Goal: Task Accomplishment & Management: Manage account settings

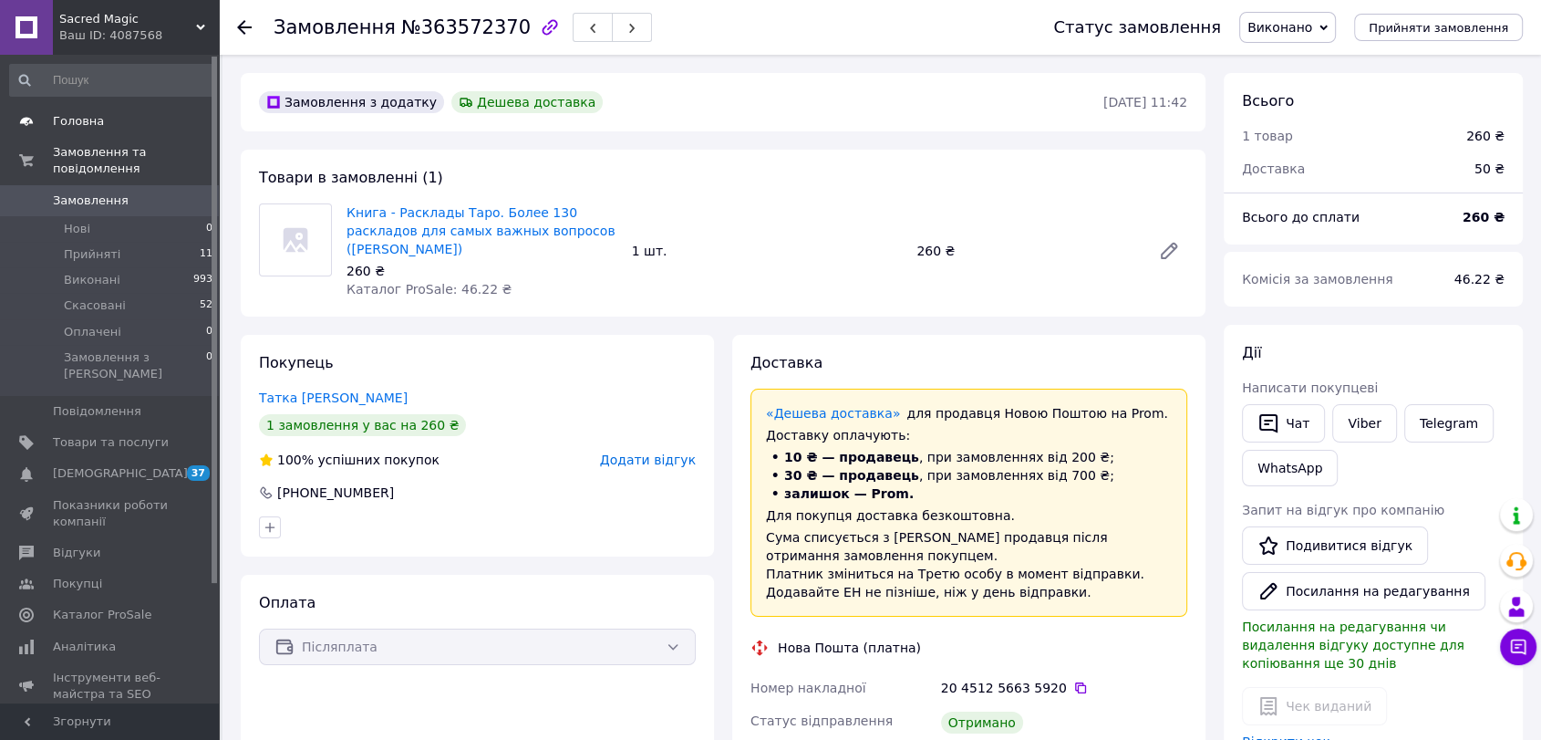
click at [110, 126] on span "Головна" at bounding box center [111, 121] width 116 height 16
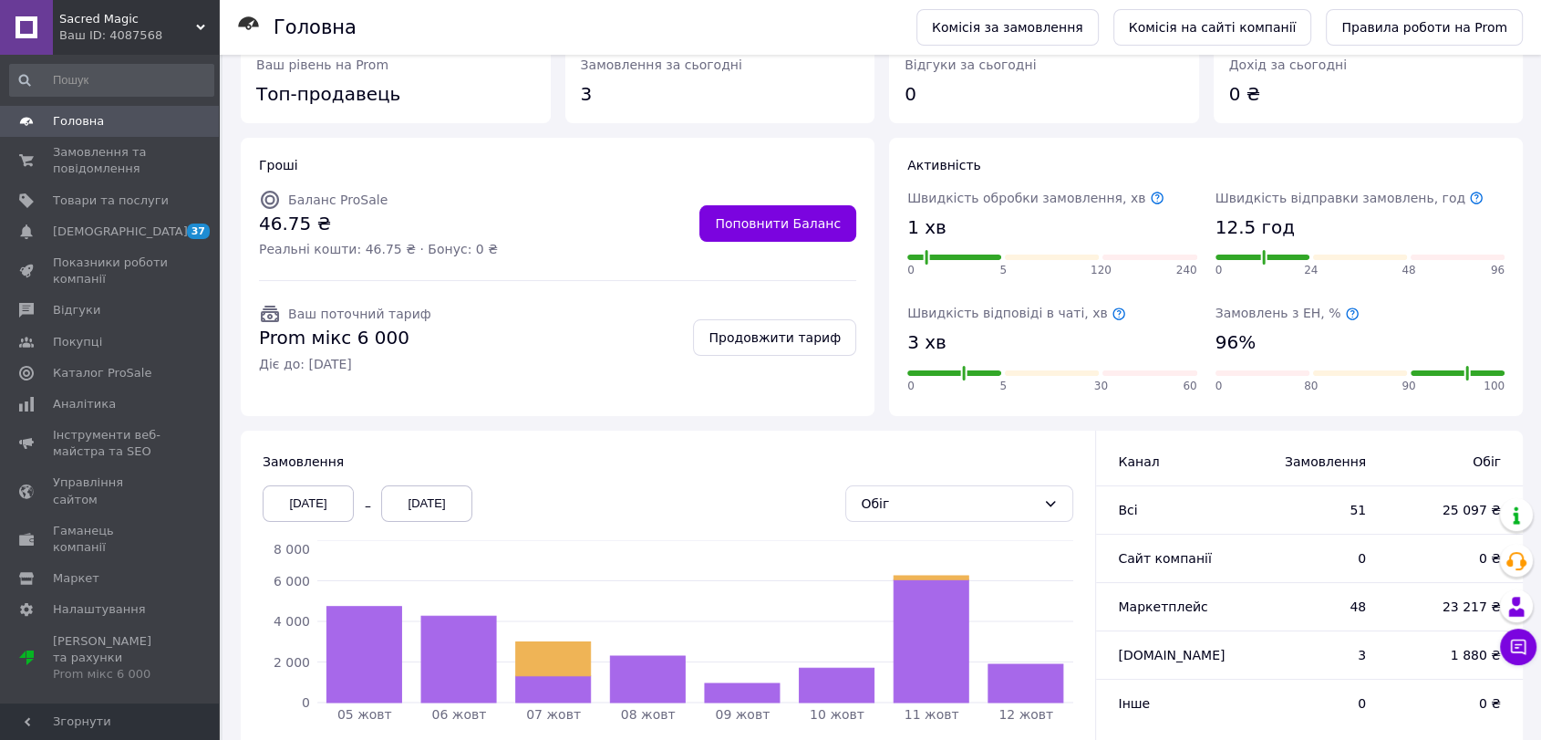
scroll to position [150, 0]
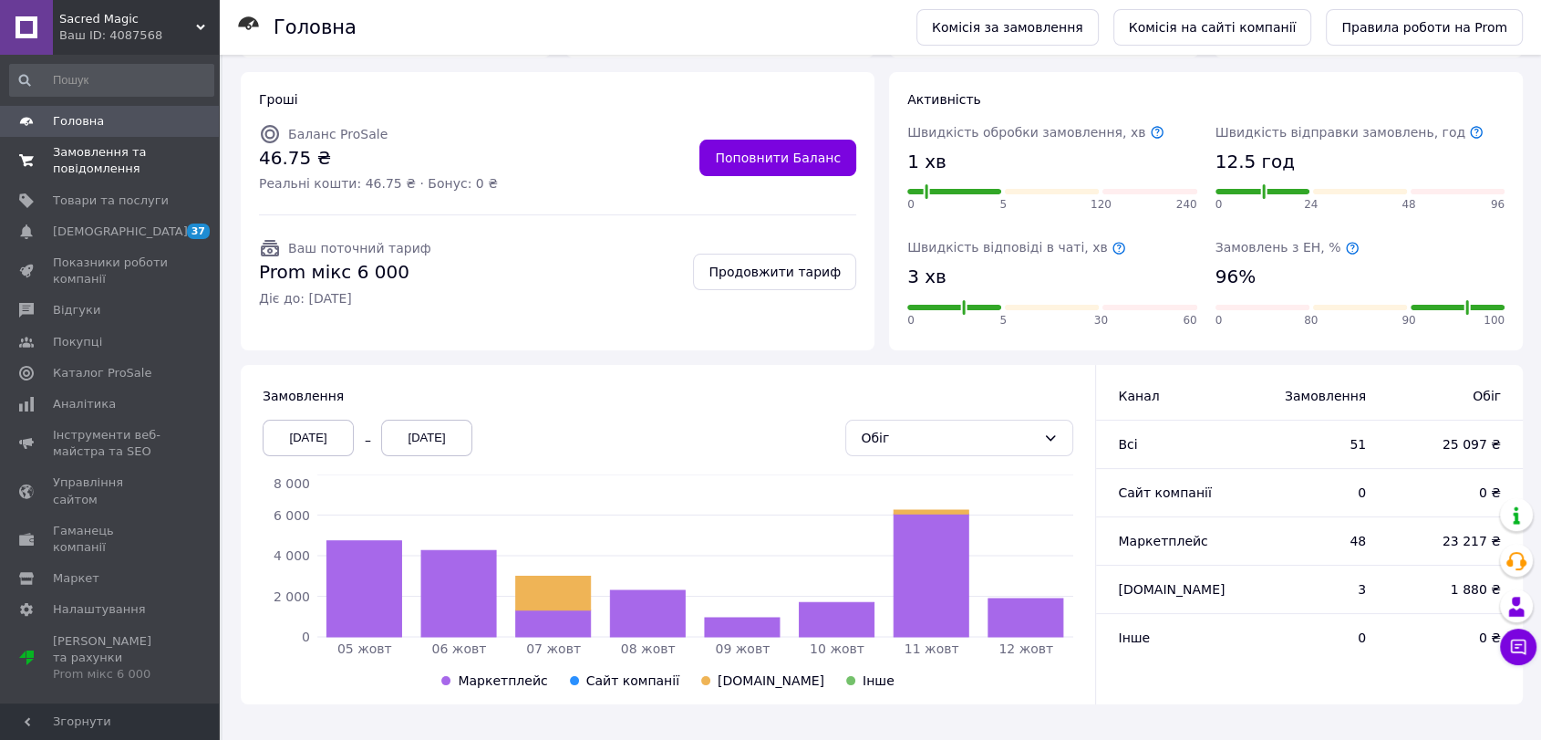
click at [67, 151] on span "Замовлення та повідомлення" at bounding box center [111, 160] width 116 height 33
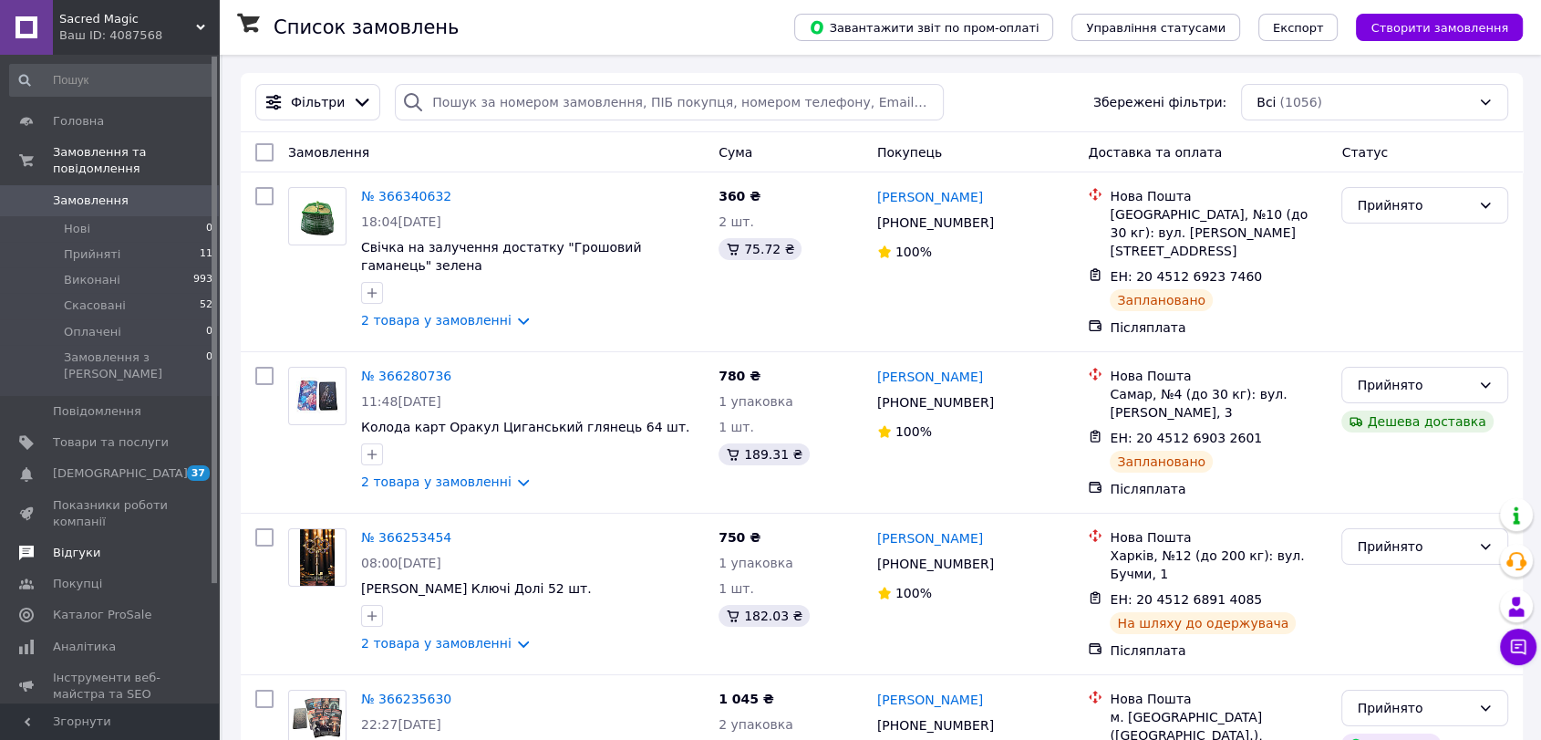
click at [91, 544] on span "Відгуки" at bounding box center [76, 552] width 47 height 16
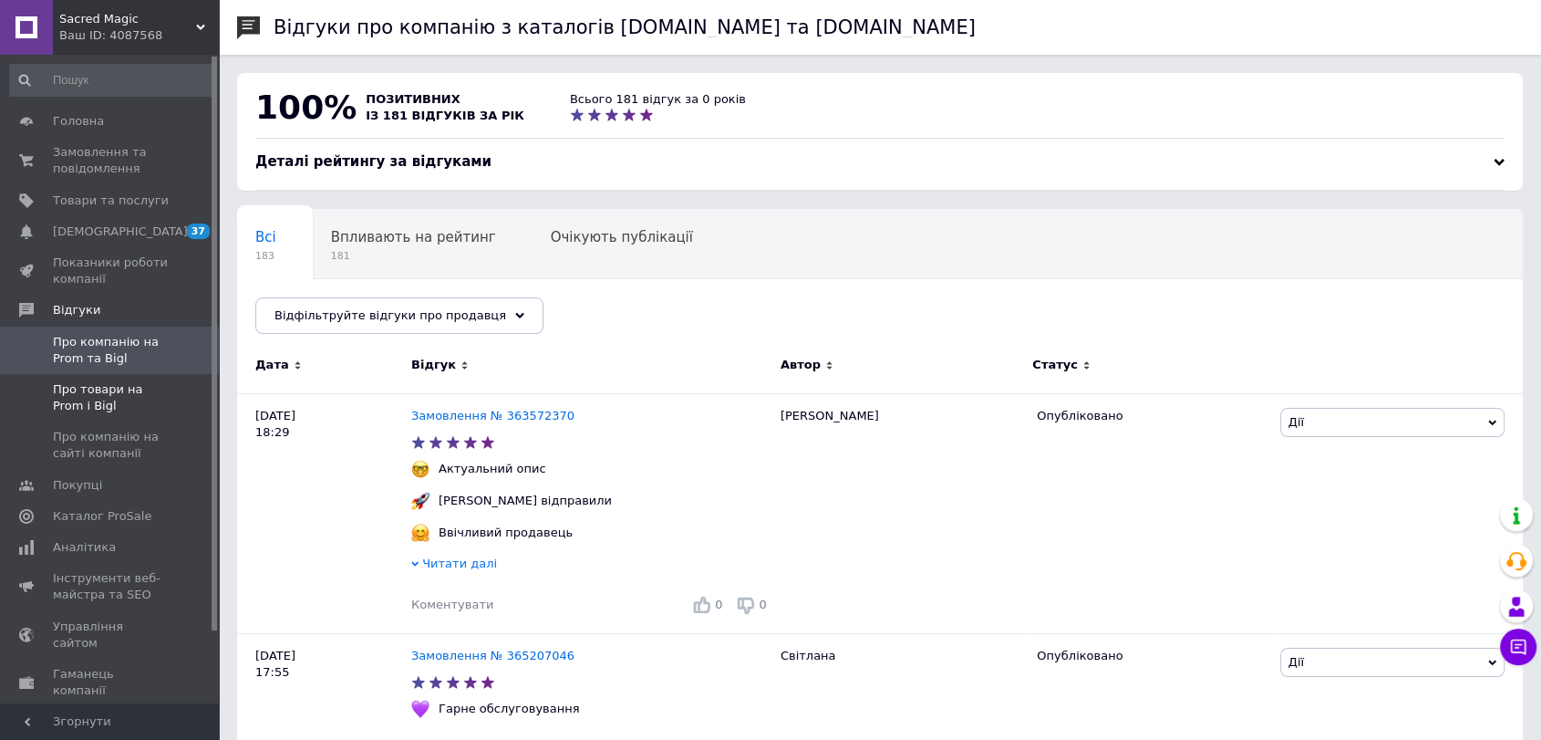
click at [123, 396] on span "Про товари на Prom і Bigl" at bounding box center [111, 397] width 116 height 33
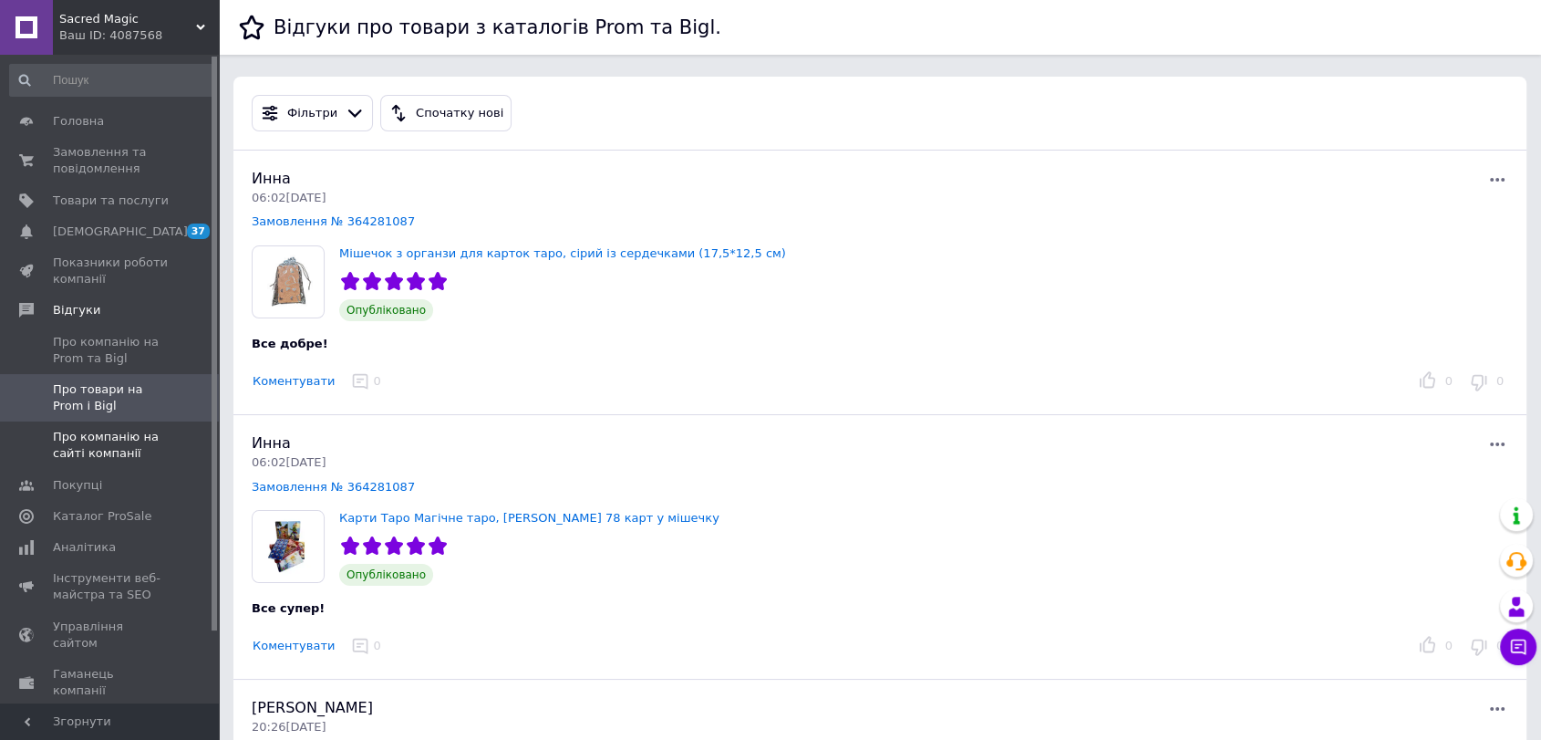
click at [133, 440] on span "Про компанію на сайті компанії" at bounding box center [111, 445] width 116 height 33
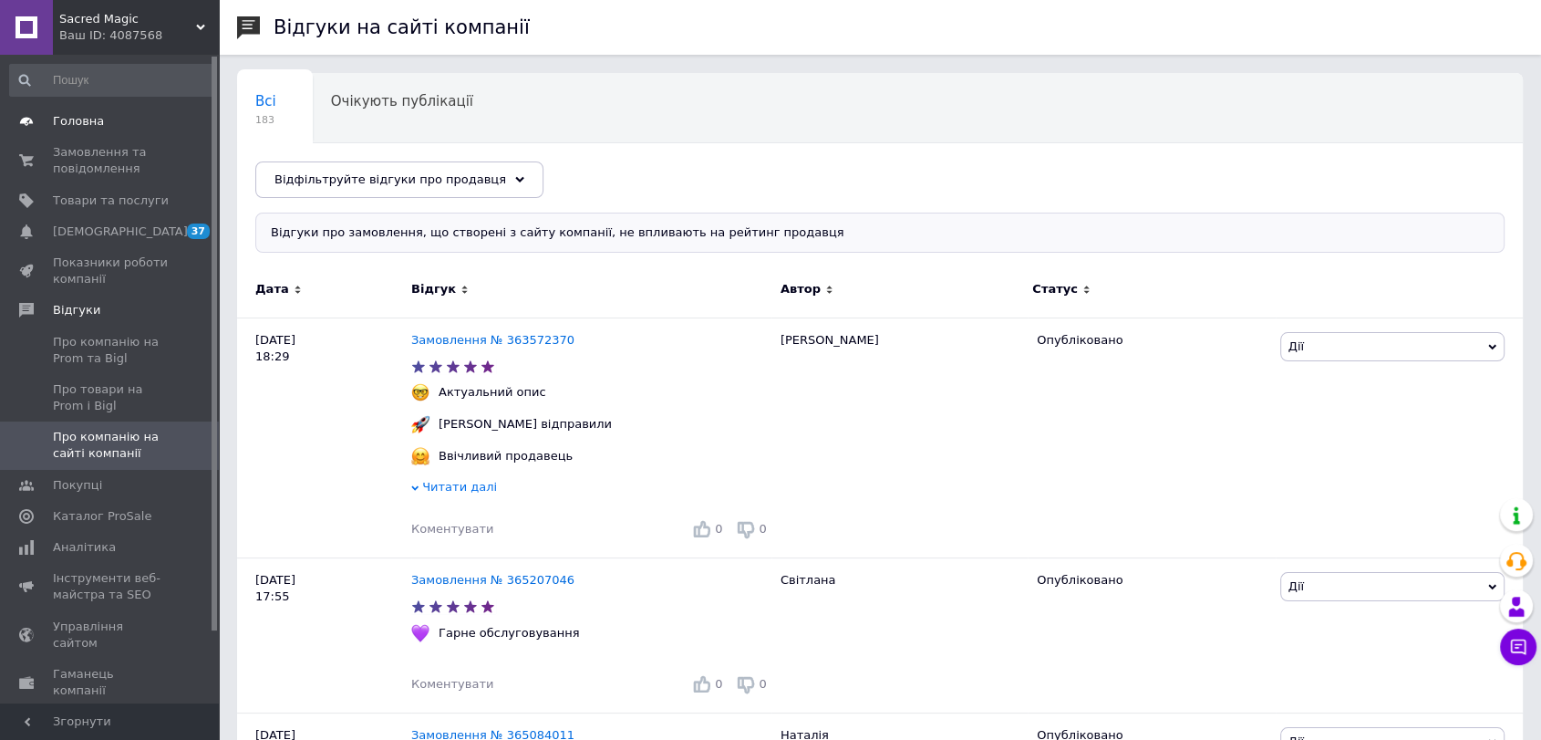
click at [145, 109] on link "Головна" at bounding box center [111, 121] width 223 height 31
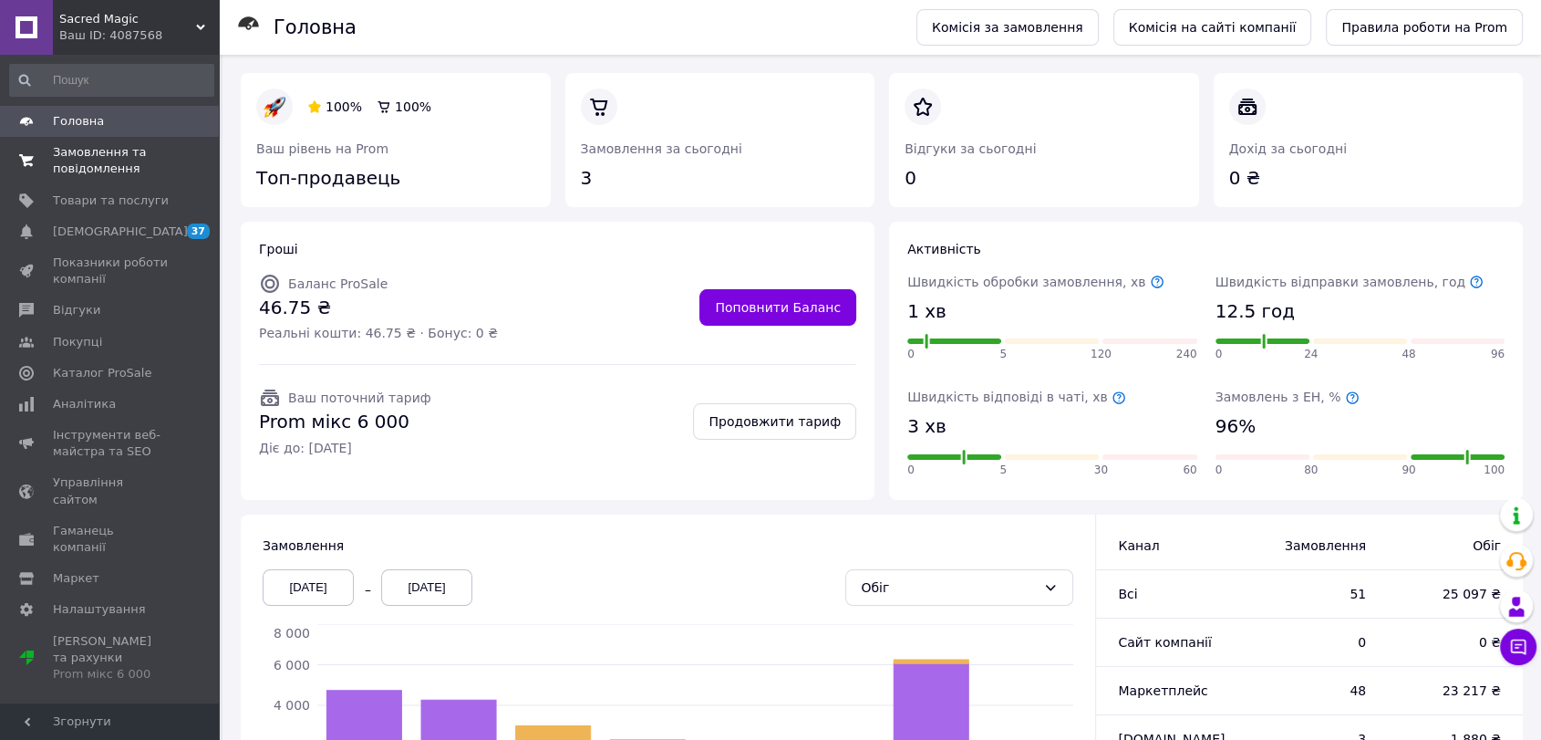
click at [145, 164] on span "Замовлення та повідомлення" at bounding box center [111, 160] width 116 height 33
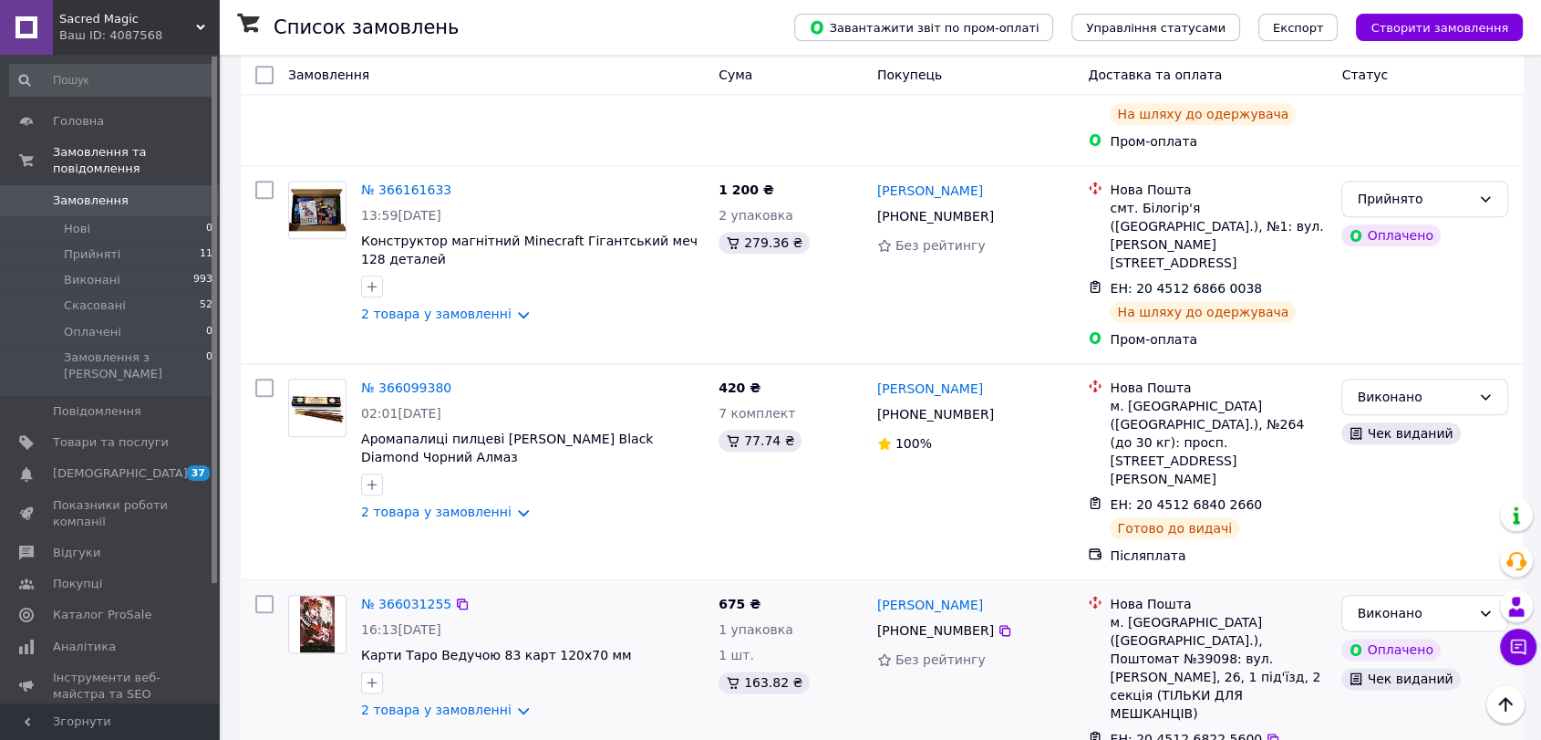
scroll to position [1722, 0]
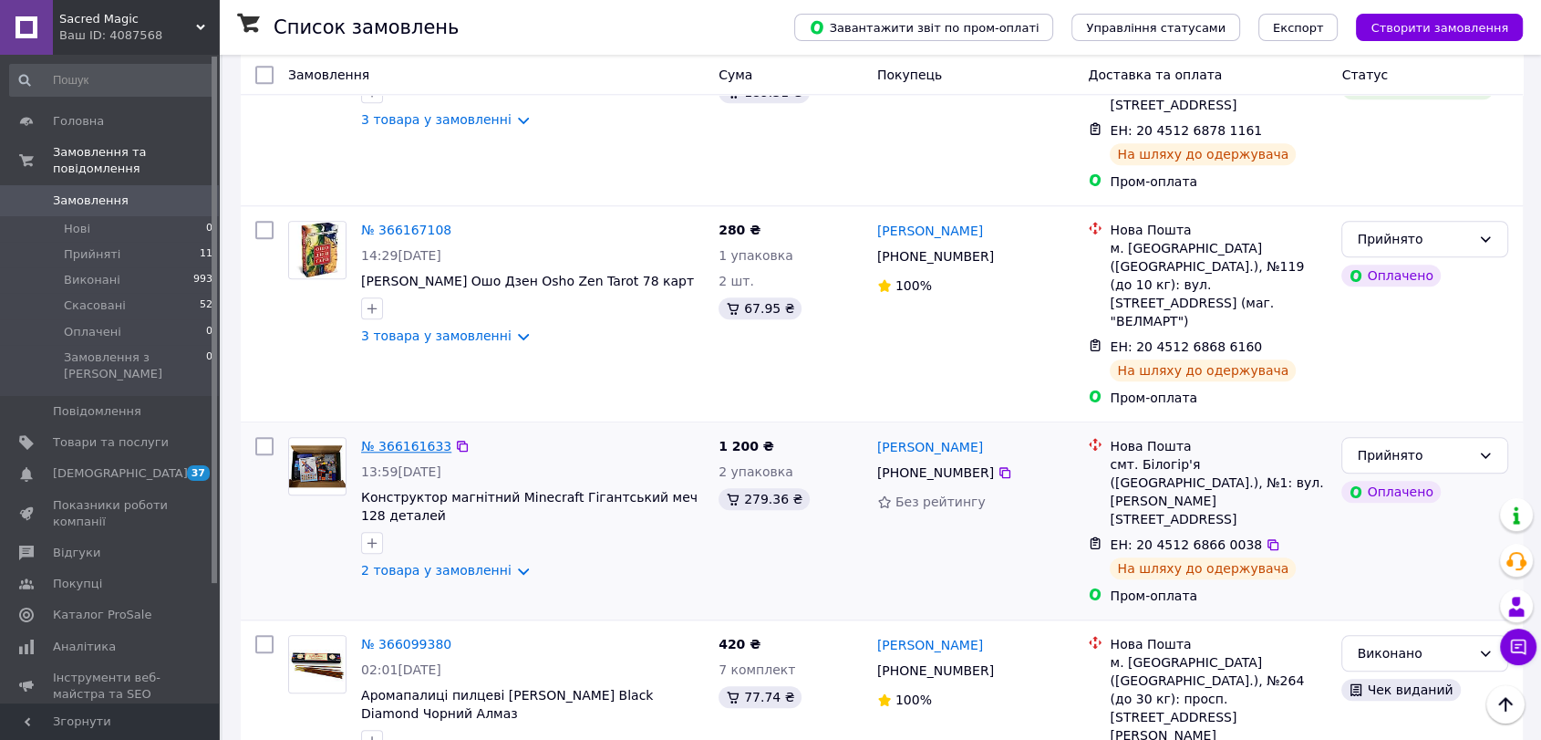
click at [379, 439] on link "№ 366161633" at bounding box center [406, 446] width 90 height 15
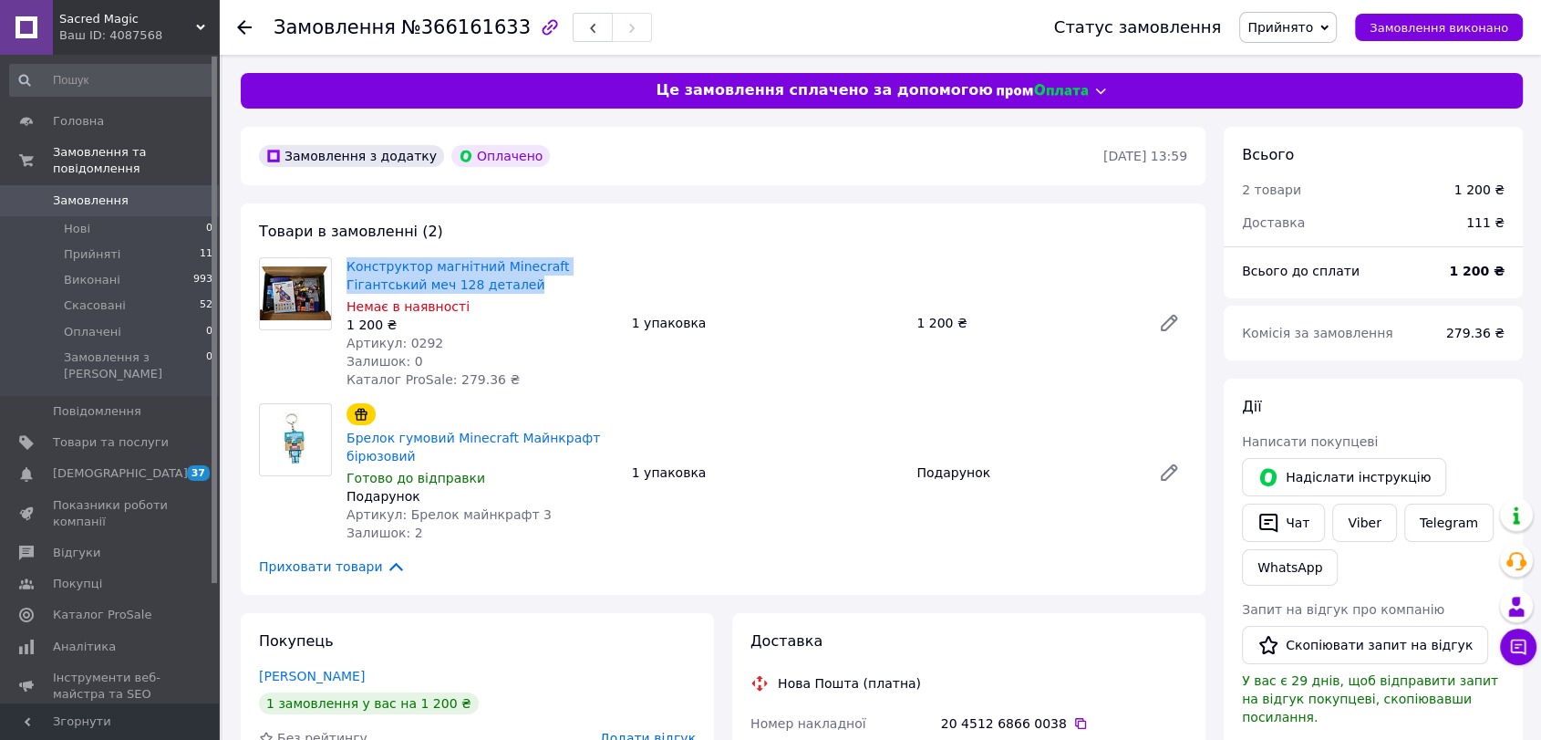
drag, startPoint x: 339, startPoint y: 264, endPoint x: 481, endPoint y: 289, distance: 143.5
click at [481, 289] on div "Конструктор магнітний Minecraft Гігантський меч 128 деталей Немає в наявності 1…" at bounding box center [481, 323] width 285 height 139
copy link "Конструктор магнітний Minecraft Гігантський меч 128 деталей"
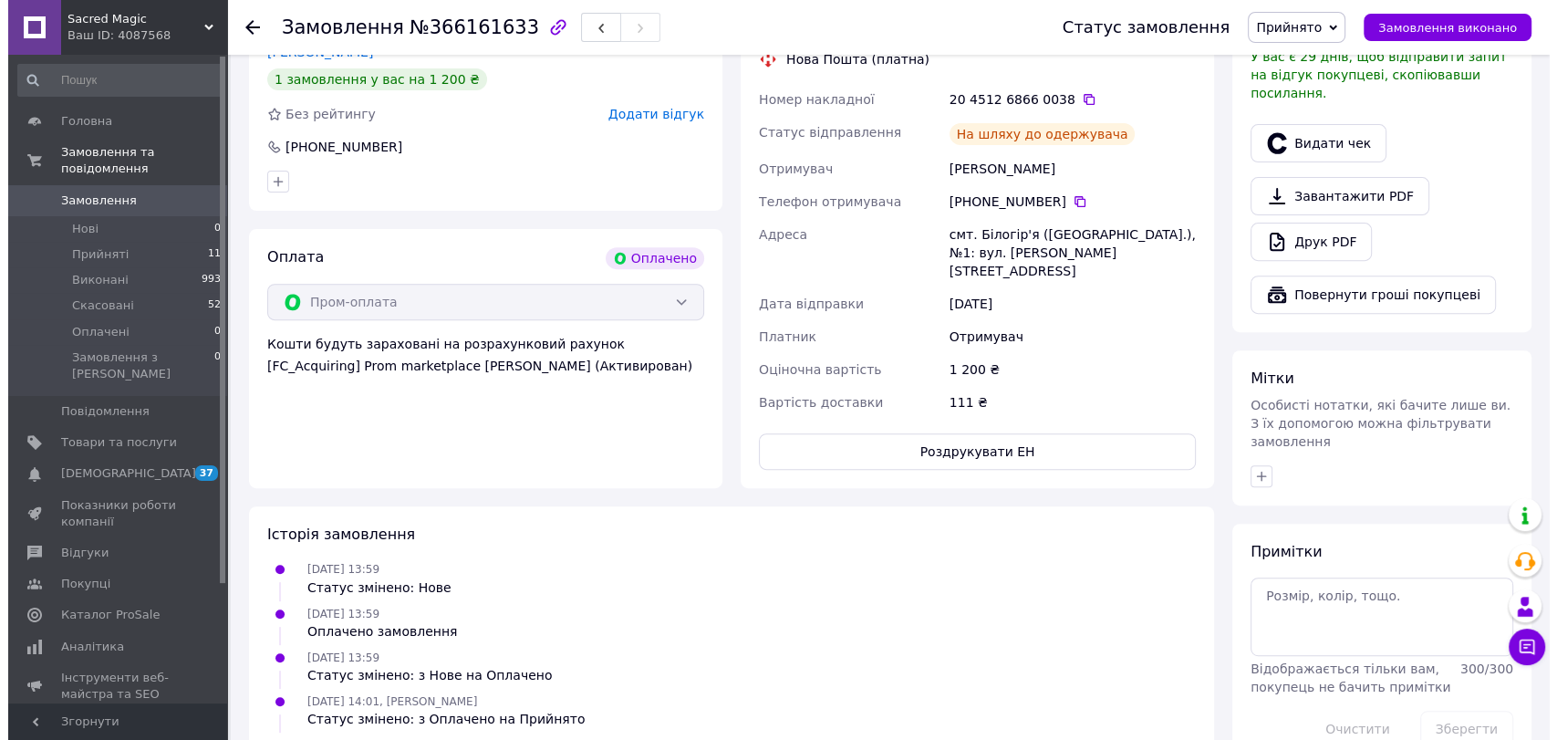
scroll to position [506, 0]
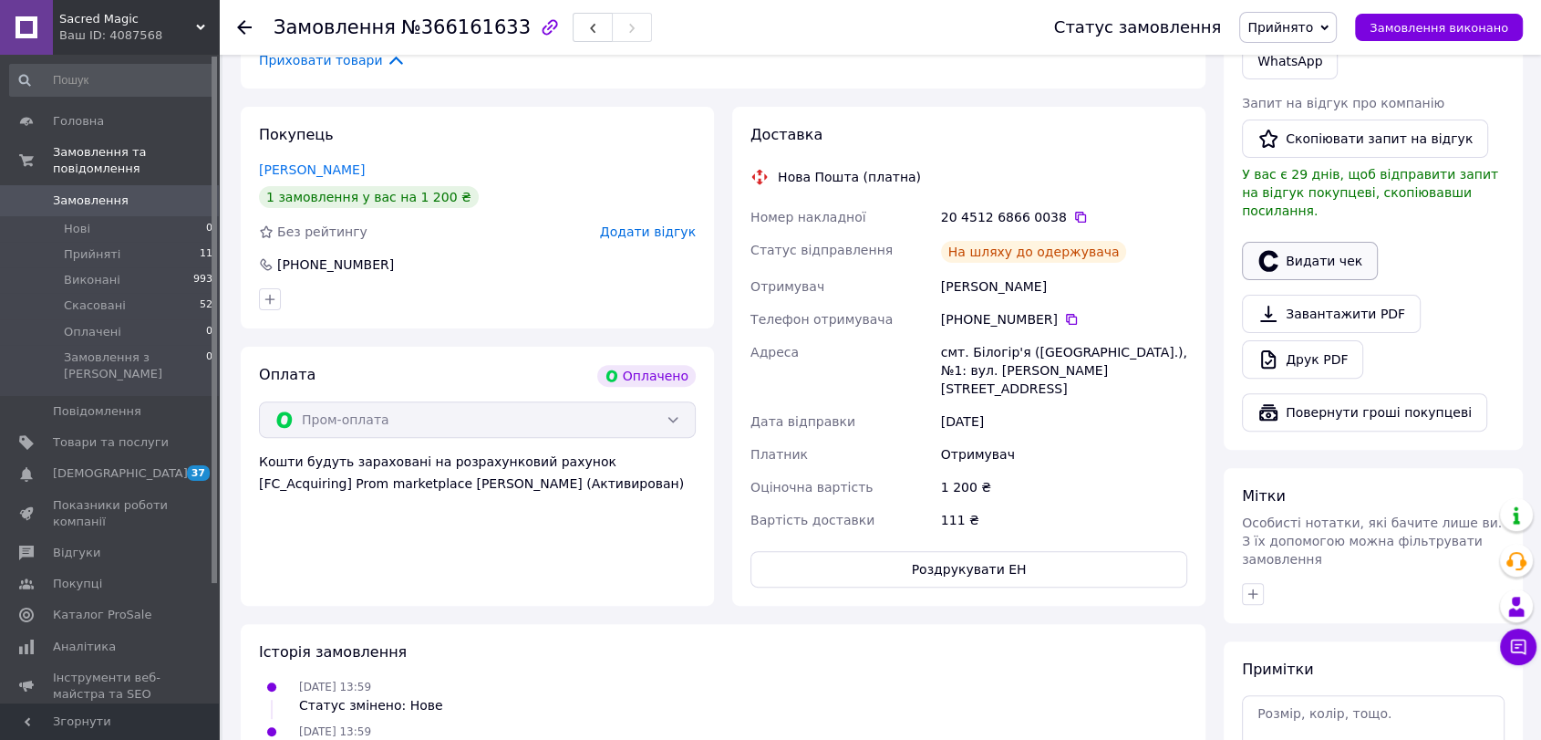
click at [1315, 243] on button "Видати чек" at bounding box center [1310, 261] width 136 height 38
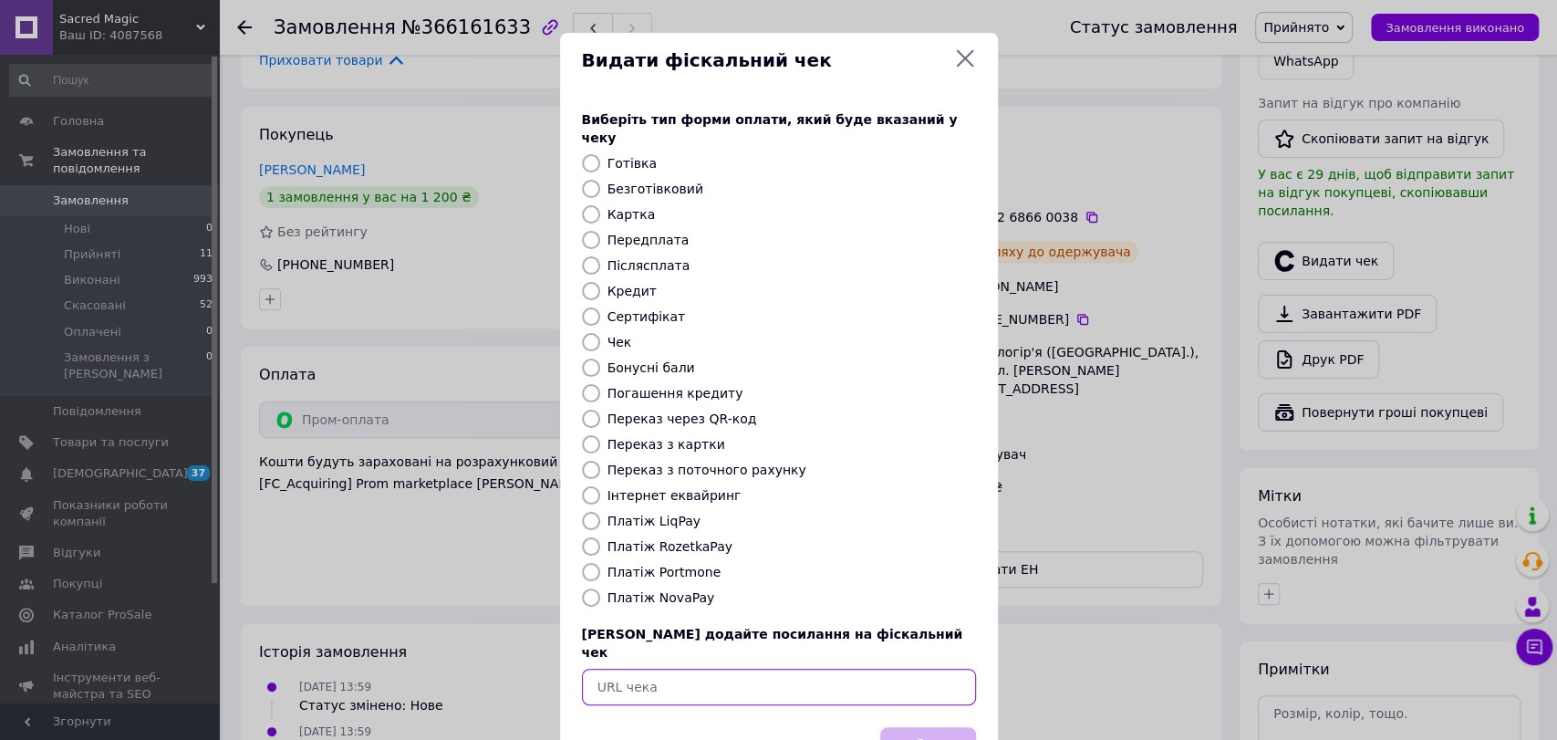
click at [713, 669] on input "text" at bounding box center [779, 687] width 394 height 36
paste input "[URL][DOMAIN_NAME]"
type input "[URL][DOMAIN_NAME]"
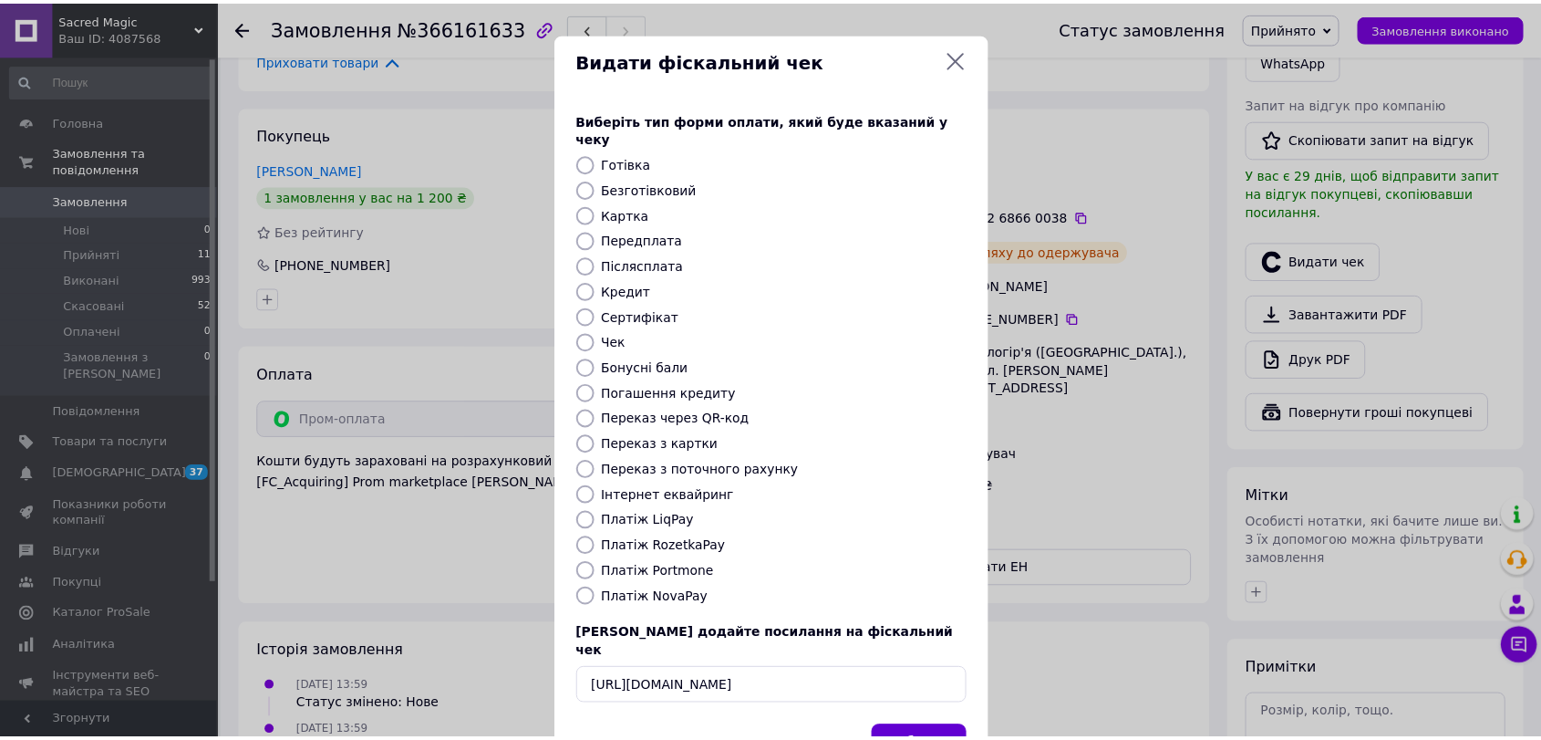
scroll to position [0, 0]
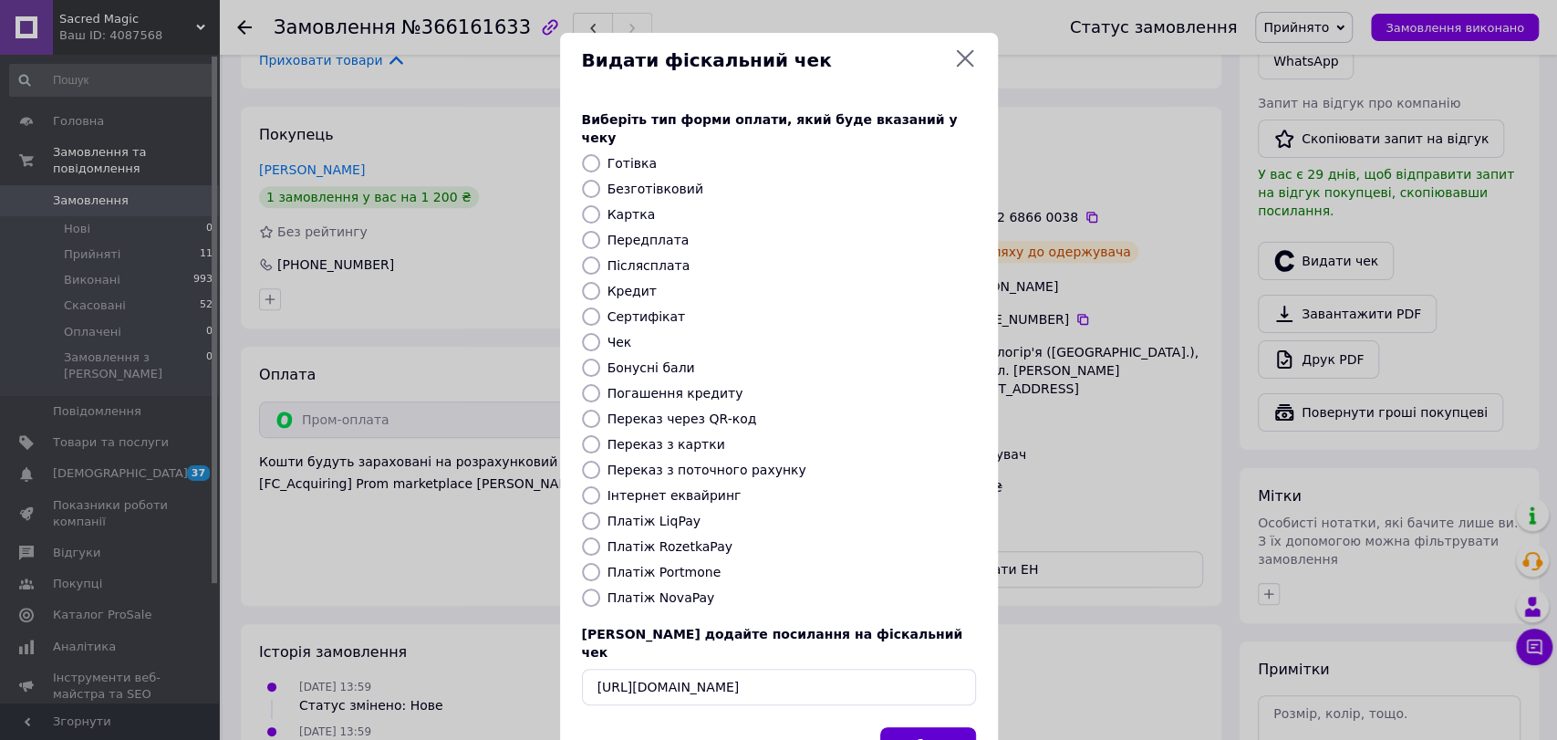
click at [945, 727] on button "Вибрати" at bounding box center [928, 746] width 96 height 39
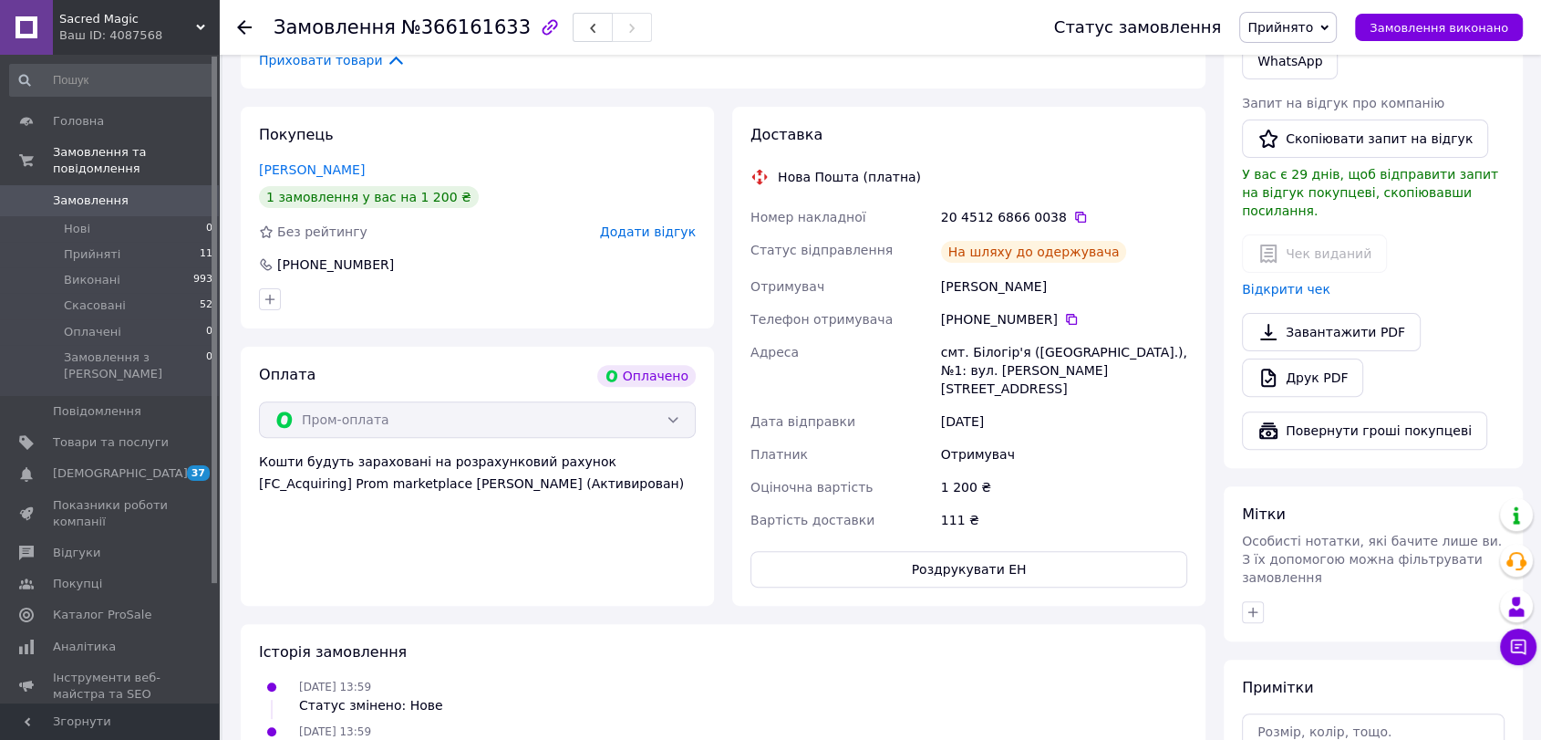
click at [1285, 30] on span "Прийнято" at bounding box center [1281, 27] width 66 height 15
click at [1290, 73] on li "Виконано" at bounding box center [1288, 63] width 96 height 27
click at [96, 246] on span "Прийняті" at bounding box center [92, 254] width 57 height 16
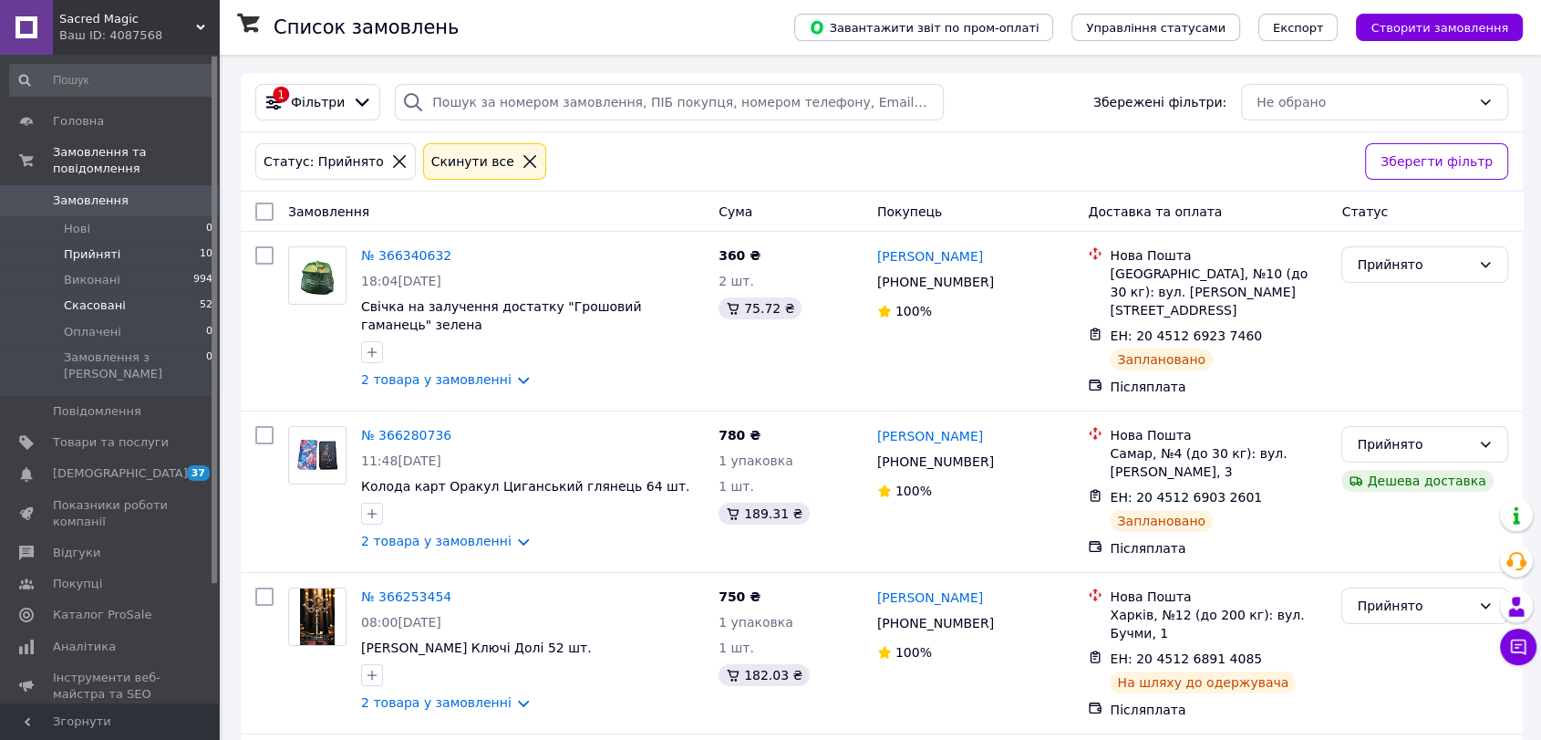
click at [132, 293] on li "Скасовані 52" at bounding box center [111, 306] width 223 height 26
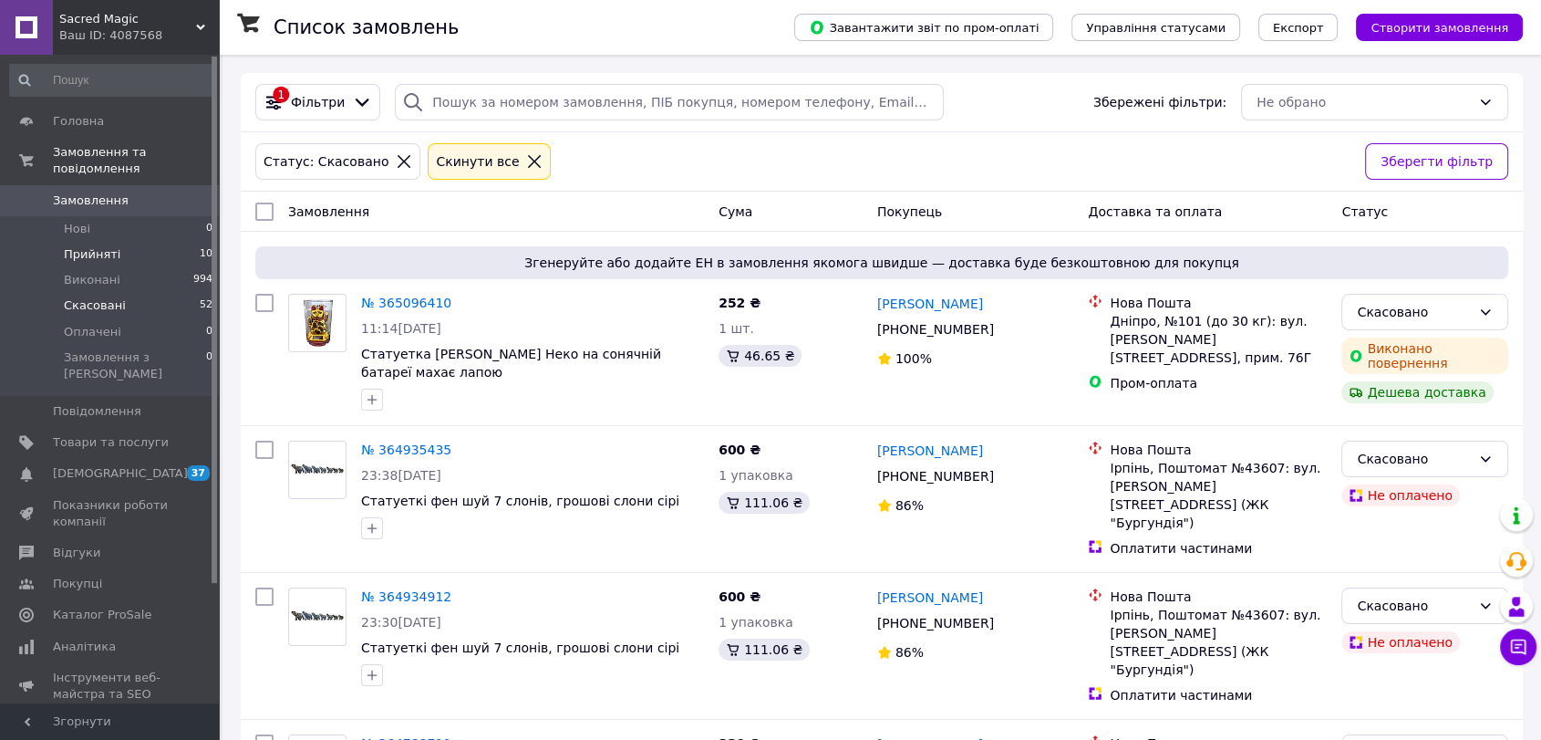
click at [95, 246] on span "Прийняті" at bounding box center [92, 254] width 57 height 16
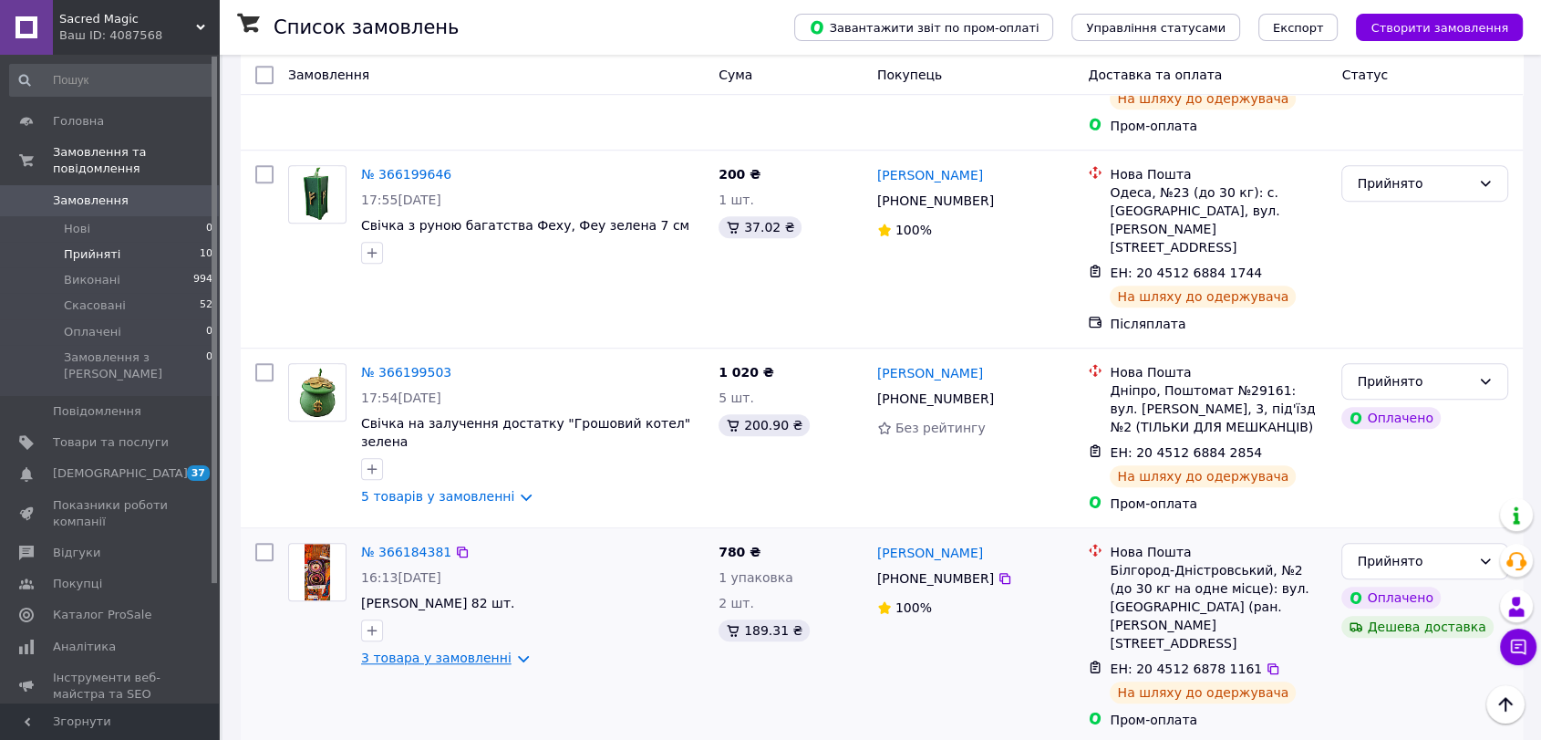
scroll to position [1328, 0]
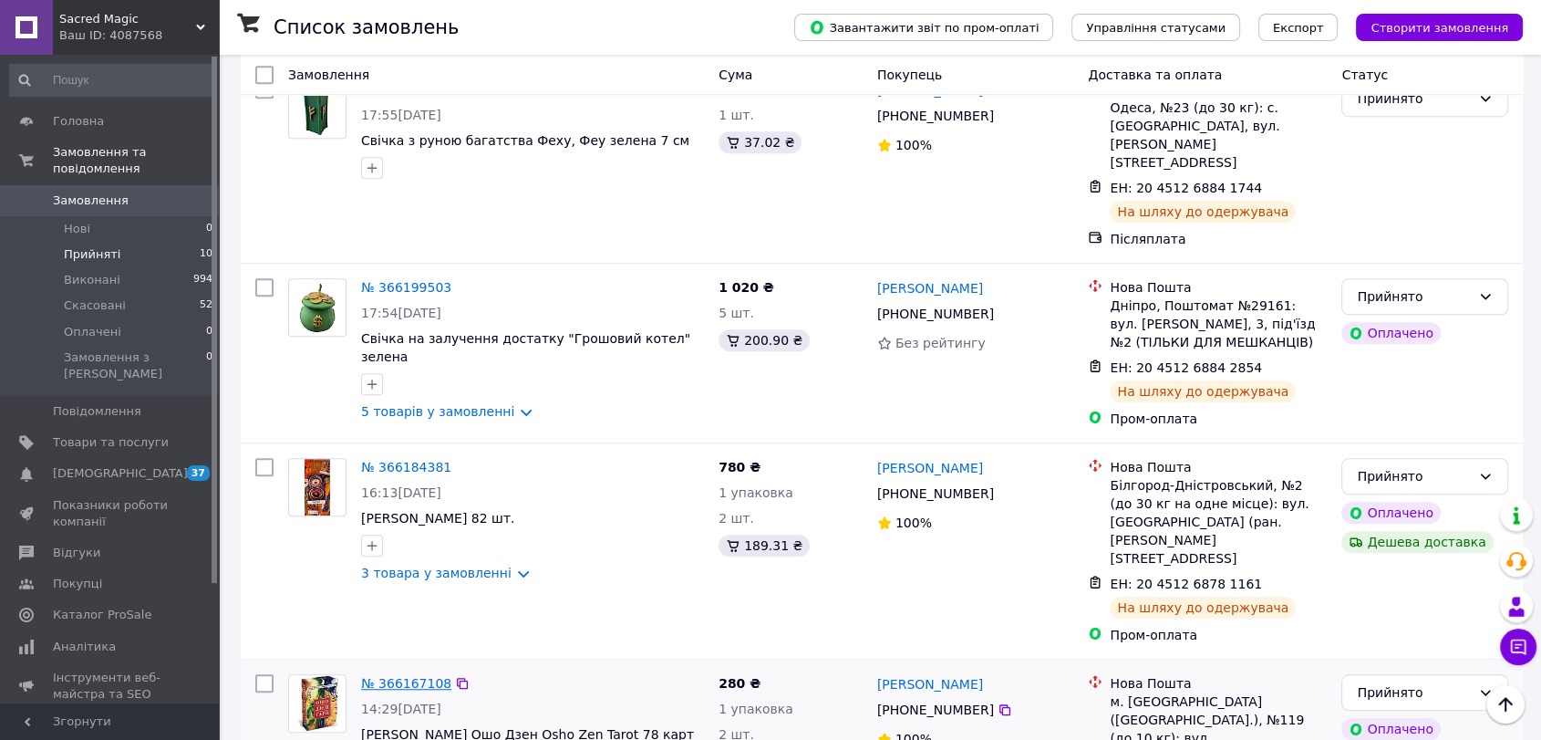
click at [414, 676] on link "№ 366167108" at bounding box center [406, 683] width 90 height 15
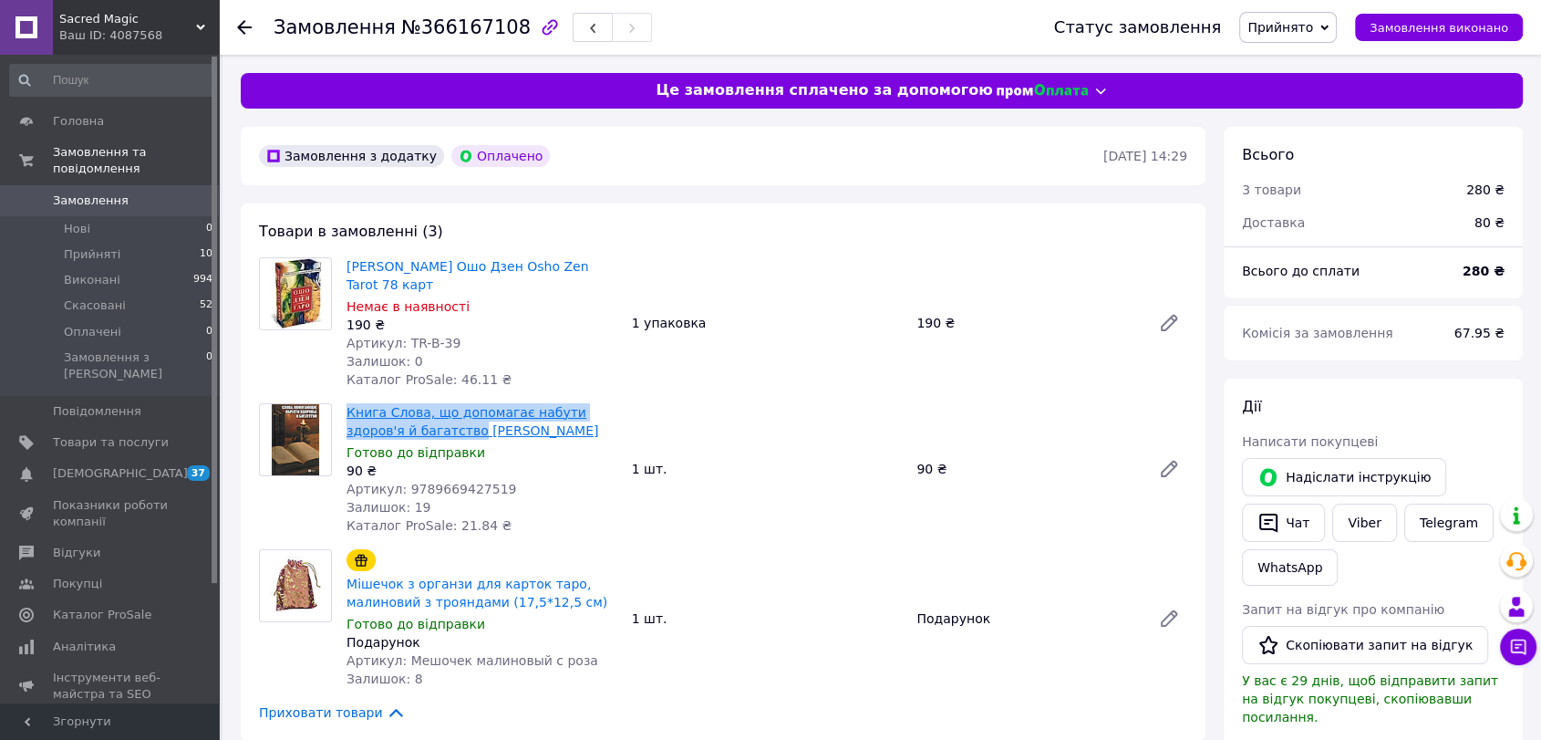
drag, startPoint x: 338, startPoint y: 386, endPoint x: 409, endPoint y: 414, distance: 76.5
click at [409, 414] on div "Книга Слова, що допомагає набути здоров'я й багатство [PERSON_NAME] до відправк…" at bounding box center [481, 468] width 285 height 139
copy link "Книга Слова, що допомагає набути здоров'я й багатство"
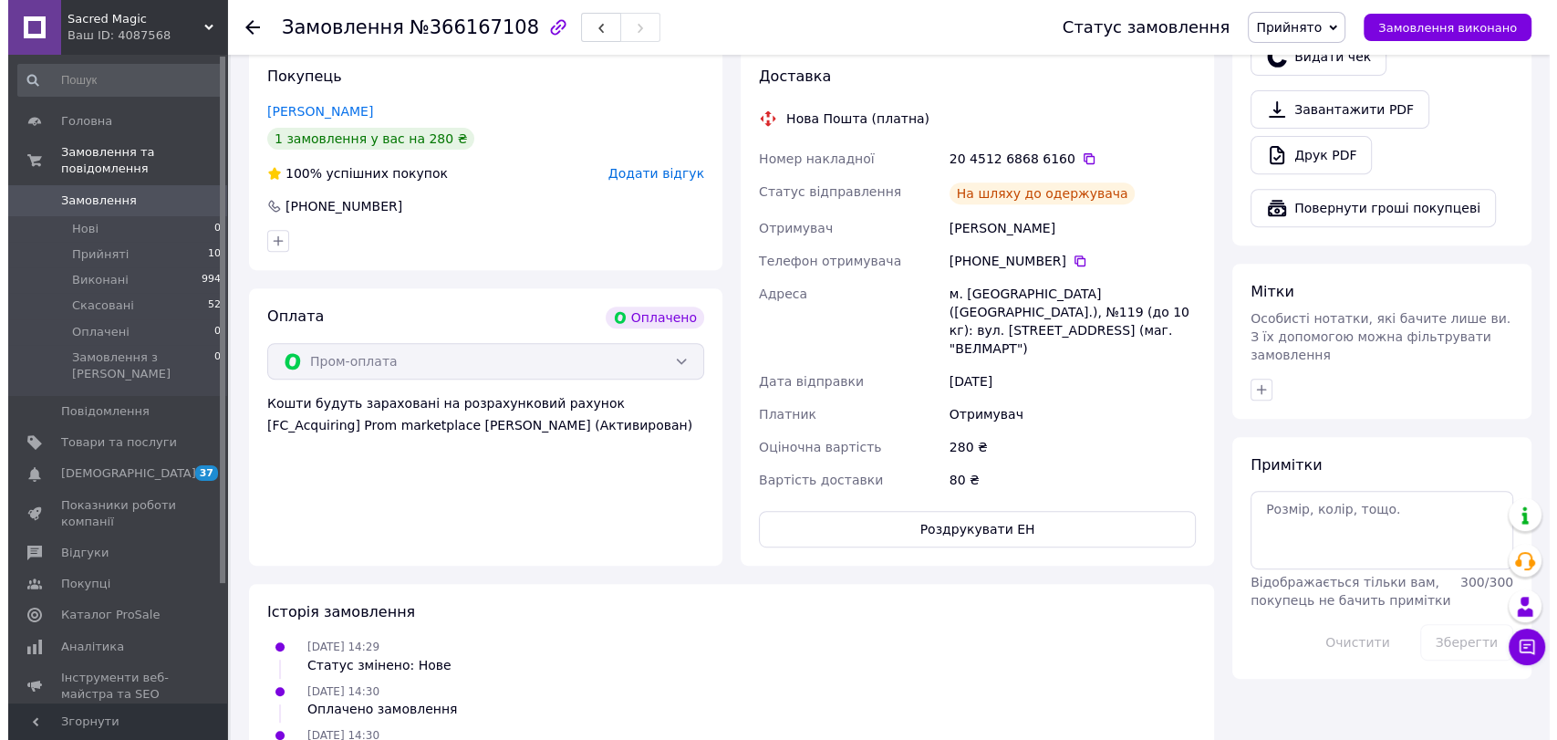
scroll to position [607, 0]
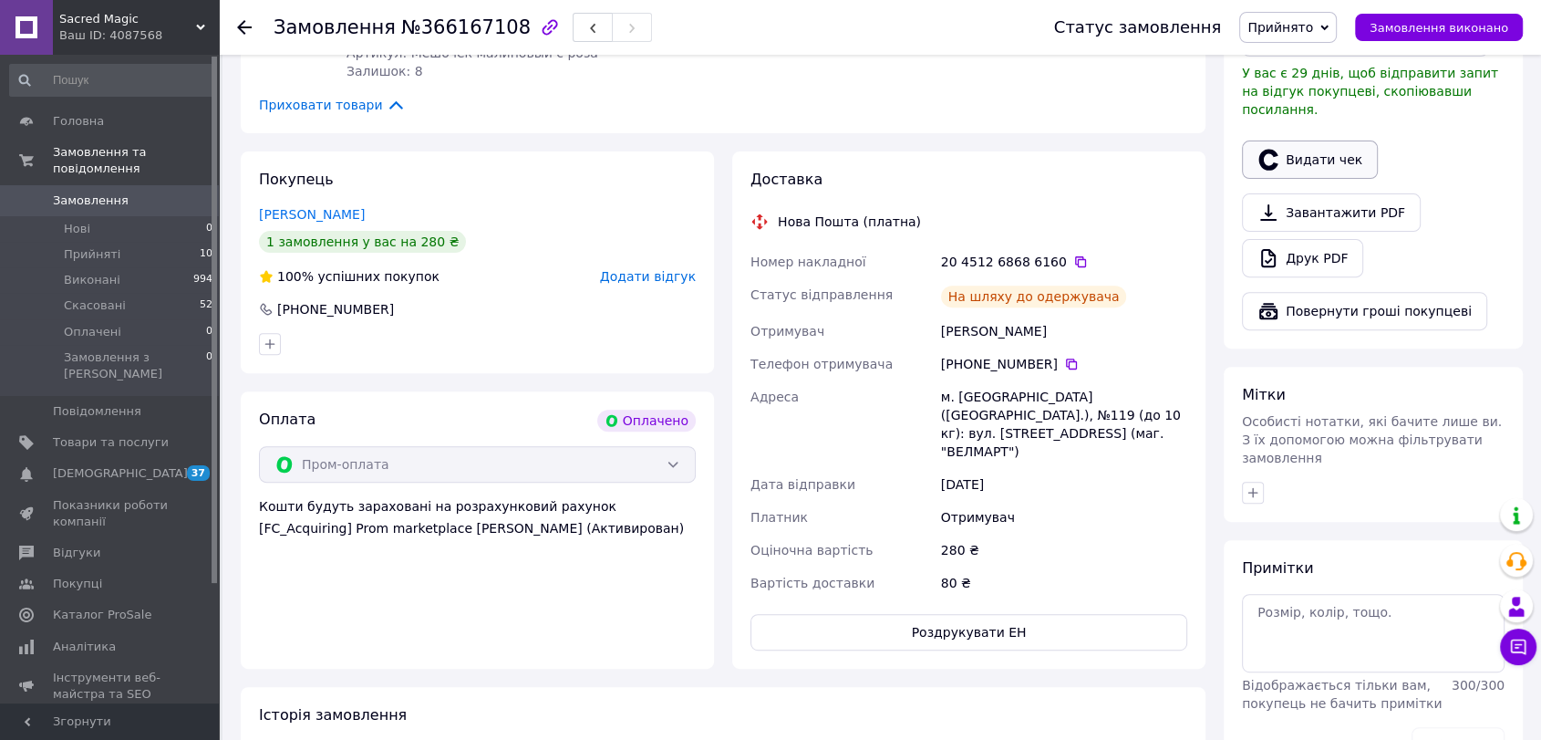
click at [1298, 141] on button "Видати чек" at bounding box center [1310, 159] width 136 height 38
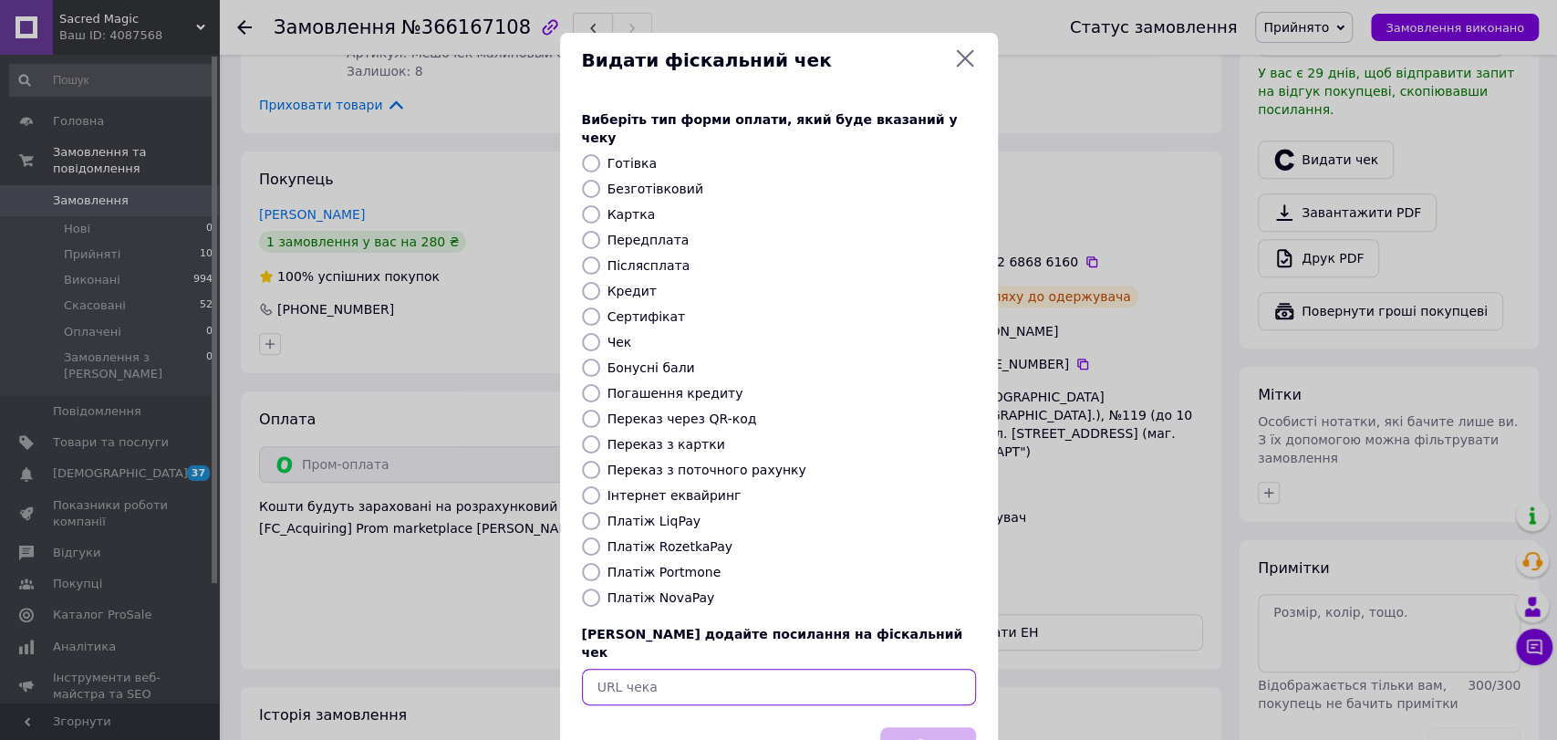
click at [741, 669] on input "text" at bounding box center [779, 687] width 394 height 36
paste input "[URL][DOMAIN_NAME]"
type input "[URL][DOMAIN_NAME]"
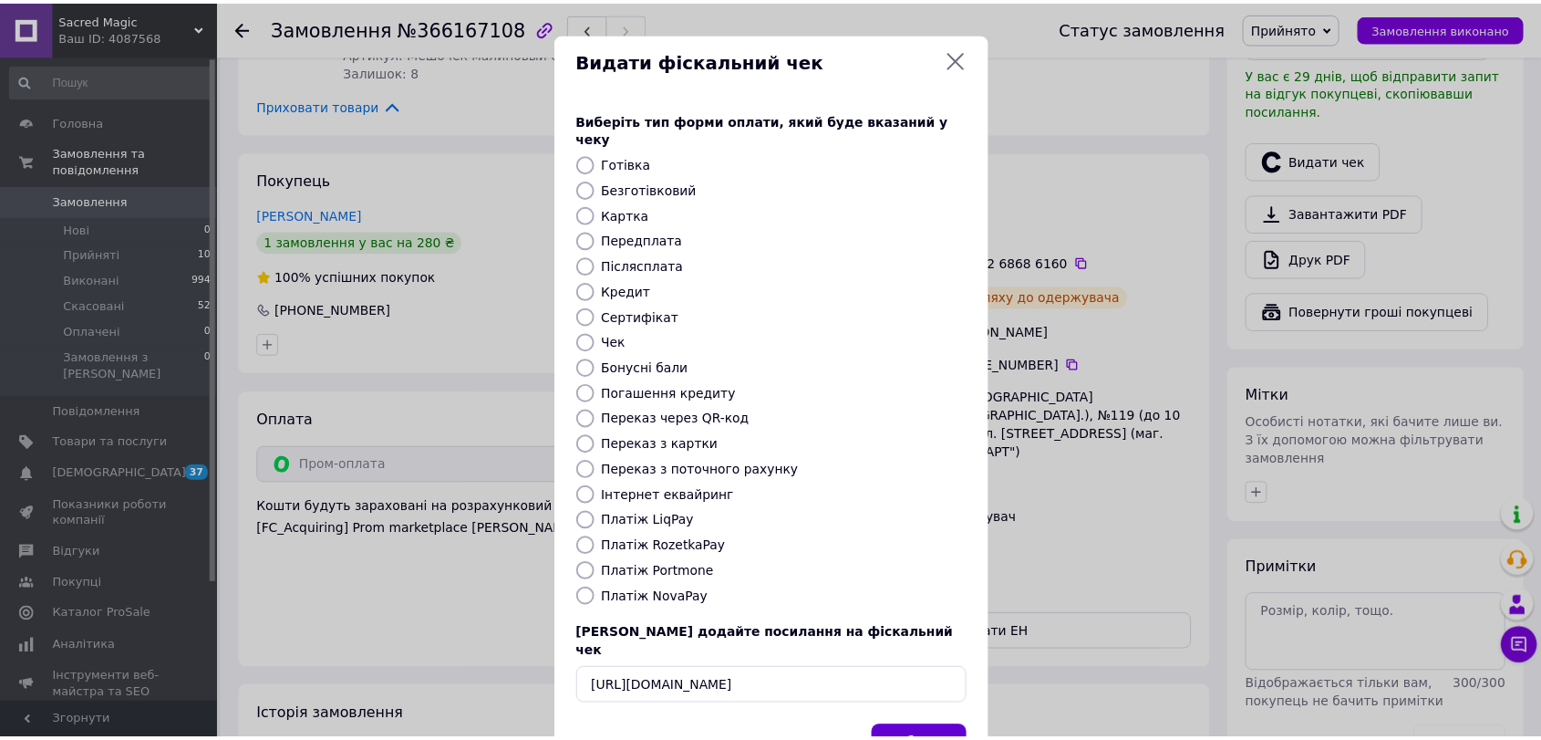
scroll to position [0, 0]
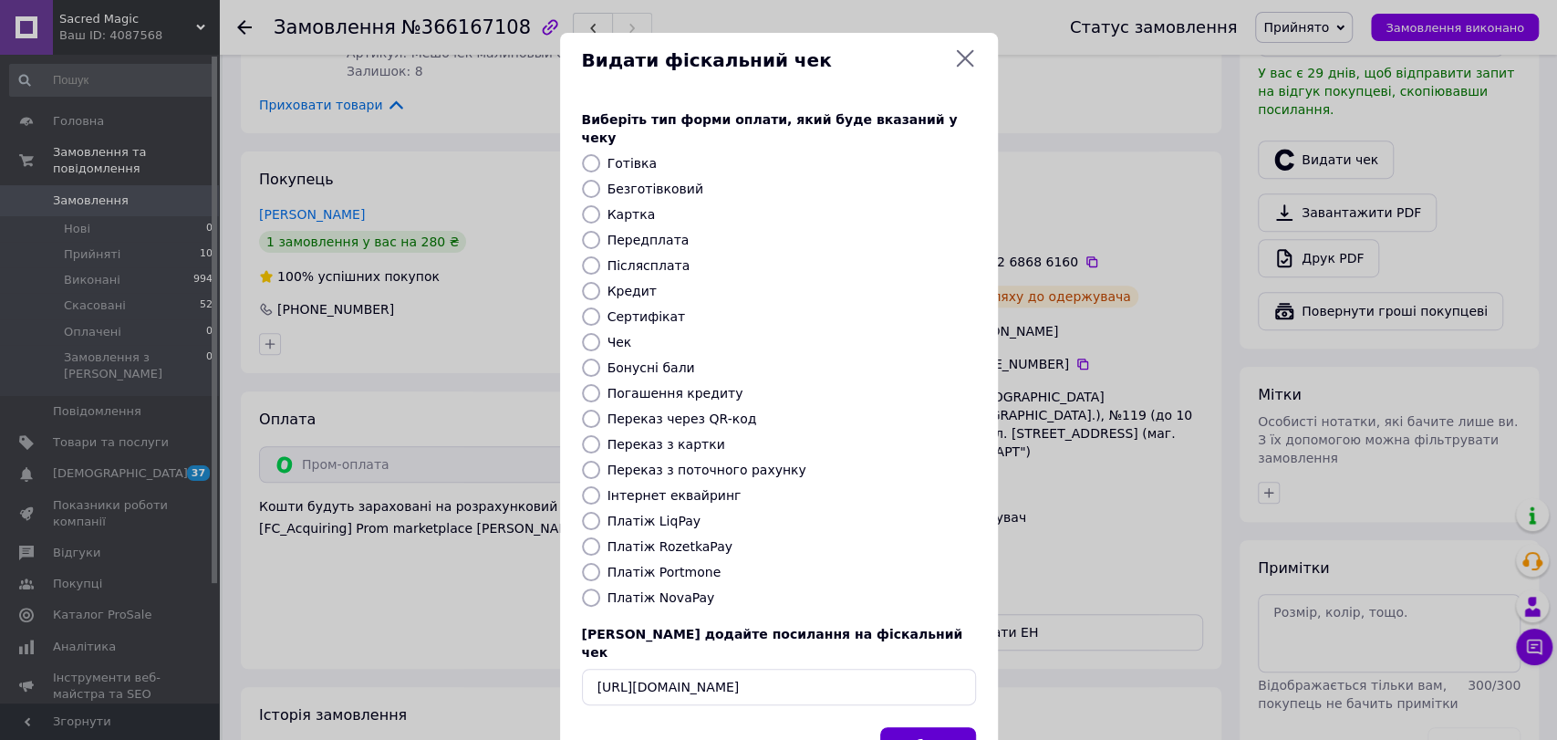
click at [935, 727] on button "Вибрати" at bounding box center [928, 746] width 96 height 39
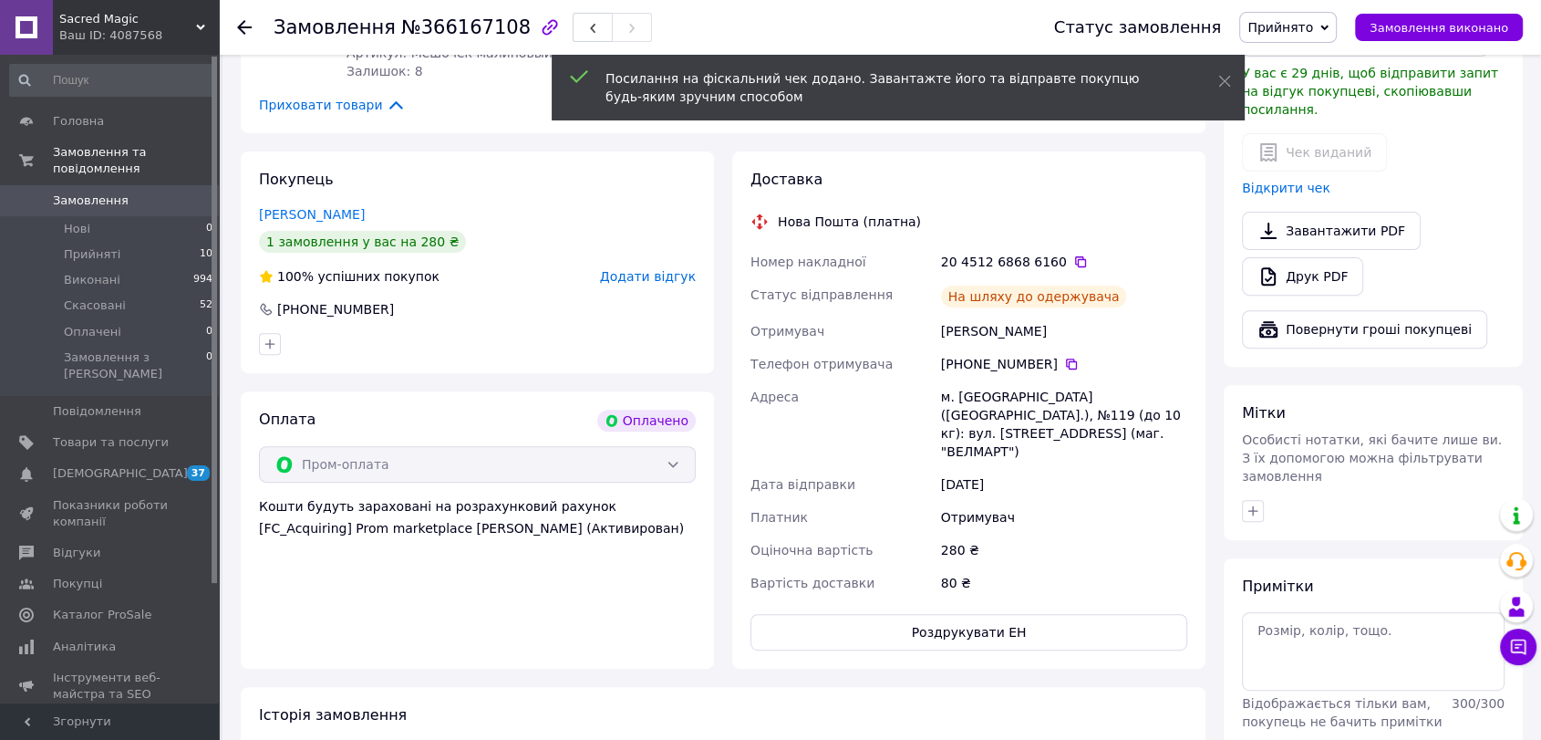
click at [1335, 26] on span "Прийнято" at bounding box center [1288, 27] width 98 height 31
click at [1336, 58] on li "Виконано" at bounding box center [1288, 63] width 96 height 27
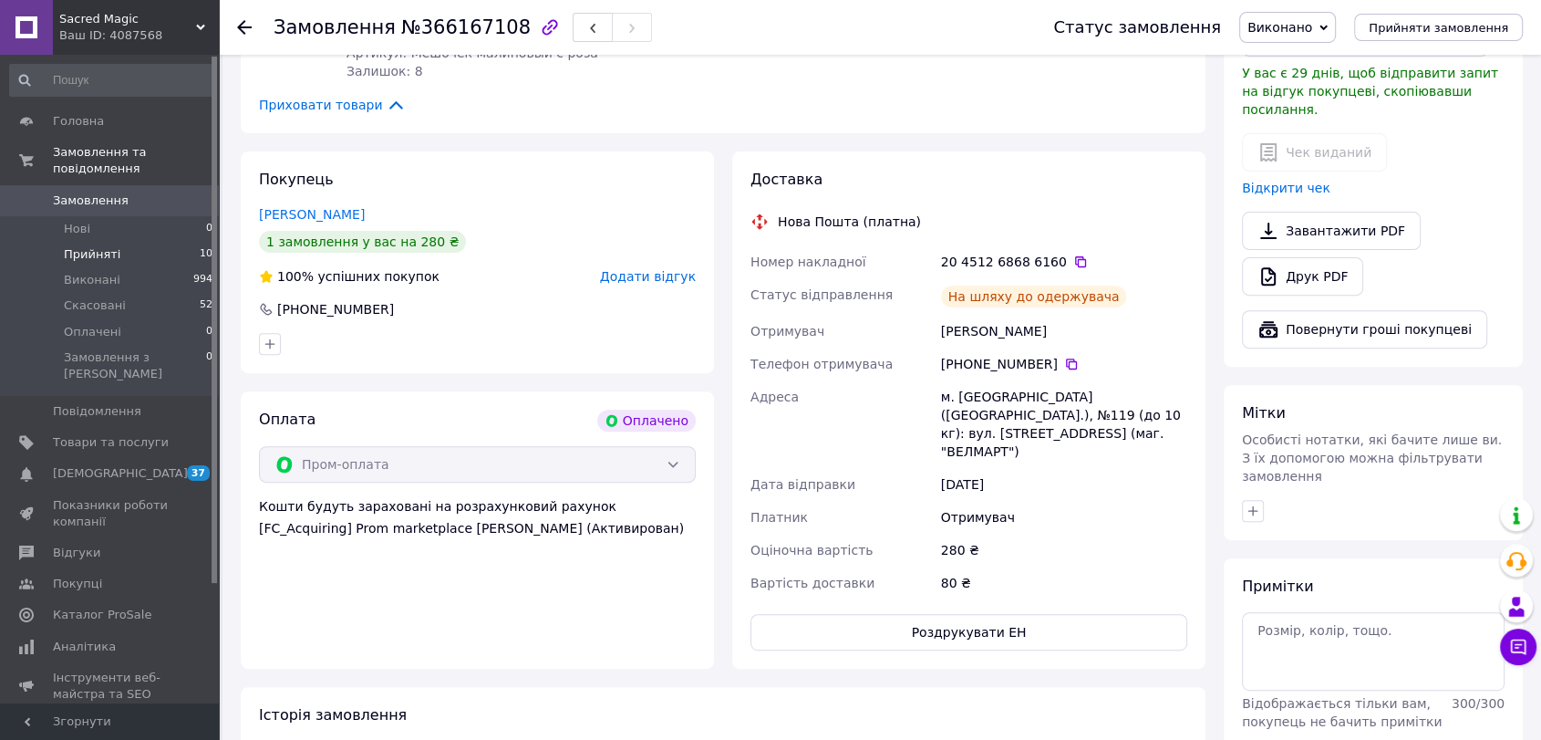
click at [132, 243] on li "Прийняті 10" at bounding box center [111, 255] width 223 height 26
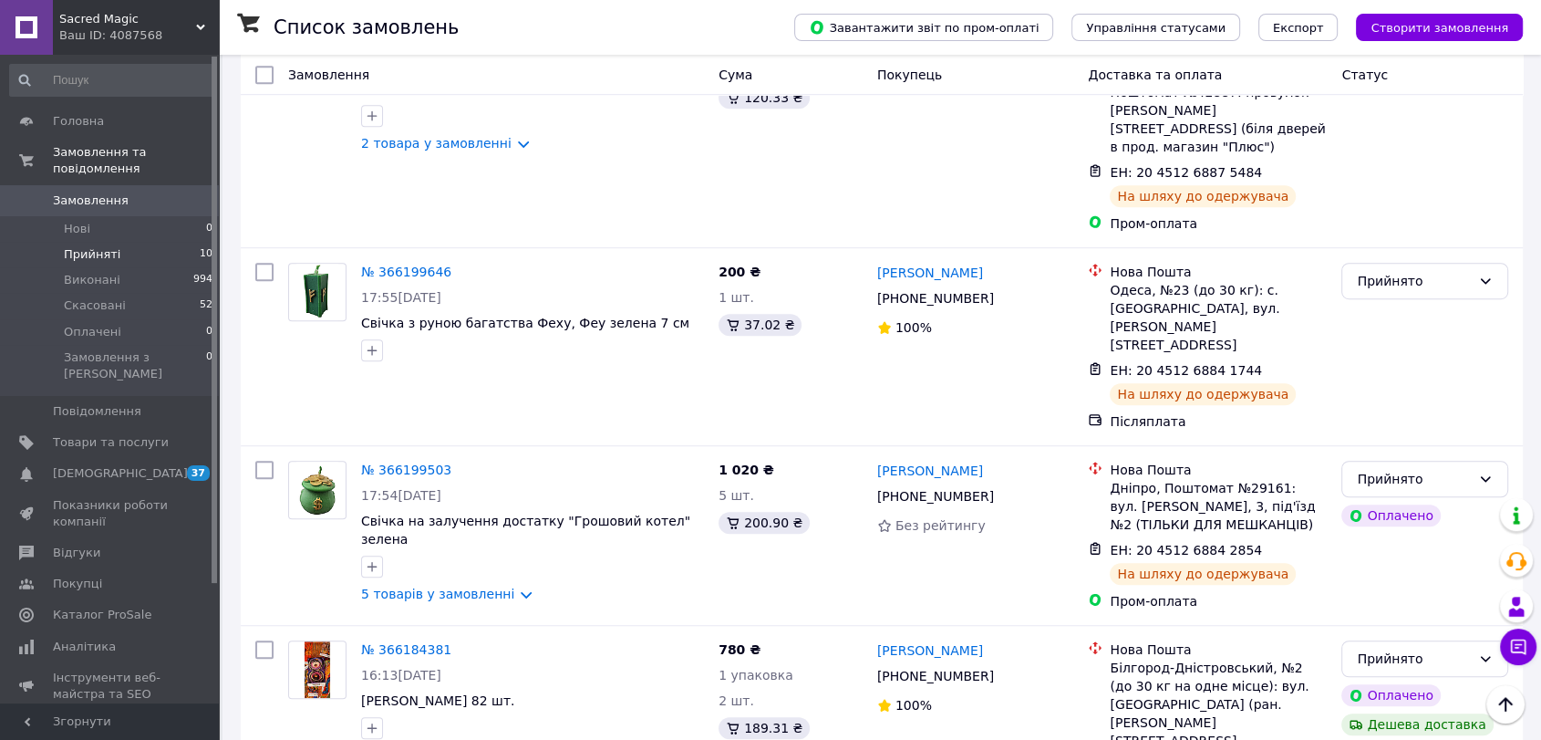
scroll to position [1328, 0]
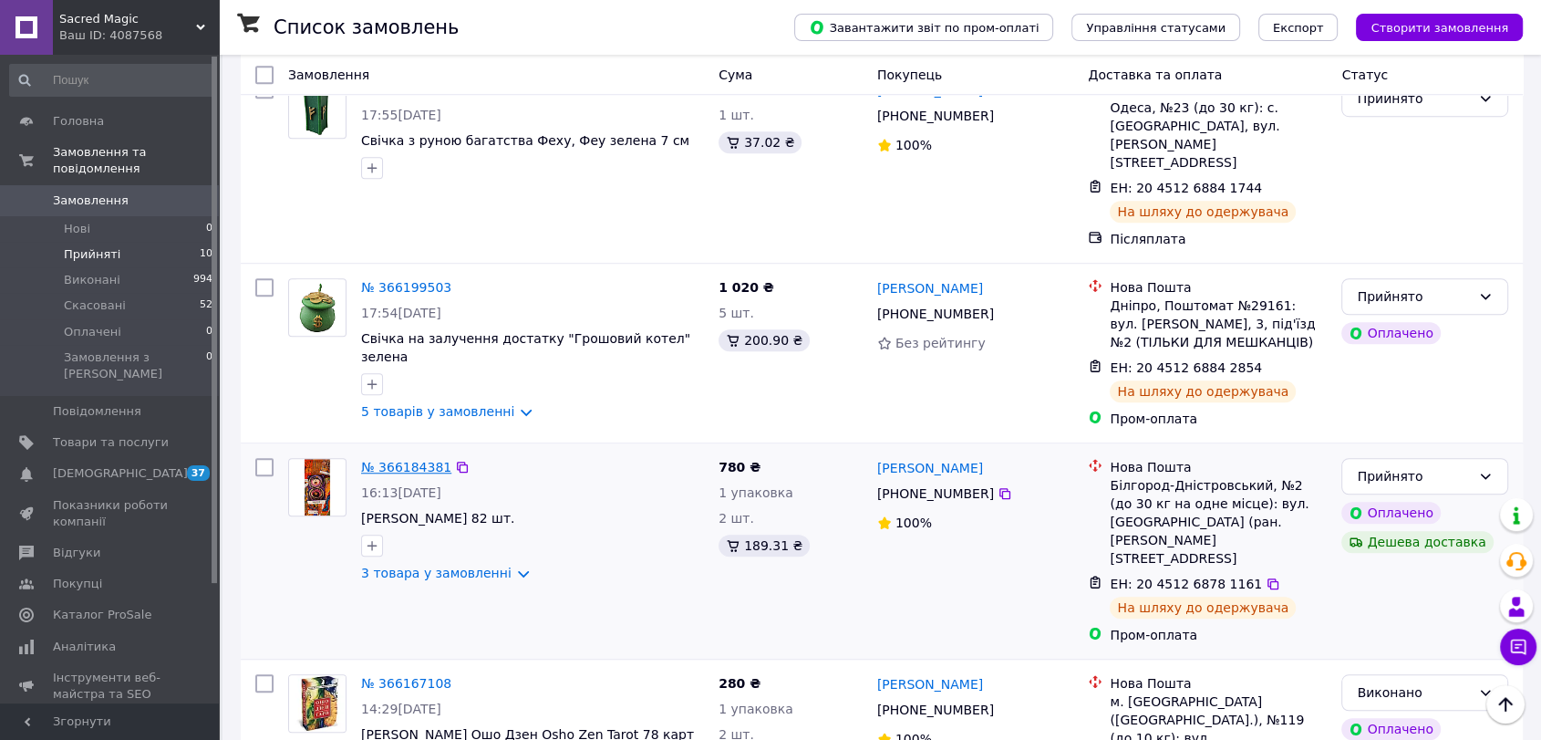
click at [430, 460] on link "№ 366184381" at bounding box center [406, 467] width 90 height 15
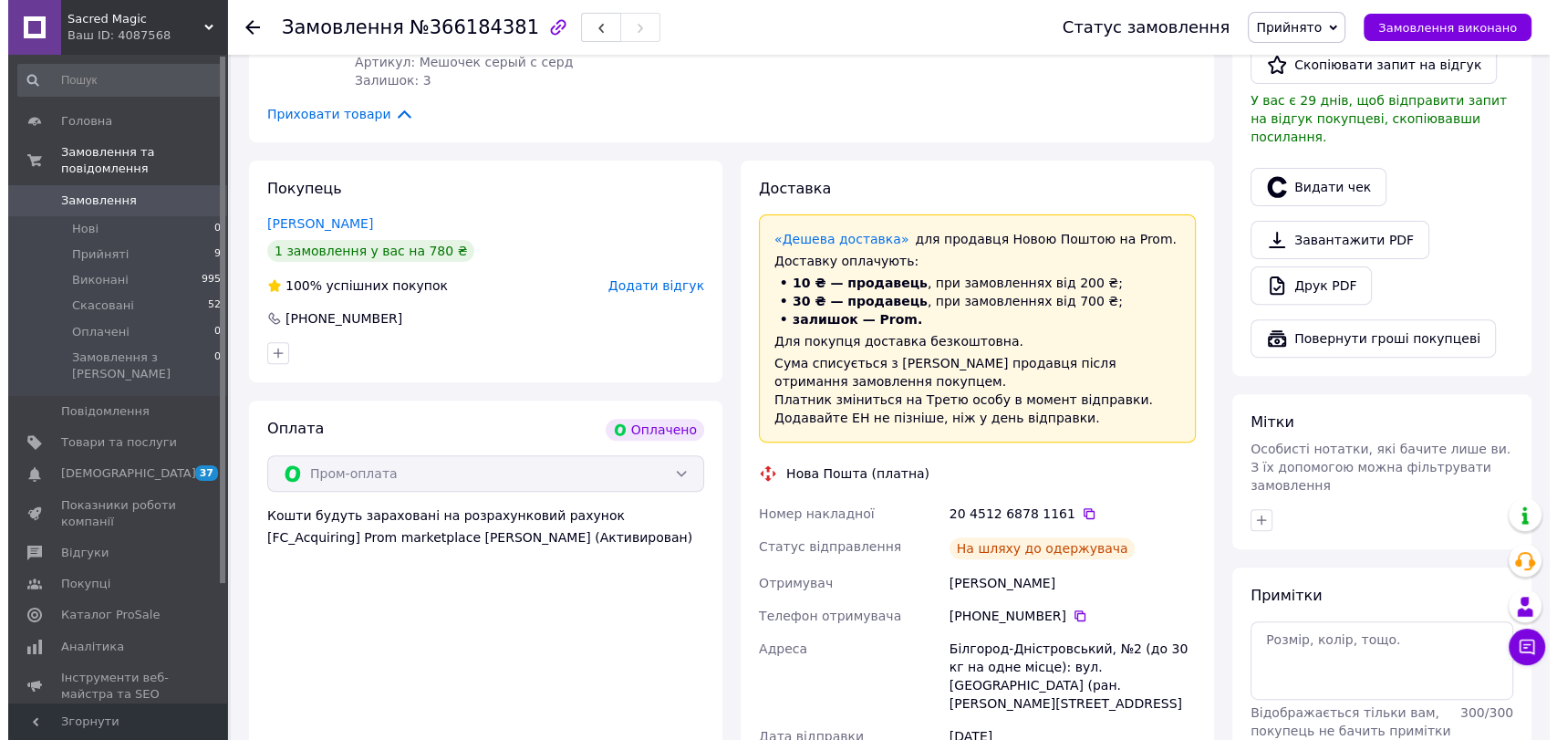
scroll to position [549, 0]
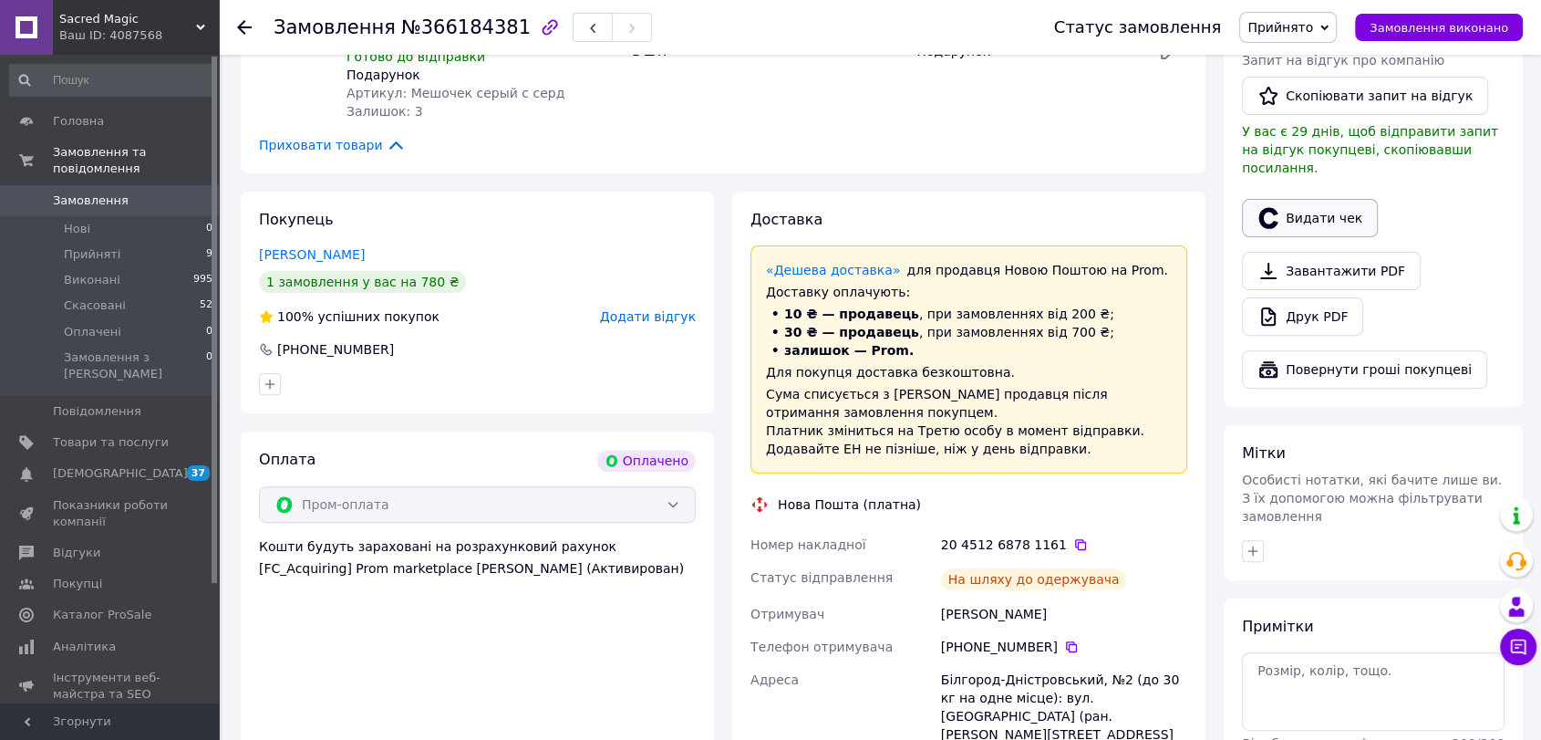
click at [1311, 199] on button "Видати чек" at bounding box center [1310, 218] width 136 height 38
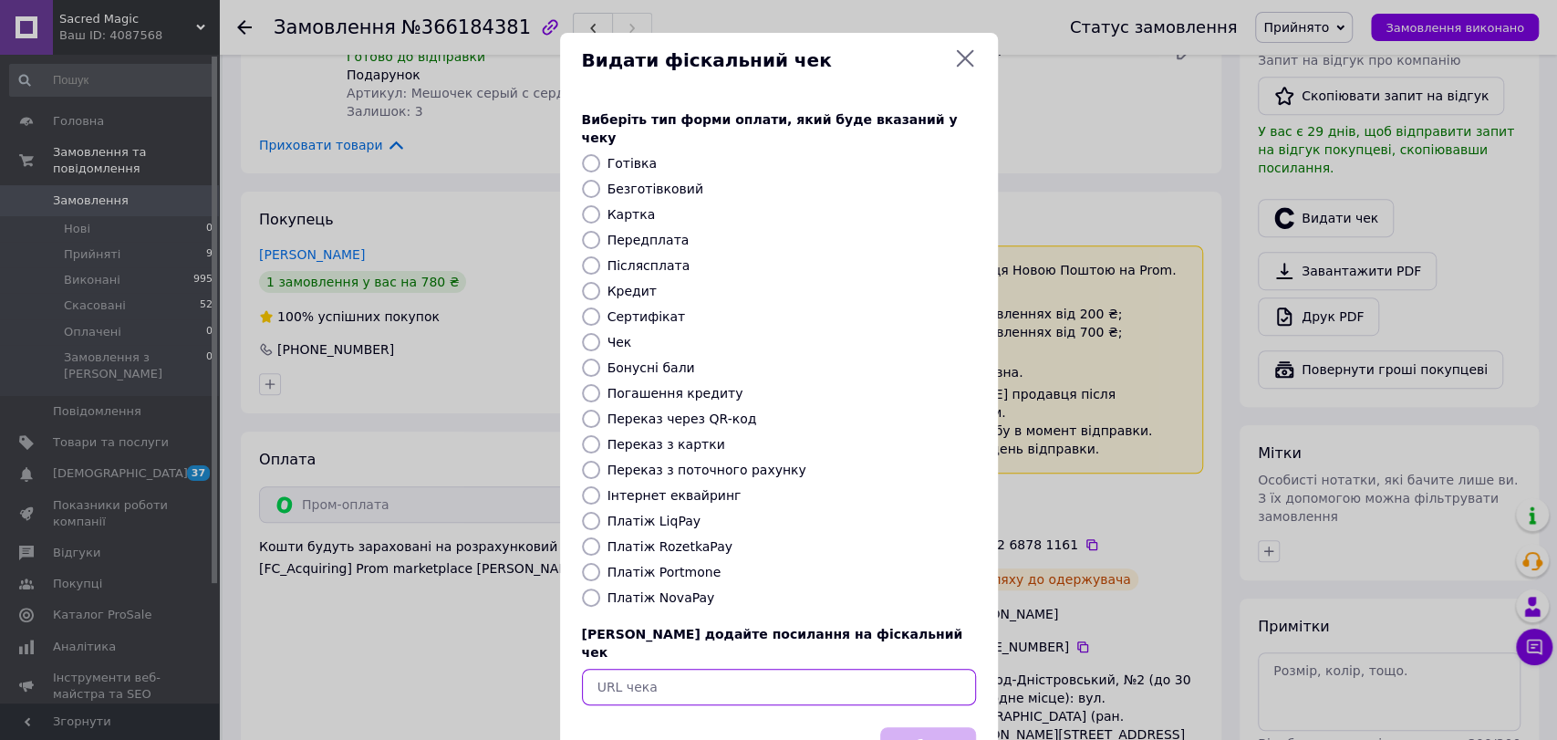
click at [700, 669] on input "text" at bounding box center [779, 687] width 394 height 36
paste input "[URL][DOMAIN_NAME]"
type input "[URL][DOMAIN_NAME]"
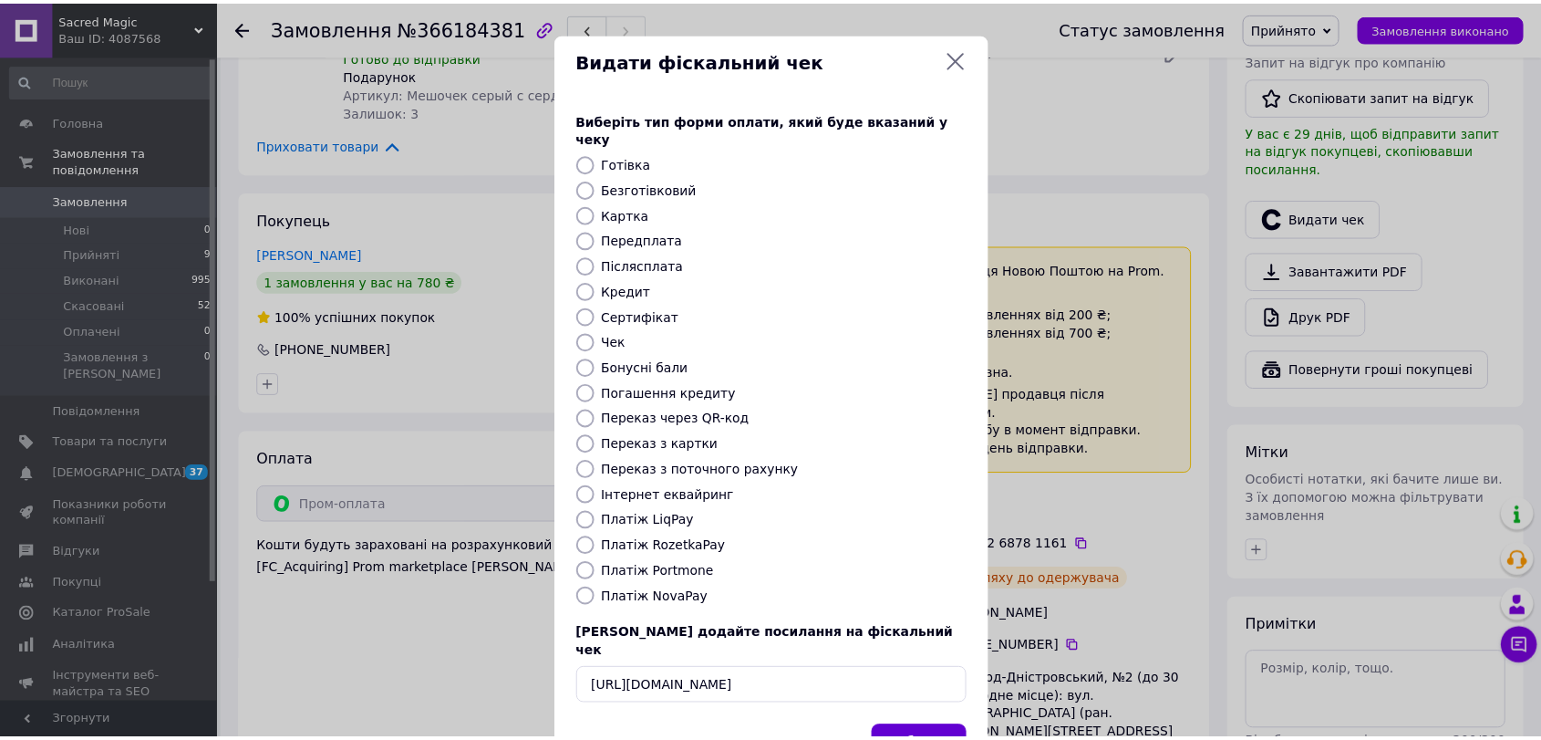
scroll to position [0, 0]
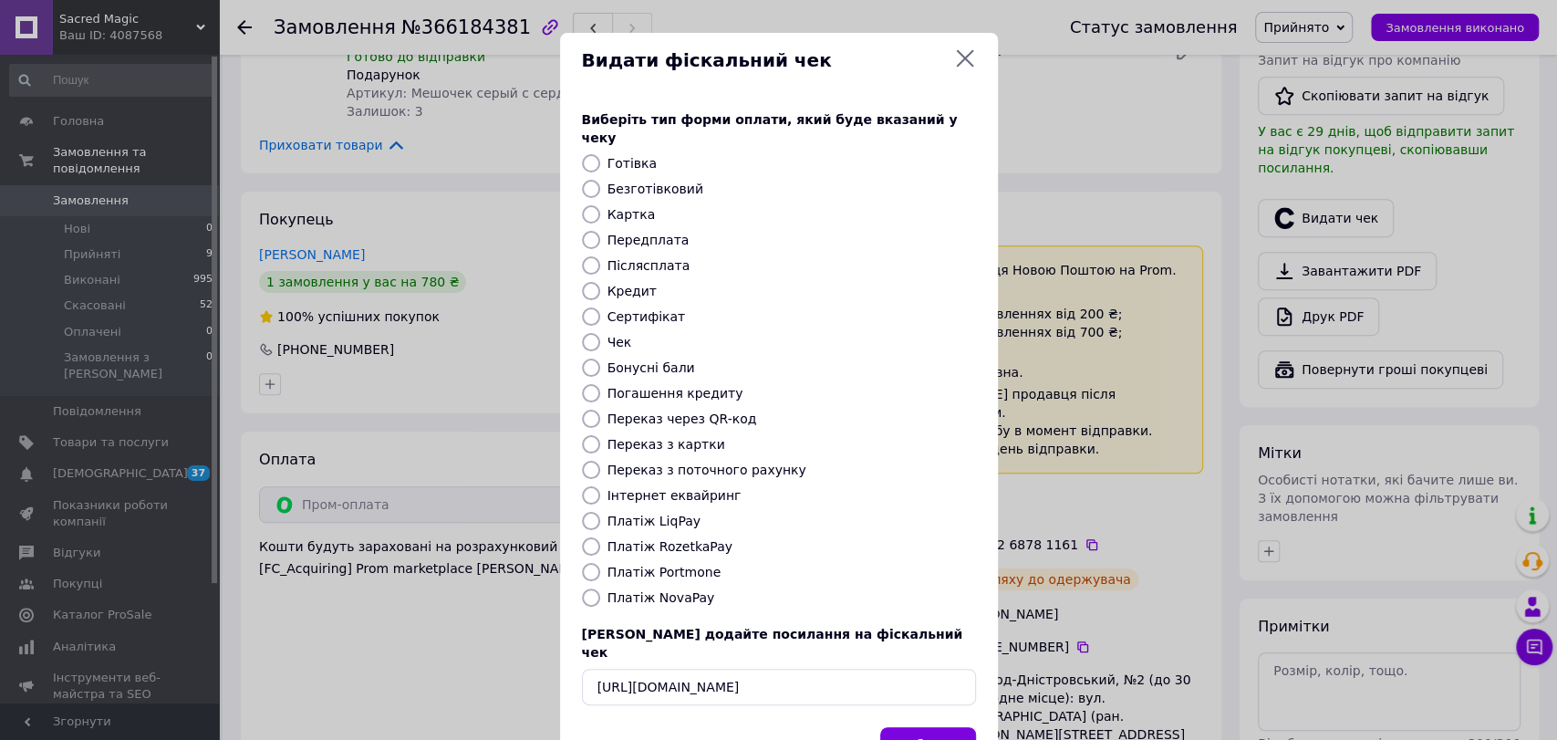
click at [927, 727] on button "Вибрати" at bounding box center [928, 746] width 96 height 39
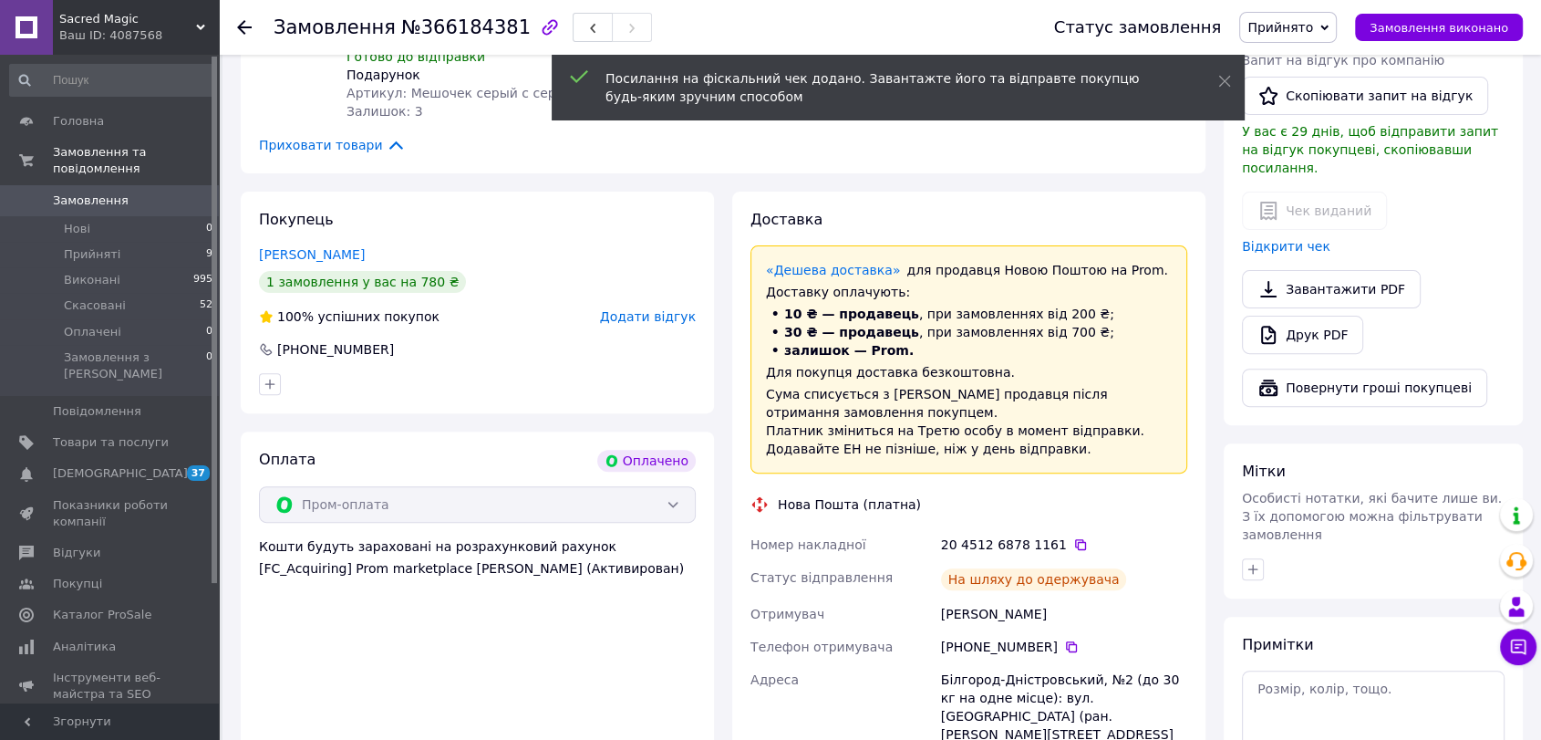
click at [1281, 28] on span "Прийнято" at bounding box center [1281, 27] width 66 height 15
click at [1287, 65] on li "Виконано" at bounding box center [1288, 63] width 96 height 27
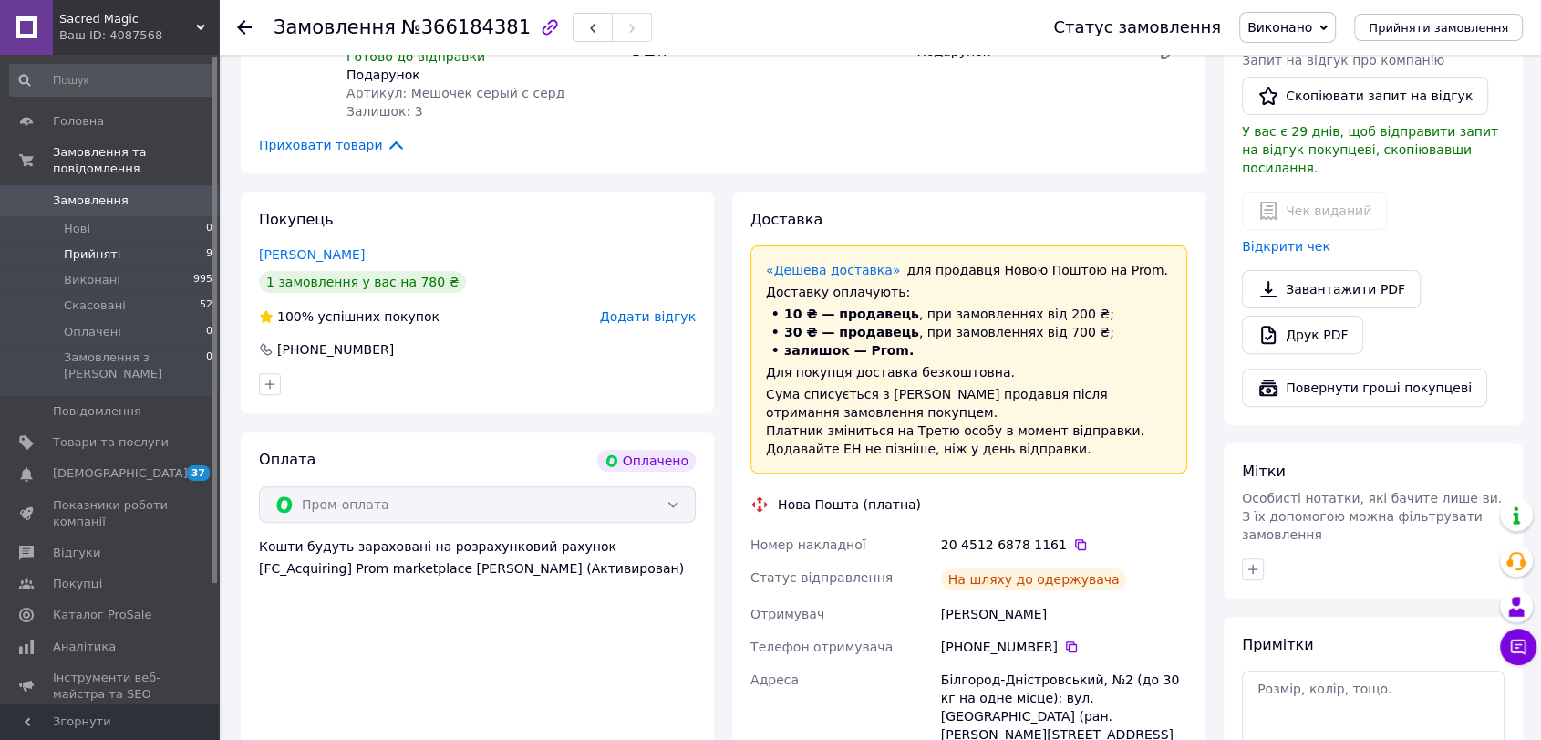
click at [146, 242] on li "Прийняті 9" at bounding box center [111, 255] width 223 height 26
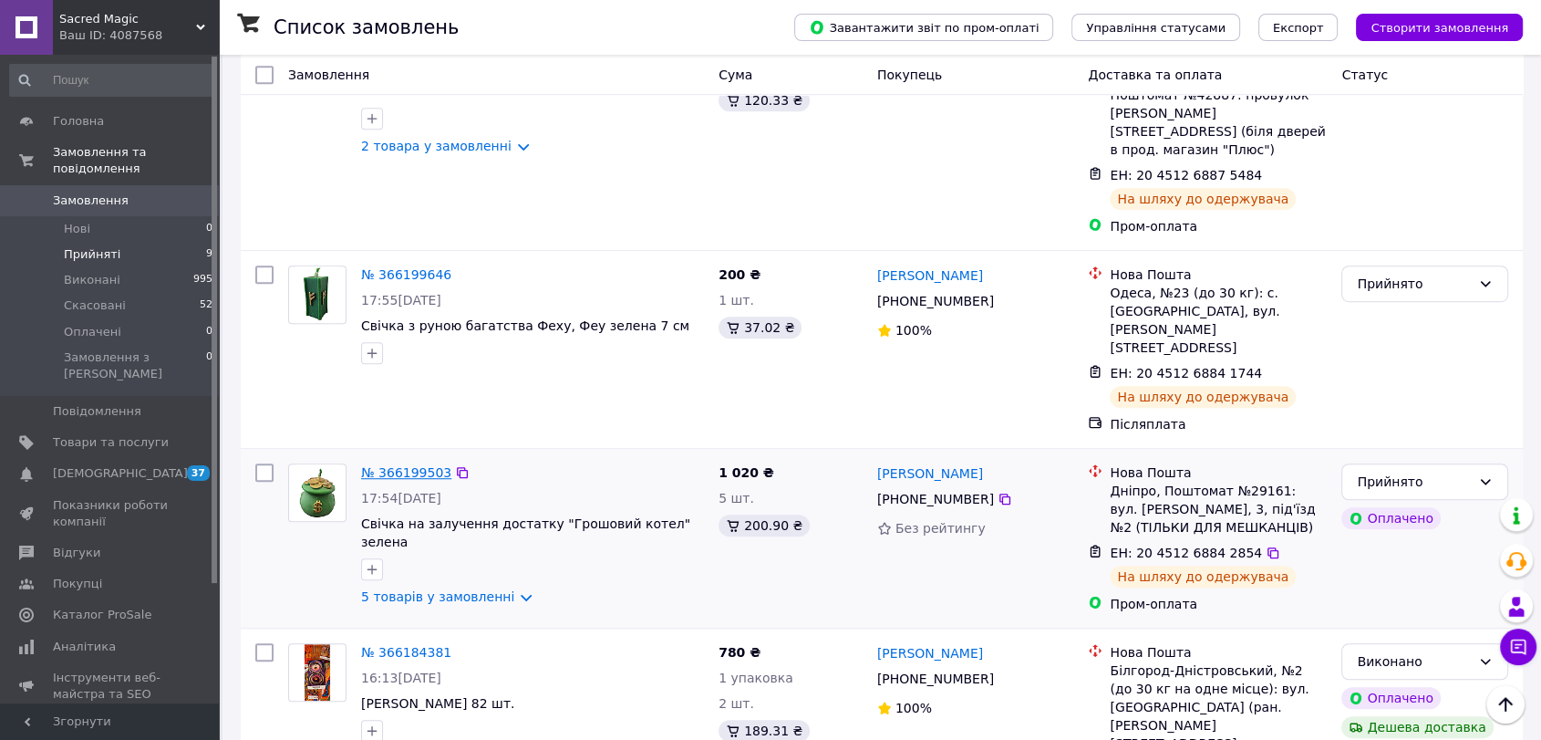
scroll to position [1148, 0]
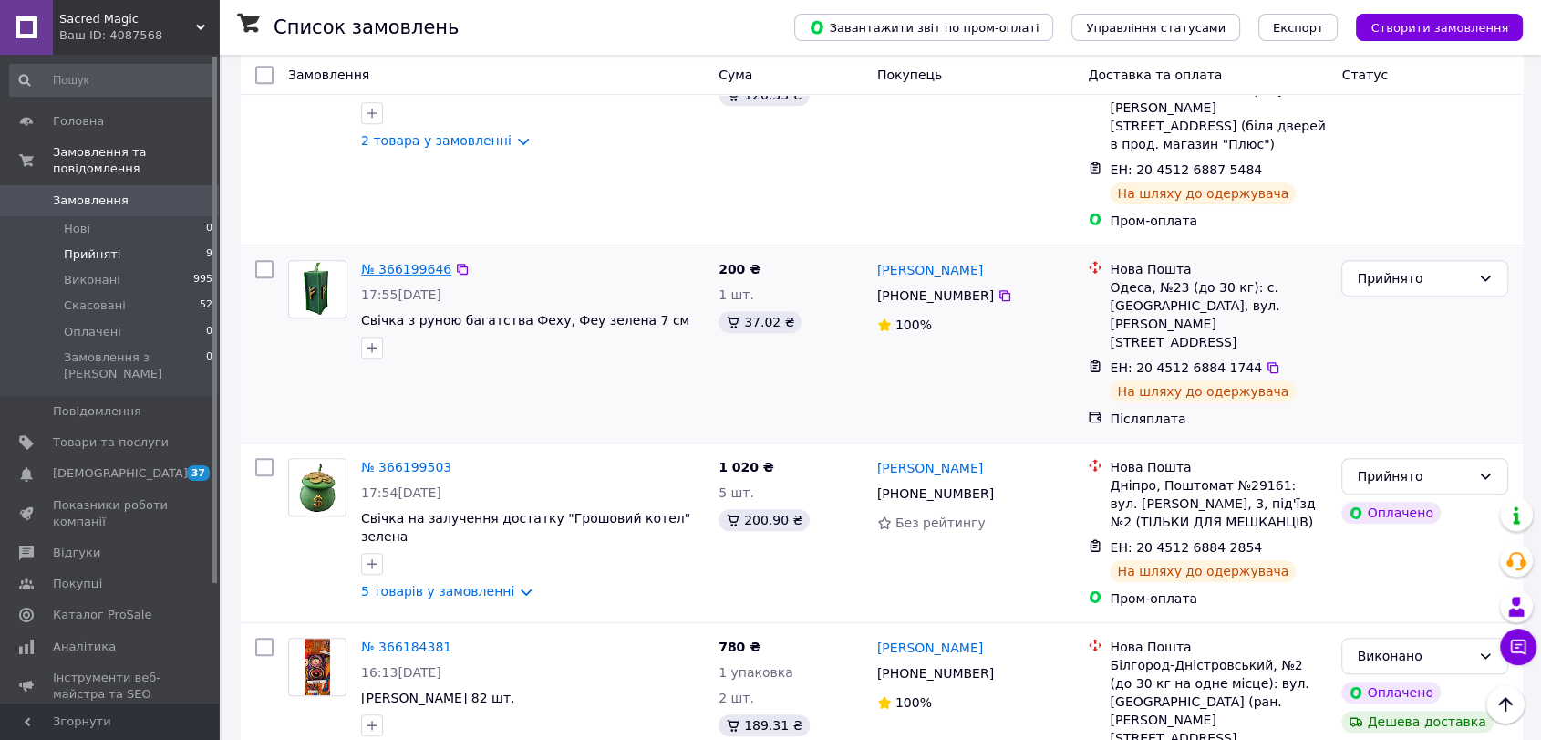
click at [394, 262] on link "№ 366199646" at bounding box center [406, 269] width 90 height 15
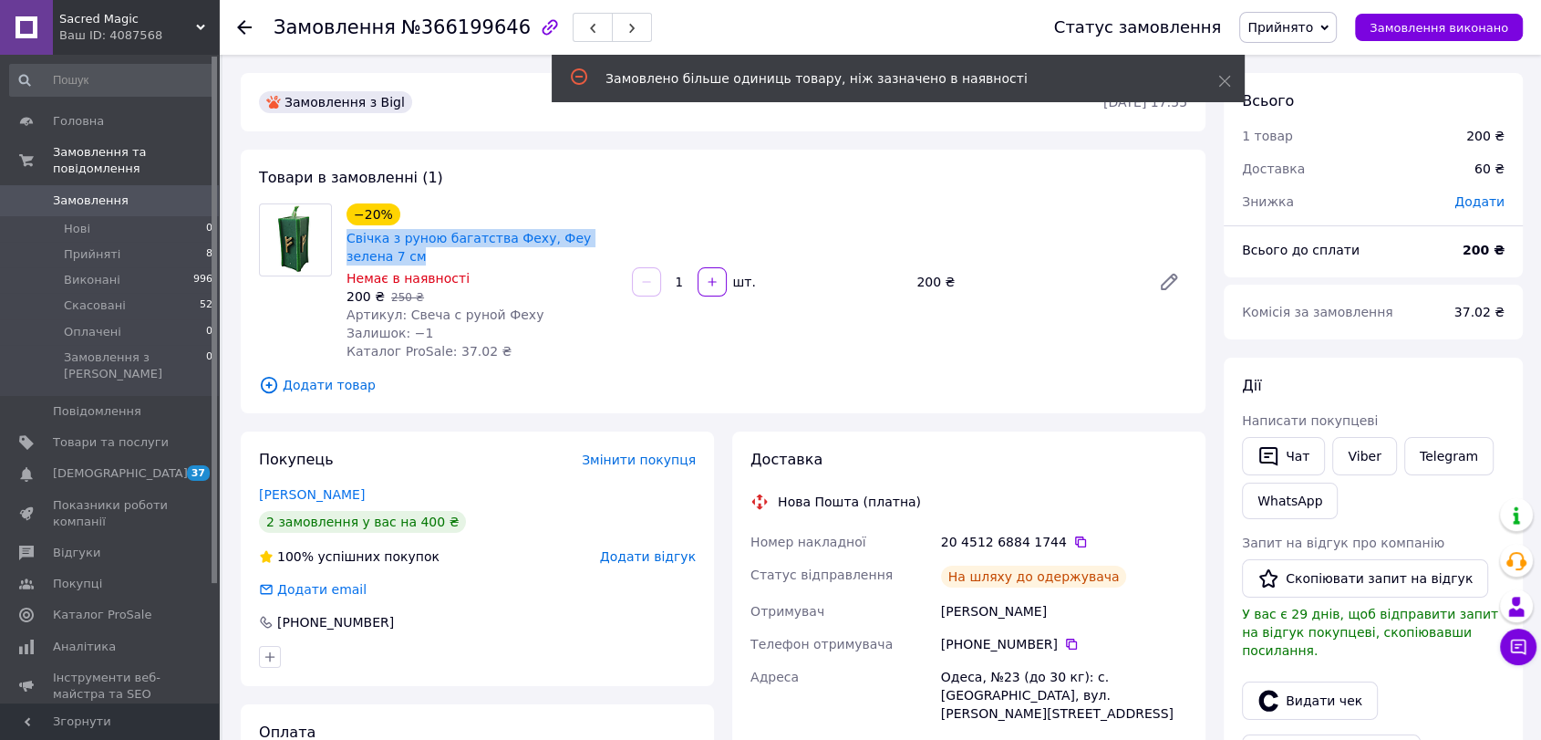
drag, startPoint x: 345, startPoint y: 235, endPoint x: 391, endPoint y: 262, distance: 53.5
click at [391, 262] on div "Свічка з руною багатства Феху, Феу зелена 7 см" at bounding box center [482, 247] width 275 height 40
copy link "Свічка з руною багатства Феху, Феу зелена 7 см"
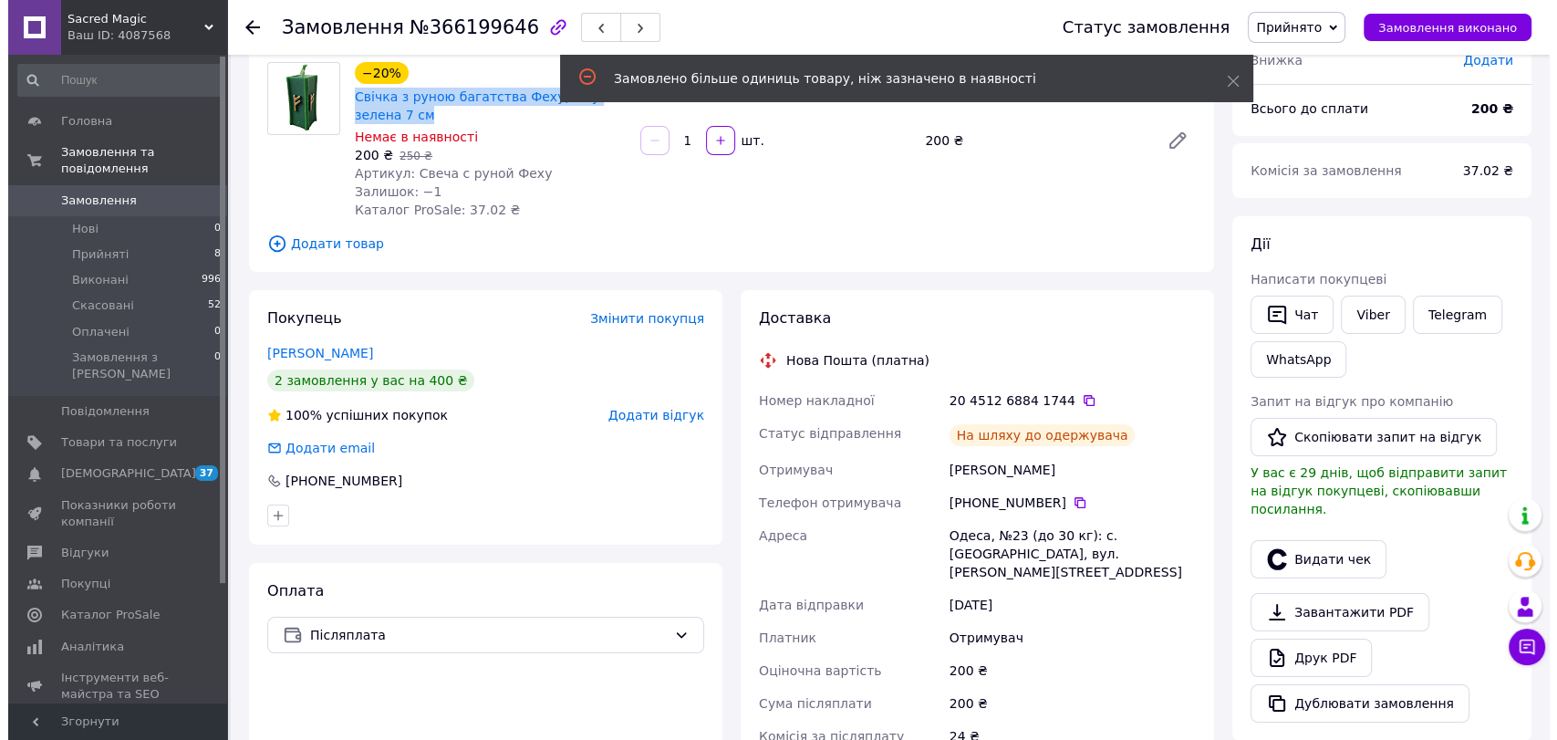
scroll to position [405, 0]
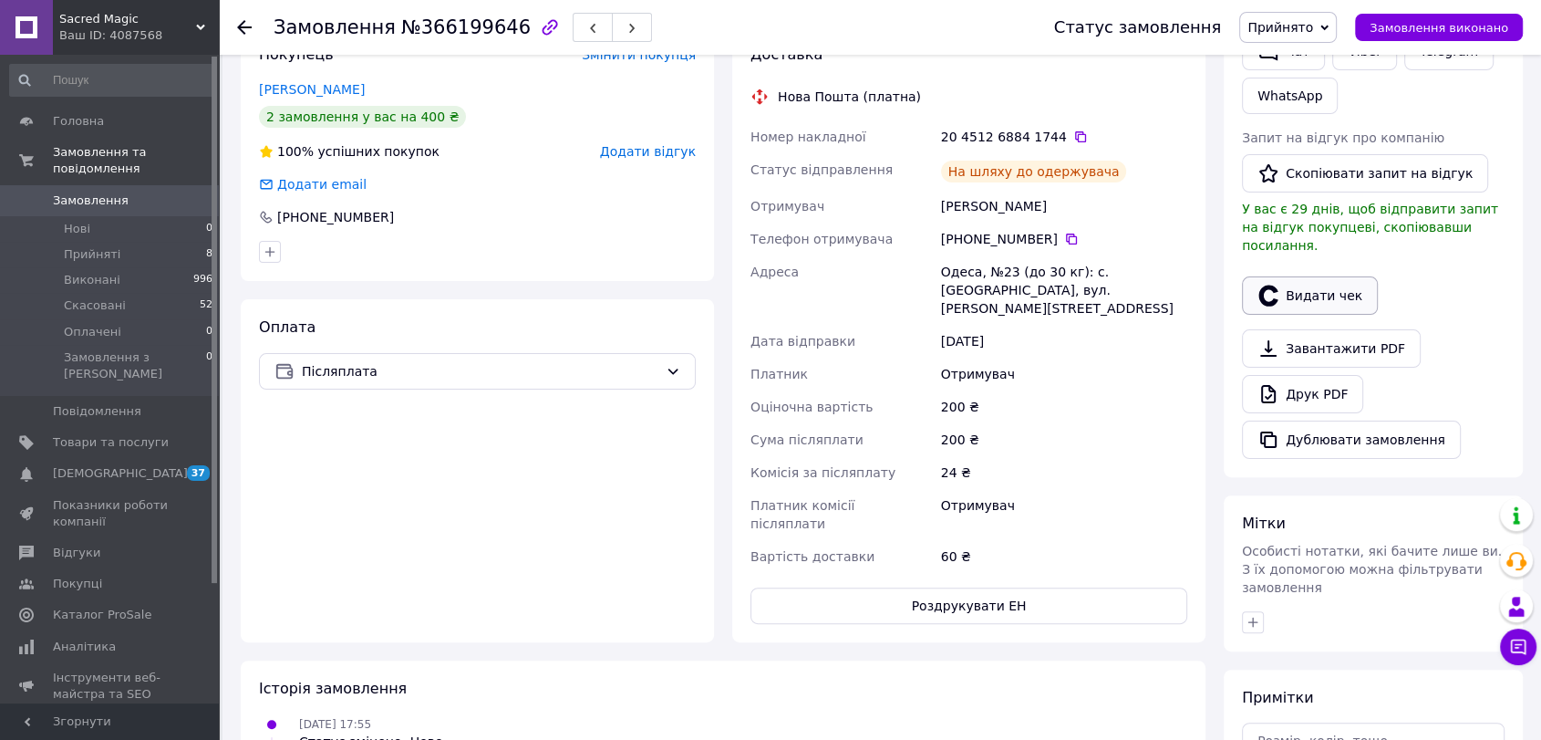
click at [1308, 276] on button "Видати чек" at bounding box center [1310, 295] width 136 height 38
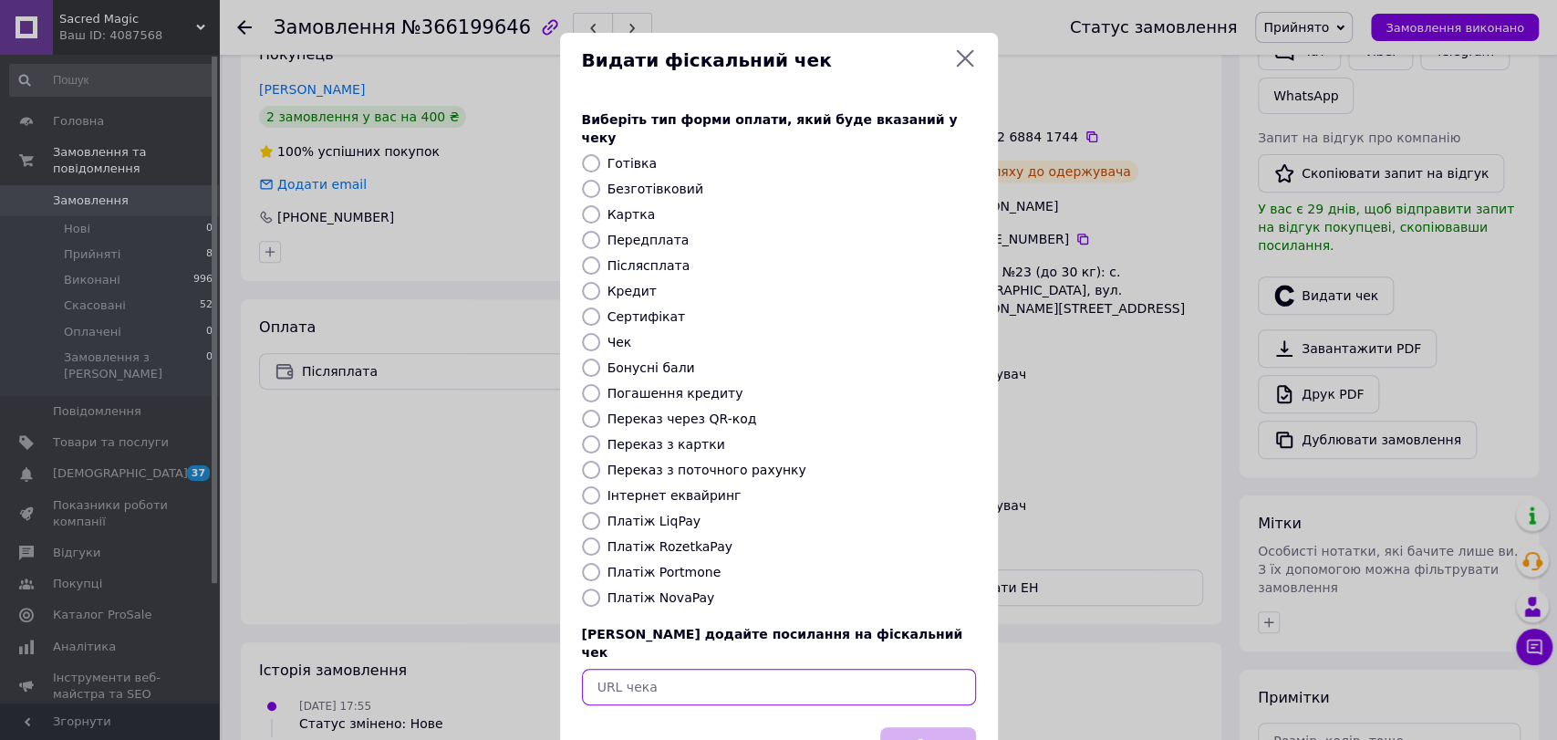
click at [713, 669] on input "text" at bounding box center [779, 687] width 394 height 36
paste input "[URL][DOMAIN_NAME]"
type input "[URL][DOMAIN_NAME]"
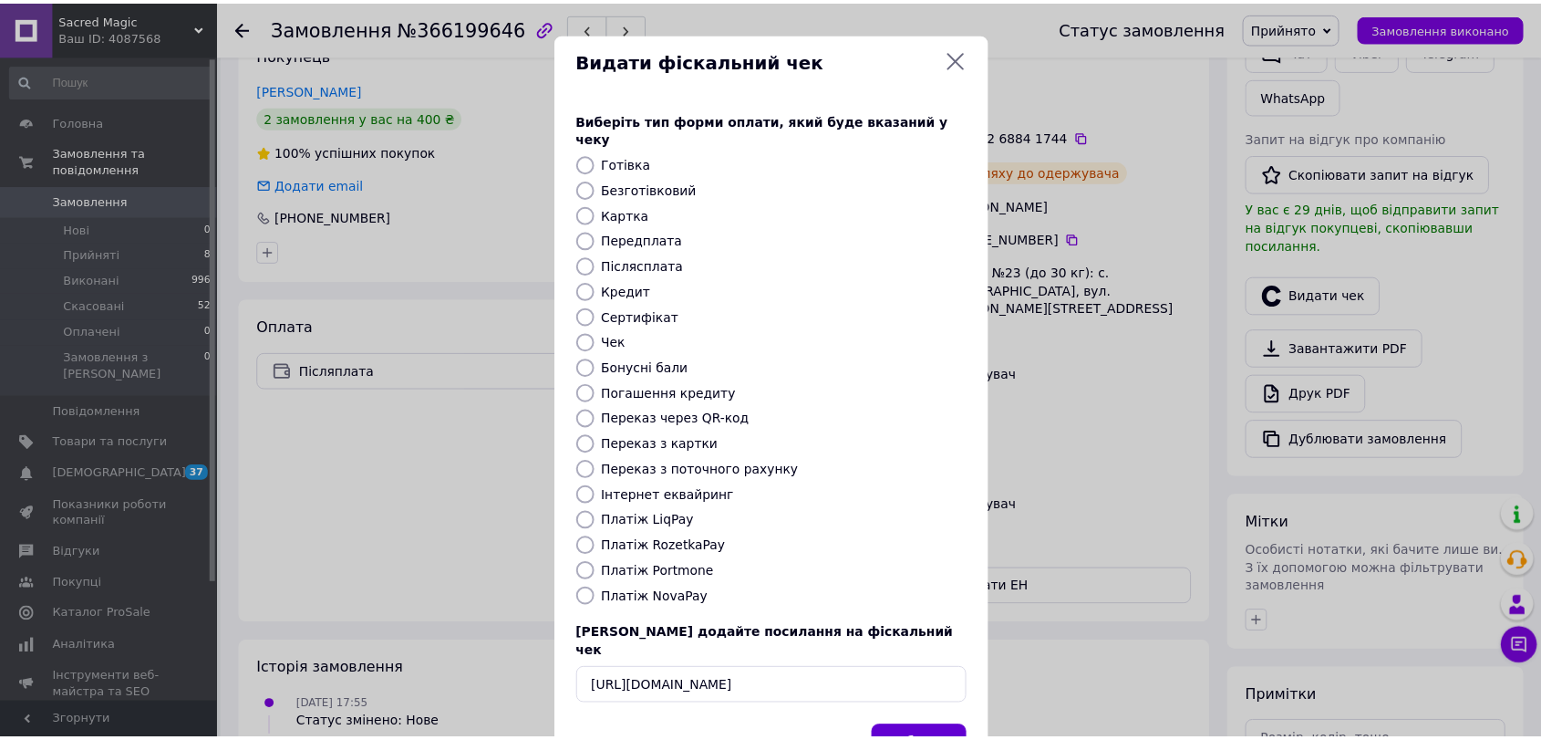
scroll to position [0, 0]
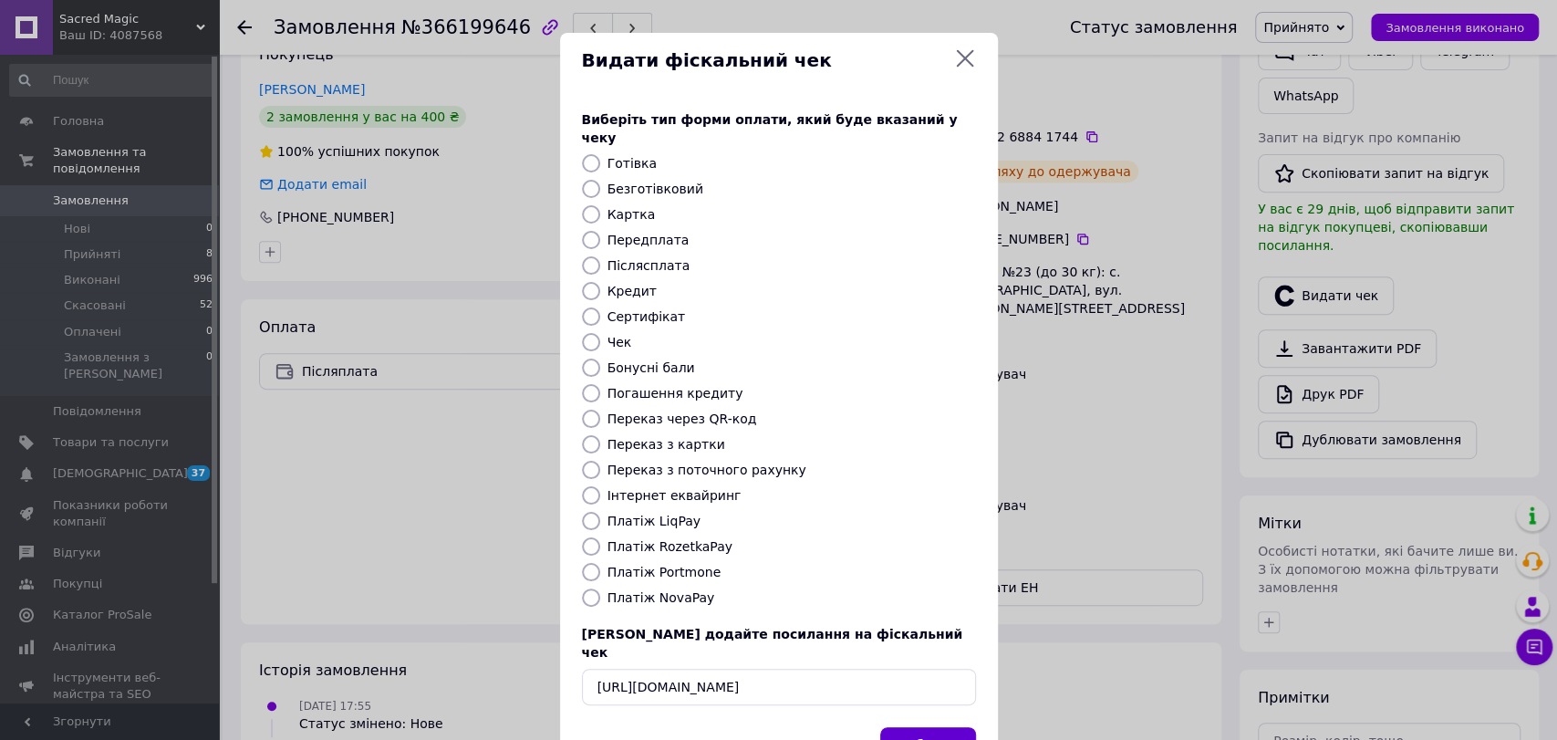
click at [935, 727] on button "Вибрати" at bounding box center [928, 746] width 96 height 39
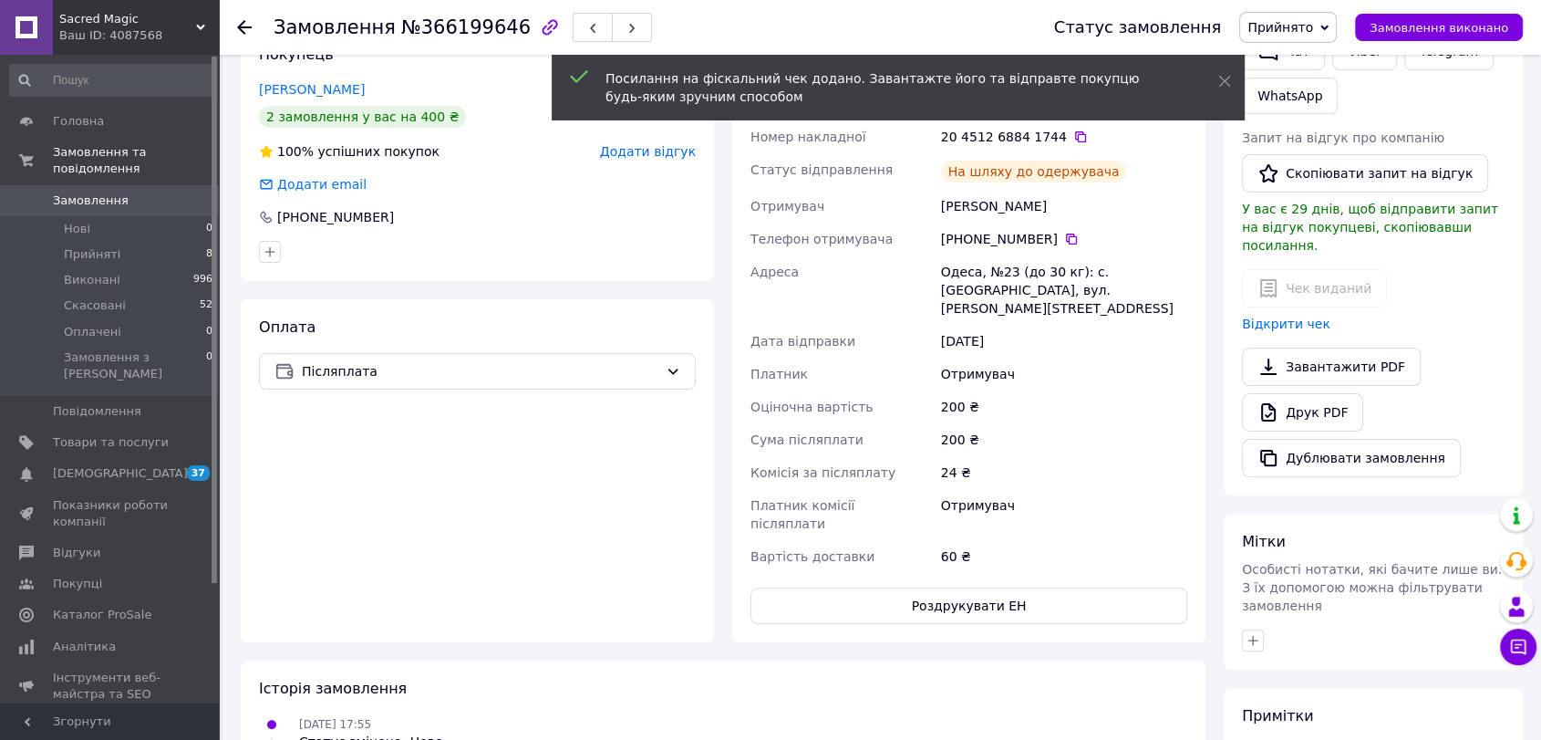
click at [1313, 22] on span "Прийнято" at bounding box center [1281, 27] width 66 height 15
click at [1313, 53] on li "Виконано" at bounding box center [1288, 63] width 96 height 27
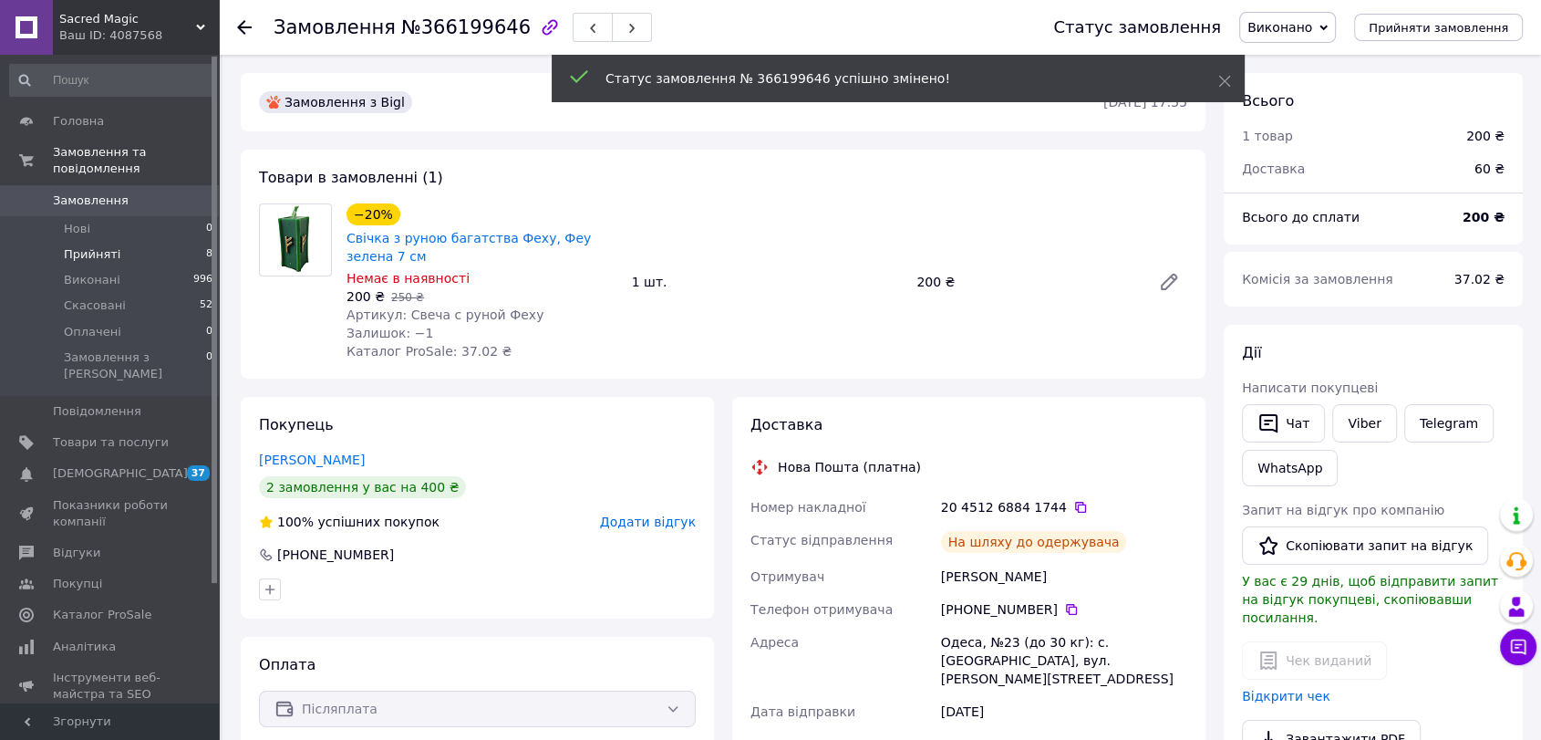
click at [131, 242] on li "Прийняті 8" at bounding box center [111, 255] width 223 height 26
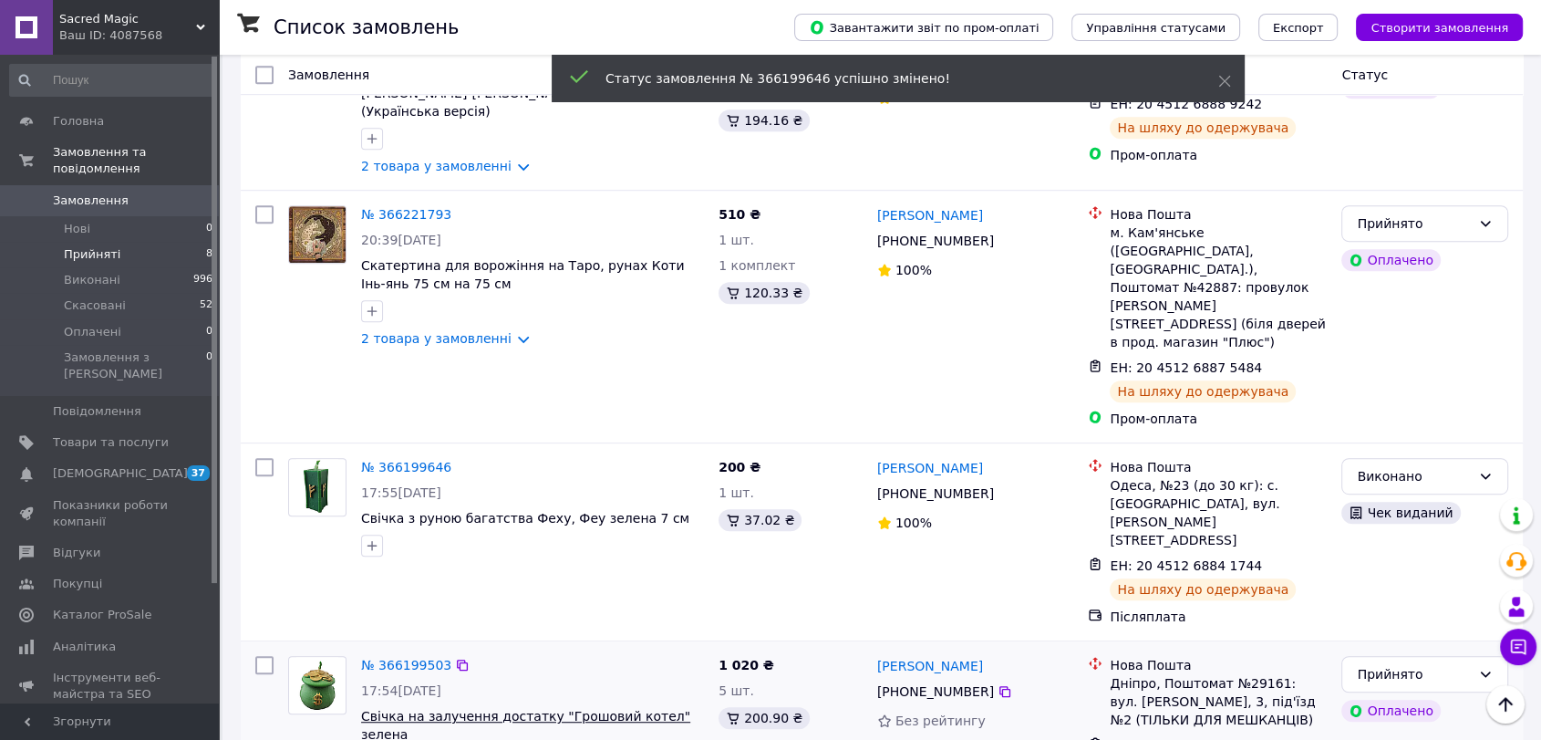
scroll to position [969, 0]
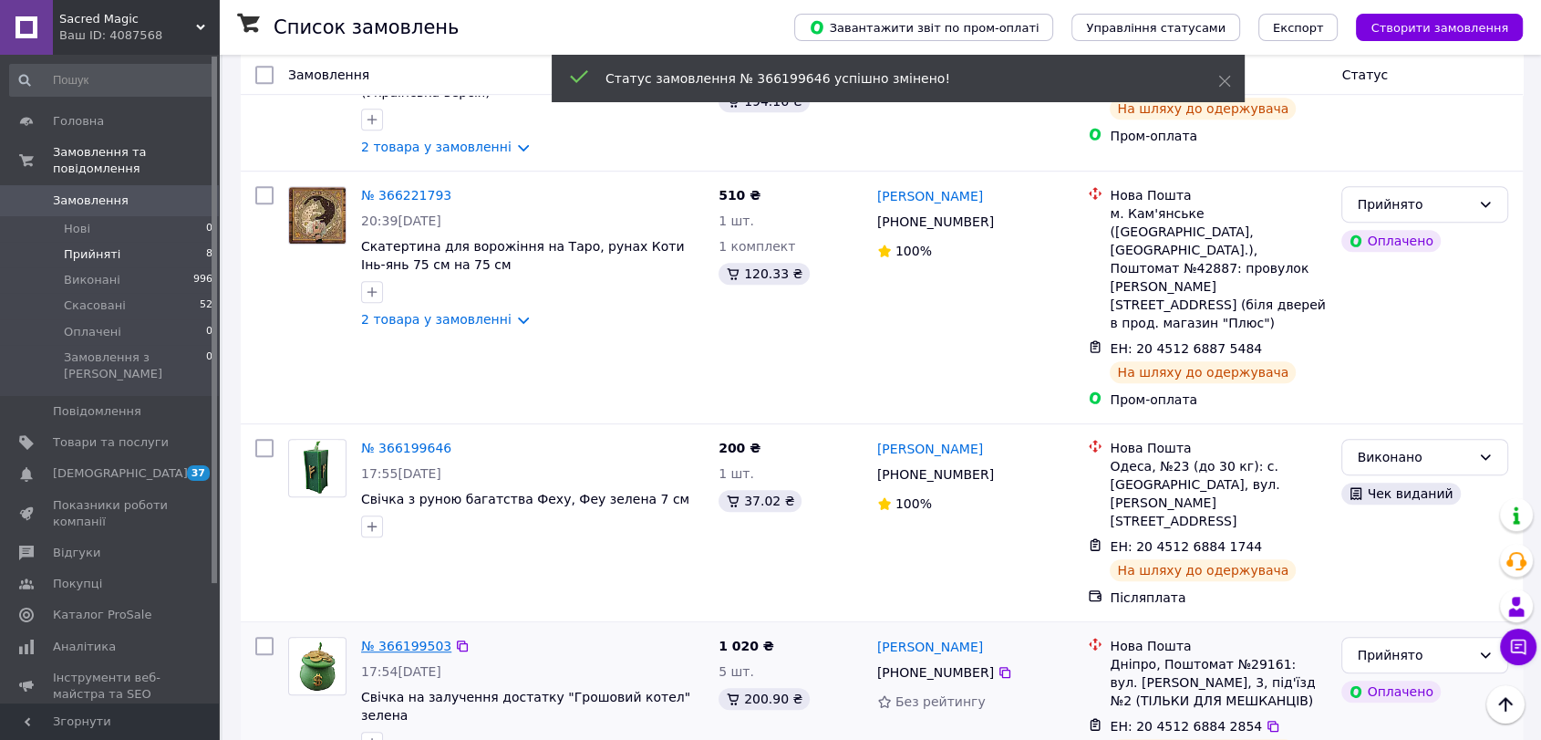
click at [402, 638] on link "№ 366199503" at bounding box center [406, 645] width 90 height 15
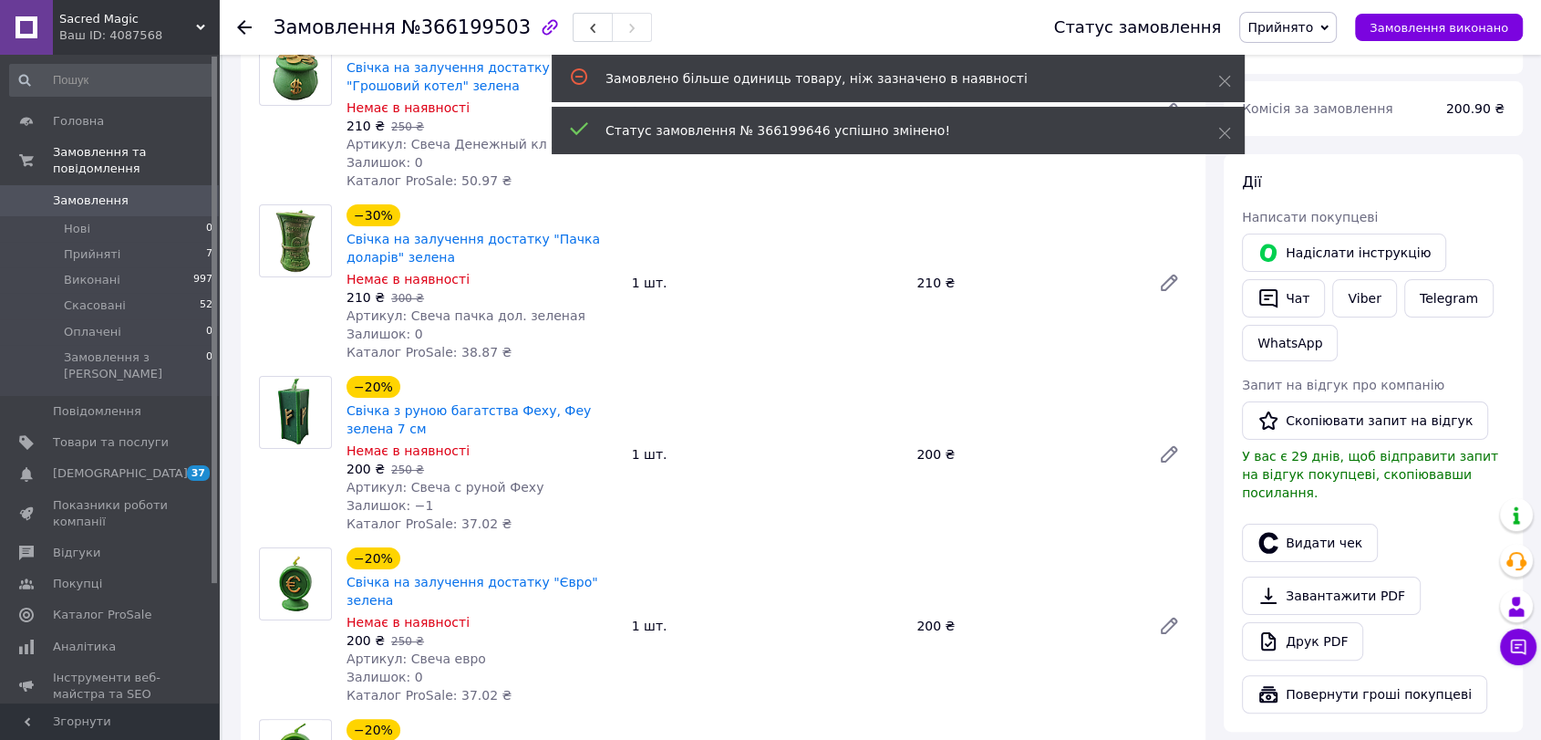
scroll to position [57, 0]
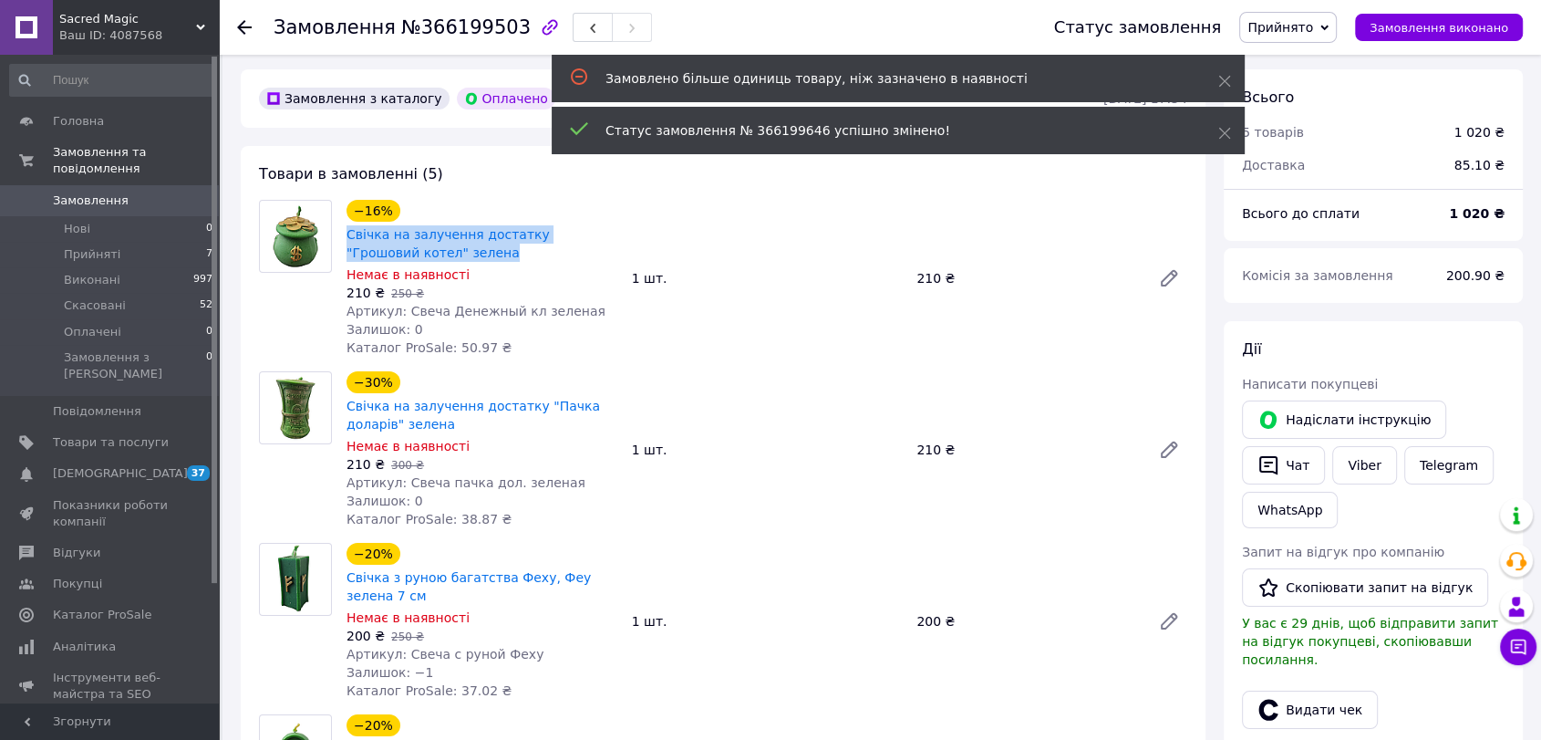
drag, startPoint x: 343, startPoint y: 228, endPoint x: 456, endPoint y: 250, distance: 115.2
click at [456, 250] on div "−16% Свічка на залучення достатку "Грошовий котел" зелена Немає в наявності 210…" at bounding box center [481, 278] width 285 height 164
copy link "Свічка на залучення достатку "Грошовий котел" зелена"
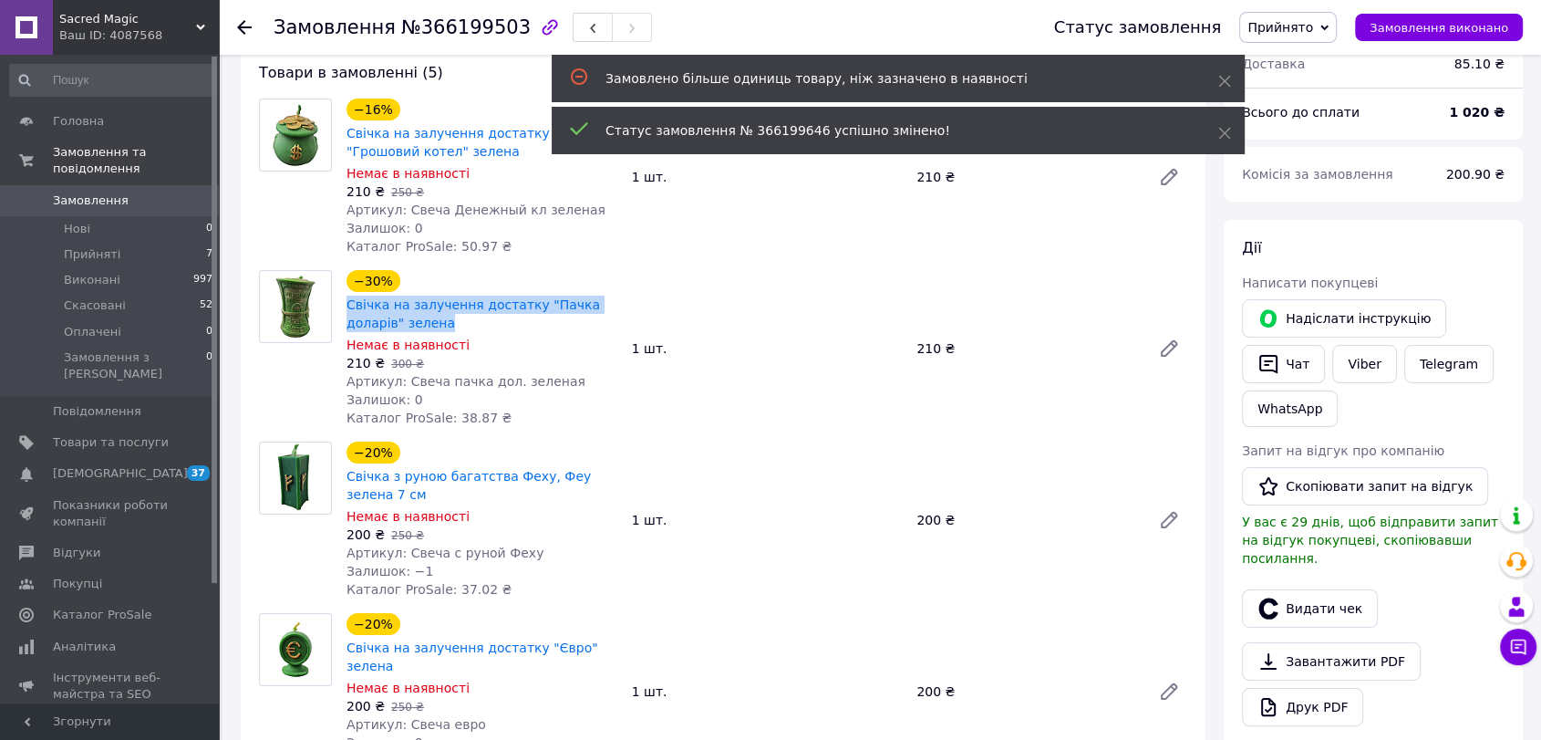
drag, startPoint x: 343, startPoint y: 303, endPoint x: 405, endPoint y: 324, distance: 65.5
click at [405, 324] on div "−30% Свічка на залучення достатку "Пачка доларів" зелена Немає в наявності 210 …" at bounding box center [481, 348] width 285 height 164
copy link "Свічка на залучення достатку "Пачка доларів" зелена"
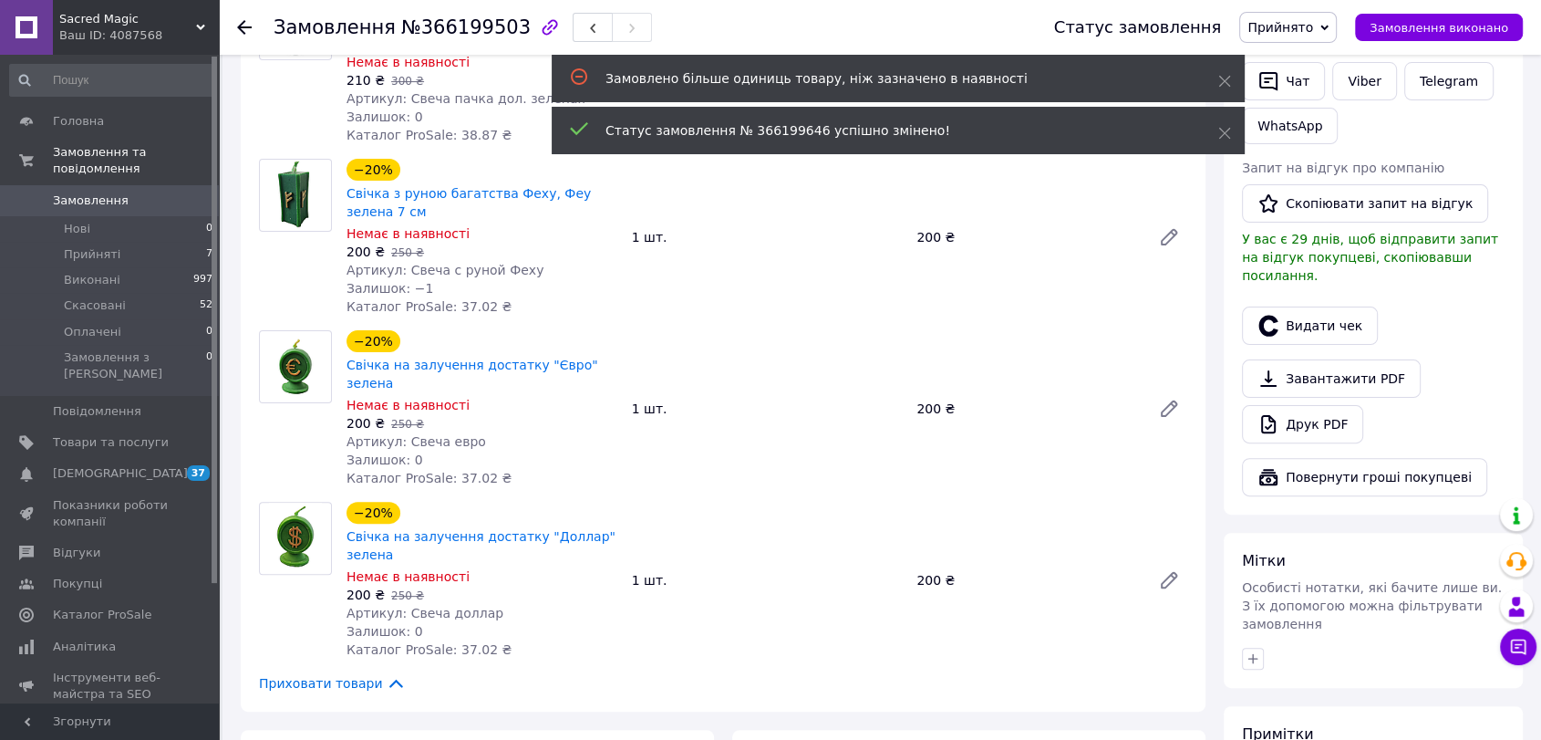
scroll to position [462, 0]
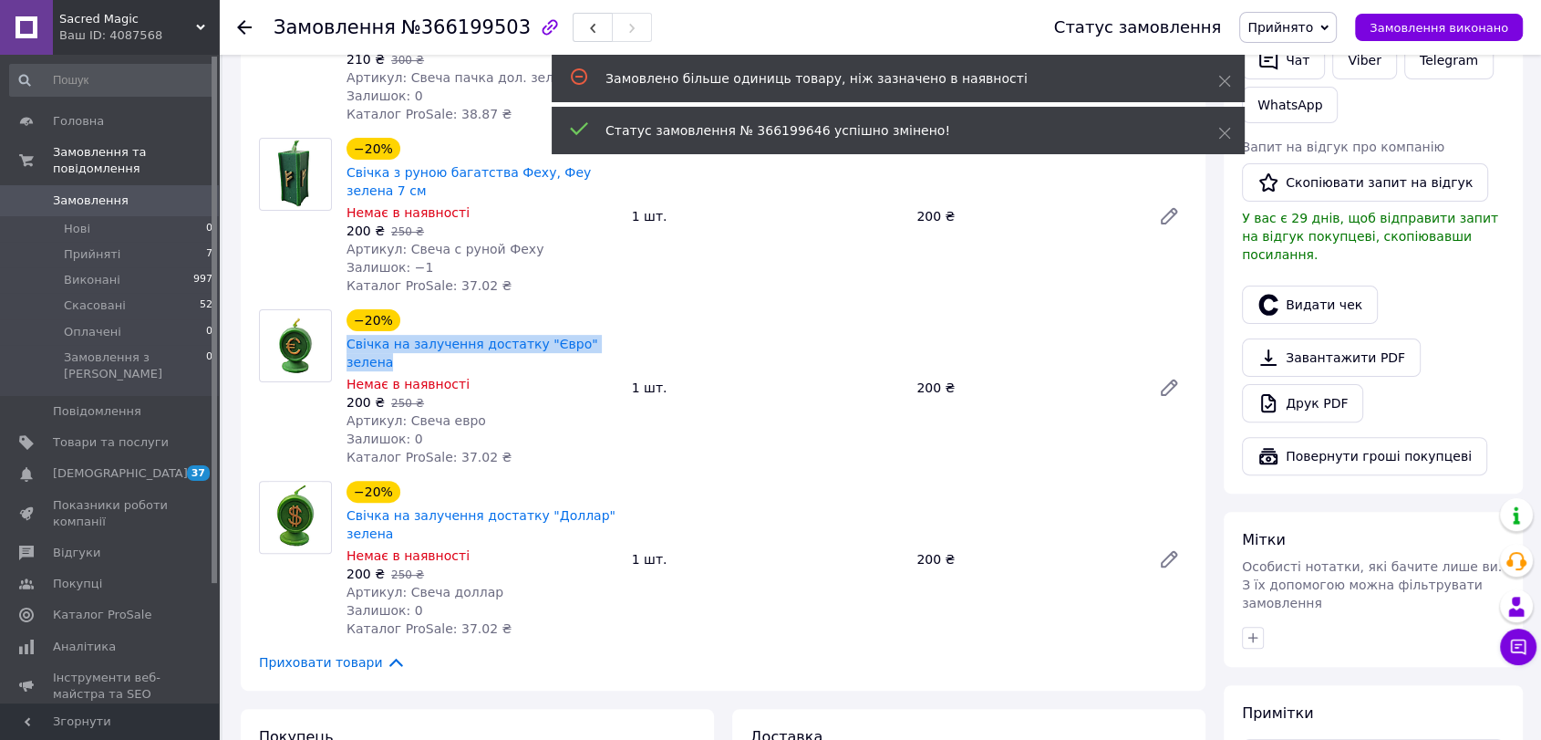
drag, startPoint x: 341, startPoint y: 339, endPoint x: 618, endPoint y: 338, distance: 277.3
click at [618, 338] on div "−20% Свічка на залучення достатку "Євро" зелена Немає в наявності 200 ₴   250 ₴…" at bounding box center [481, 388] width 285 height 164
copy link "Свічка на залучення достатку "Євро" зелена"
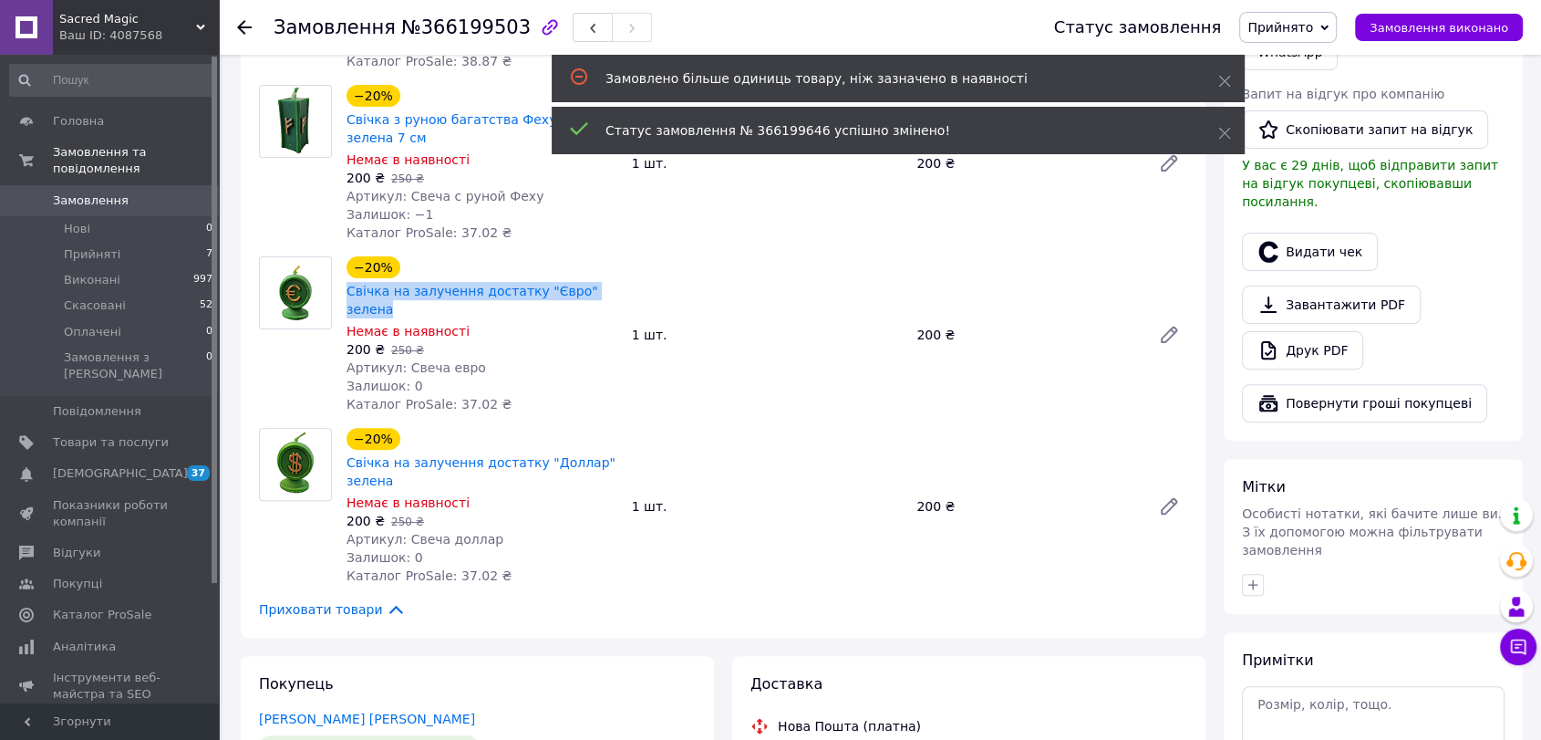
scroll to position [564, 0]
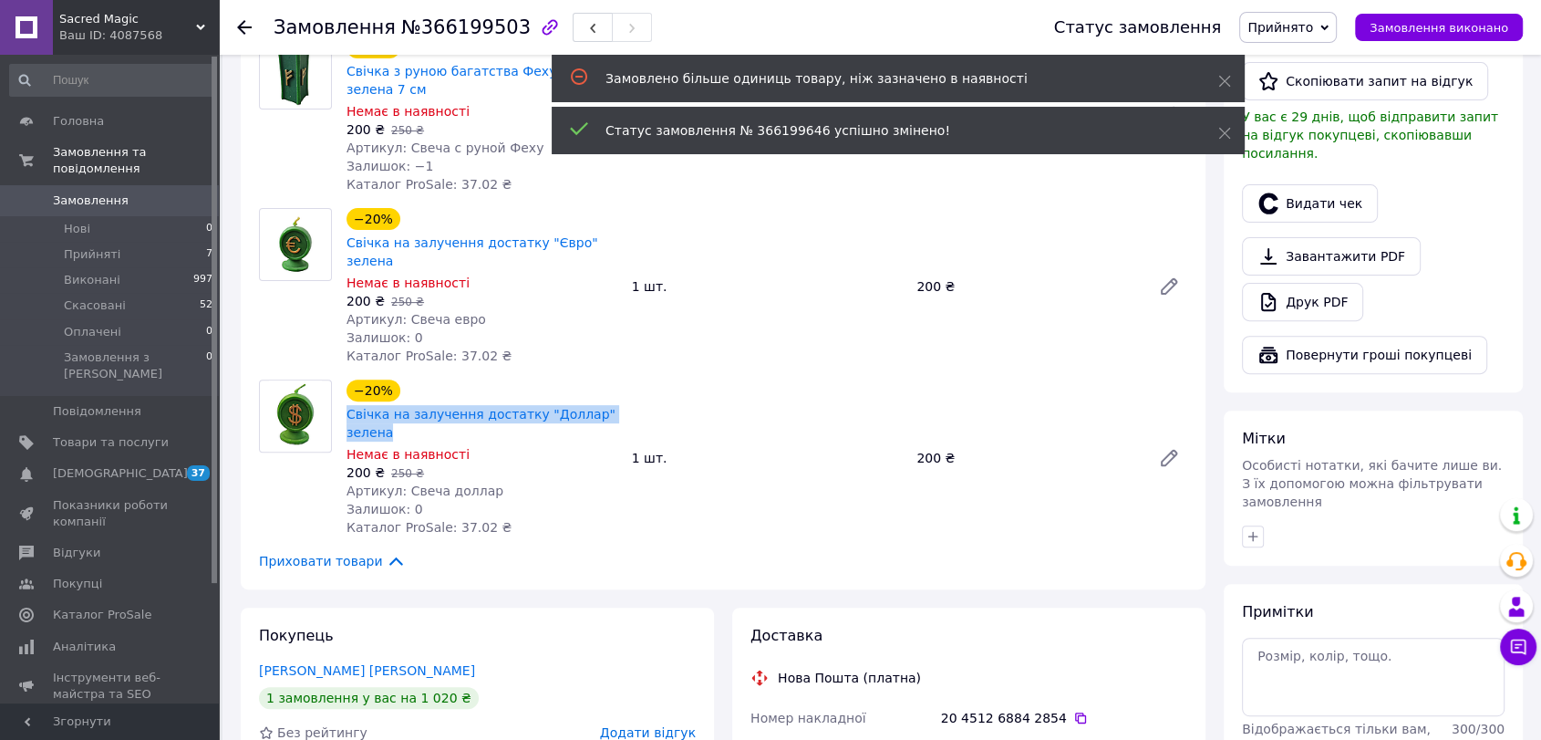
drag, startPoint x: 340, startPoint y: 396, endPoint x: 394, endPoint y: 411, distance: 56.0
click at [394, 411] on div "−20% Свічка на залучення достатку "Доллар" зелена Немає в наявності 200 ₴   250…" at bounding box center [481, 458] width 285 height 164
copy link "Свічка на залучення достатку "Доллар" зелена"
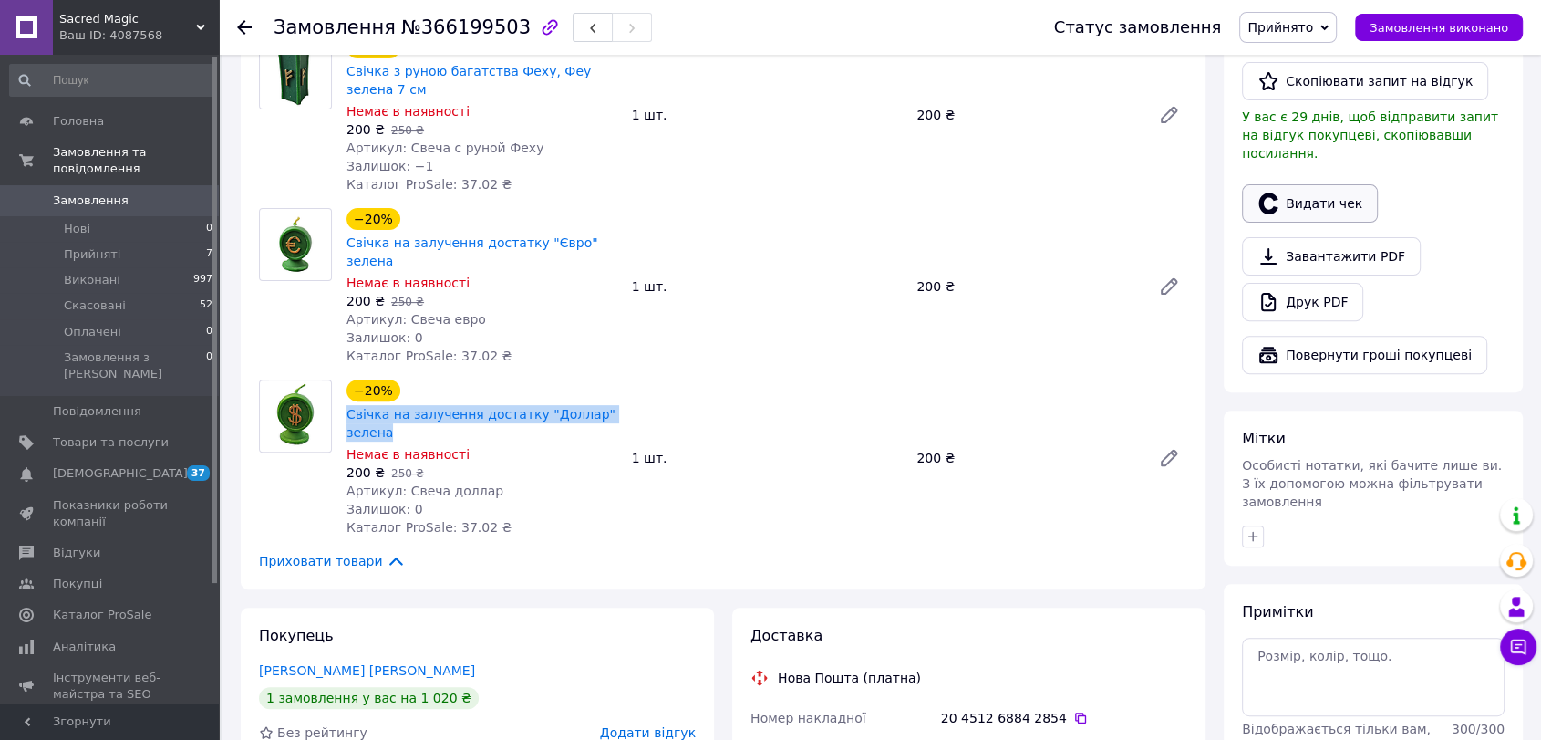
click at [1296, 184] on button "Видати чек" at bounding box center [1310, 203] width 136 height 38
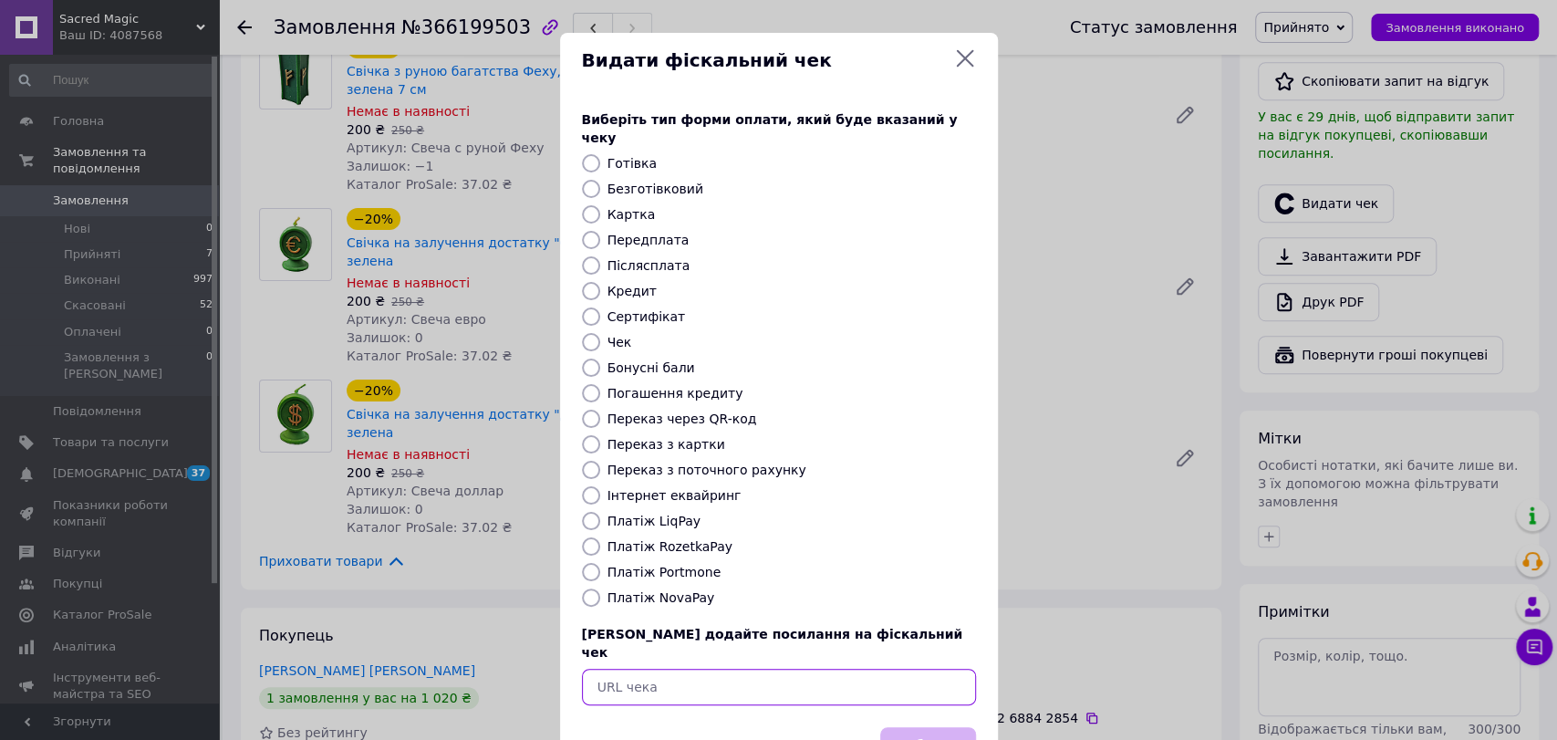
click at [666, 669] on input "text" at bounding box center [779, 687] width 394 height 36
paste input "[URL][DOMAIN_NAME]"
type input "[URL][DOMAIN_NAME]"
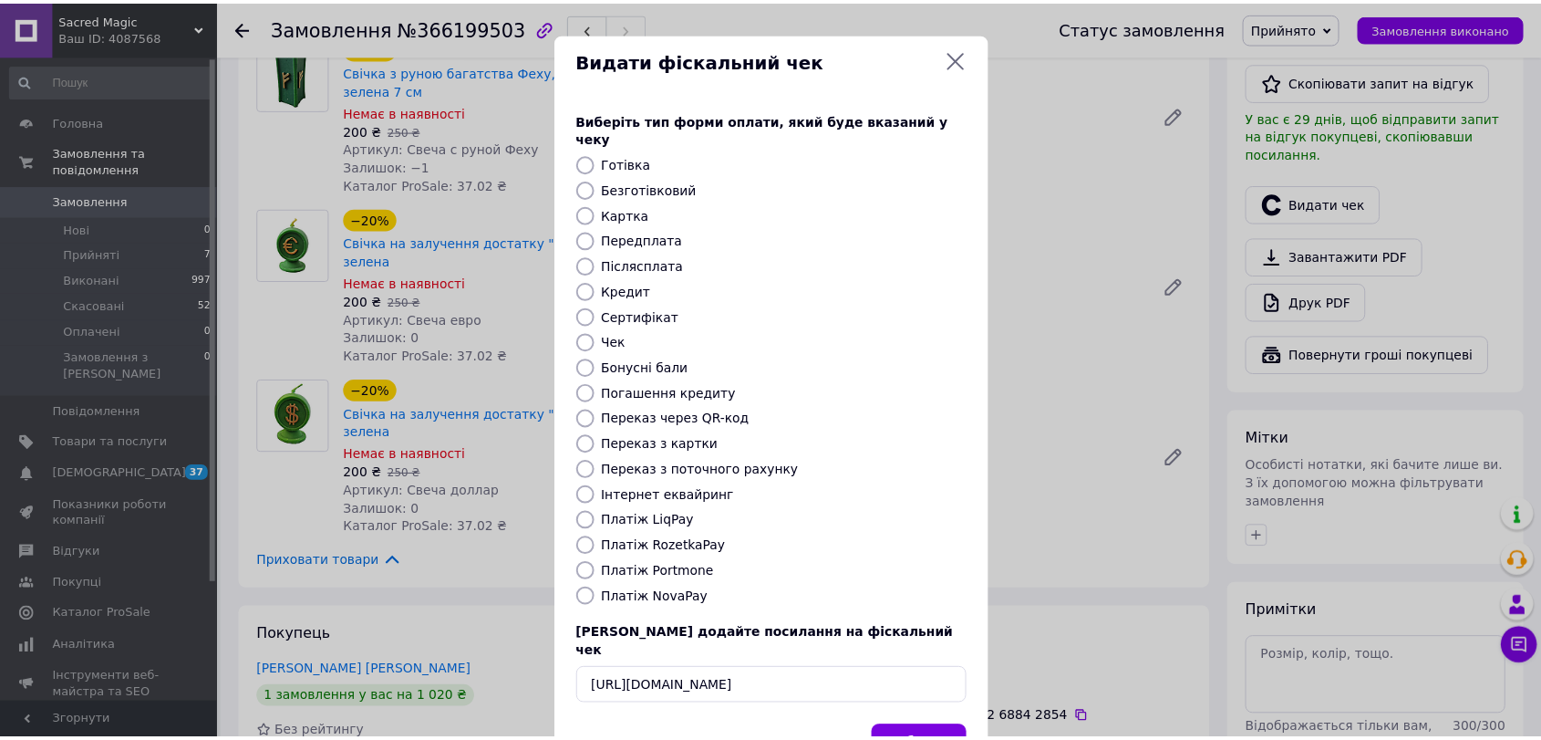
scroll to position [0, 0]
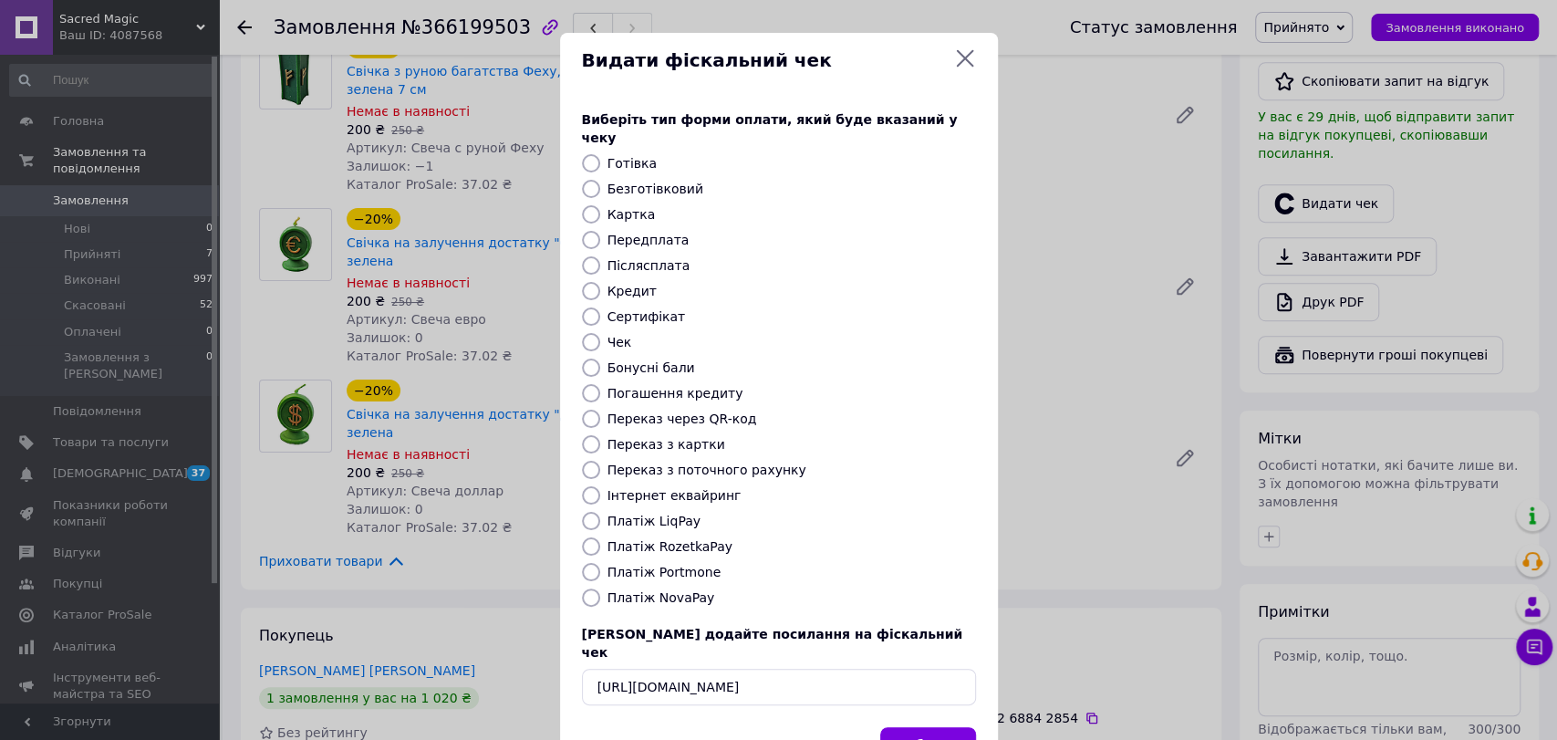
click at [902, 727] on button "Вибрати" at bounding box center [928, 746] width 96 height 39
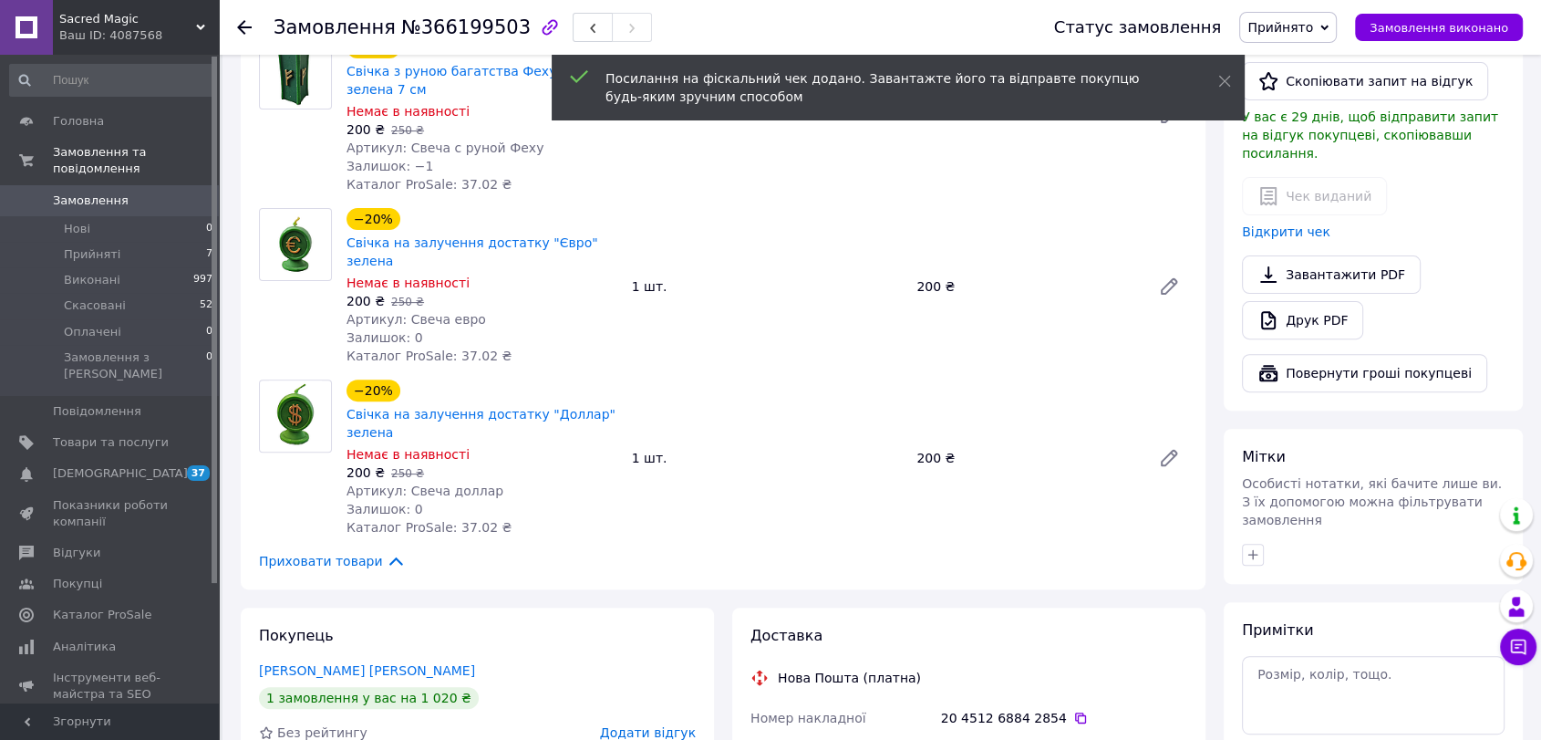
click at [1330, 25] on span "Прийнято" at bounding box center [1288, 27] width 98 height 31
click at [1322, 58] on li "Виконано" at bounding box center [1288, 63] width 96 height 27
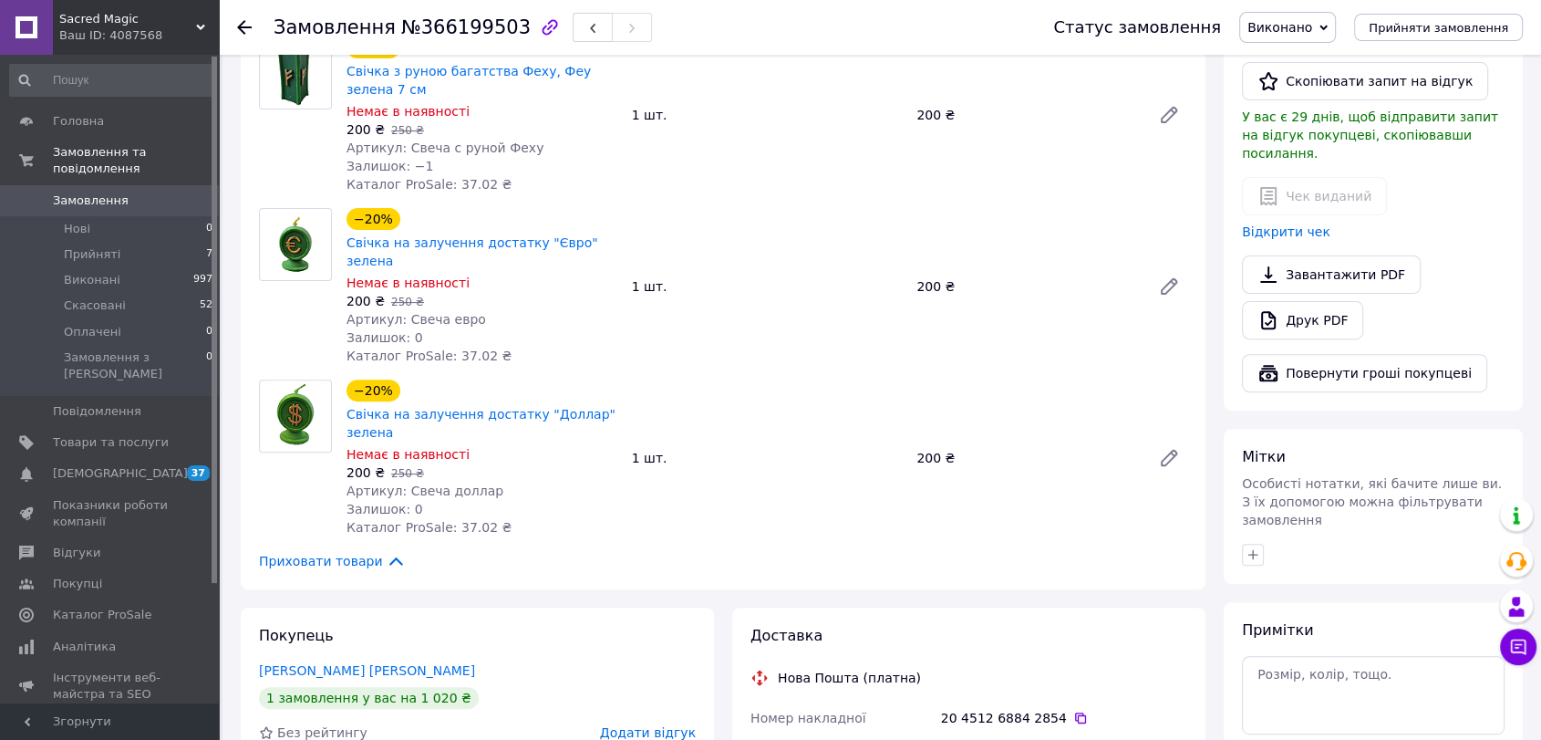
scroll to position [361, 0]
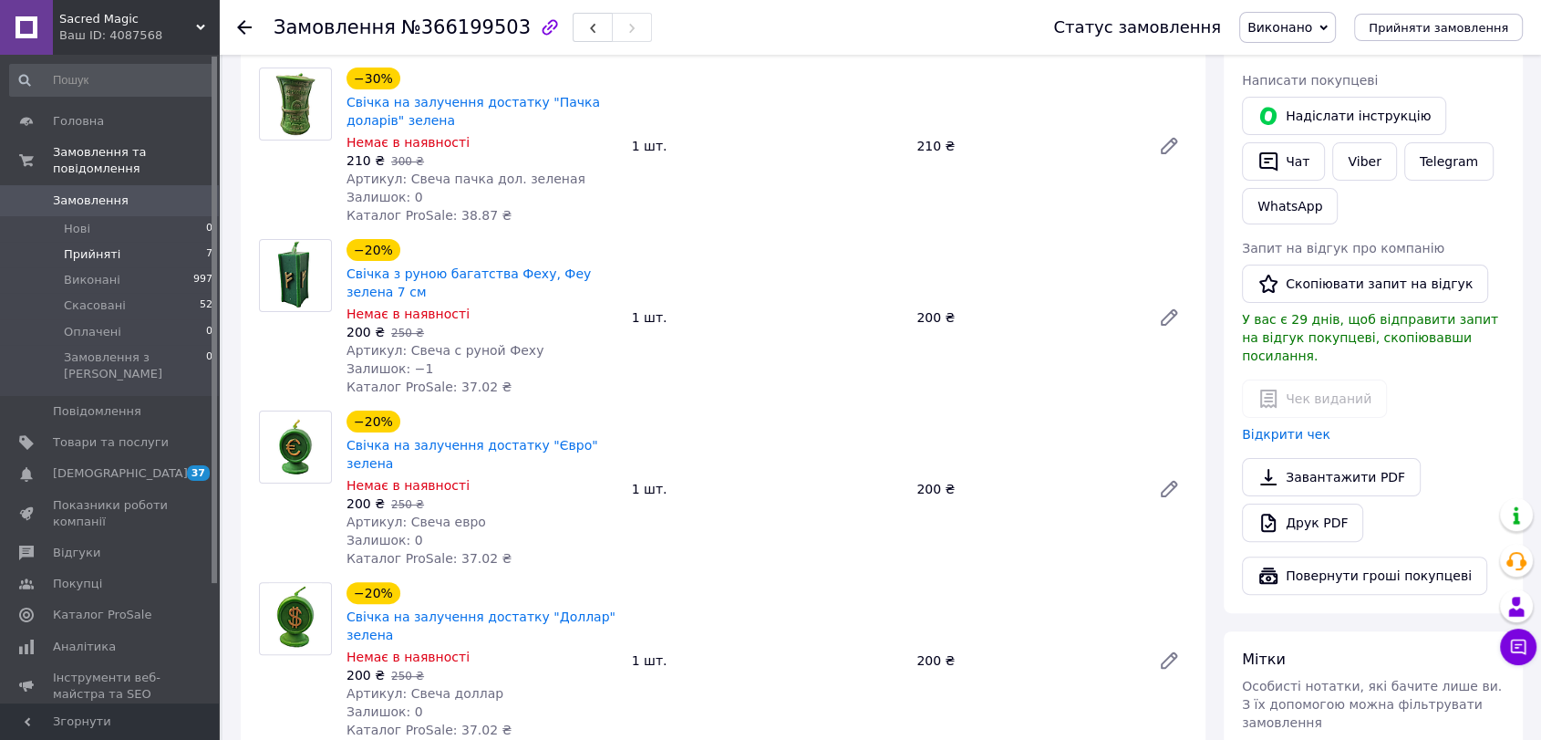
click at [166, 242] on li "Прийняті 7" at bounding box center [111, 255] width 223 height 26
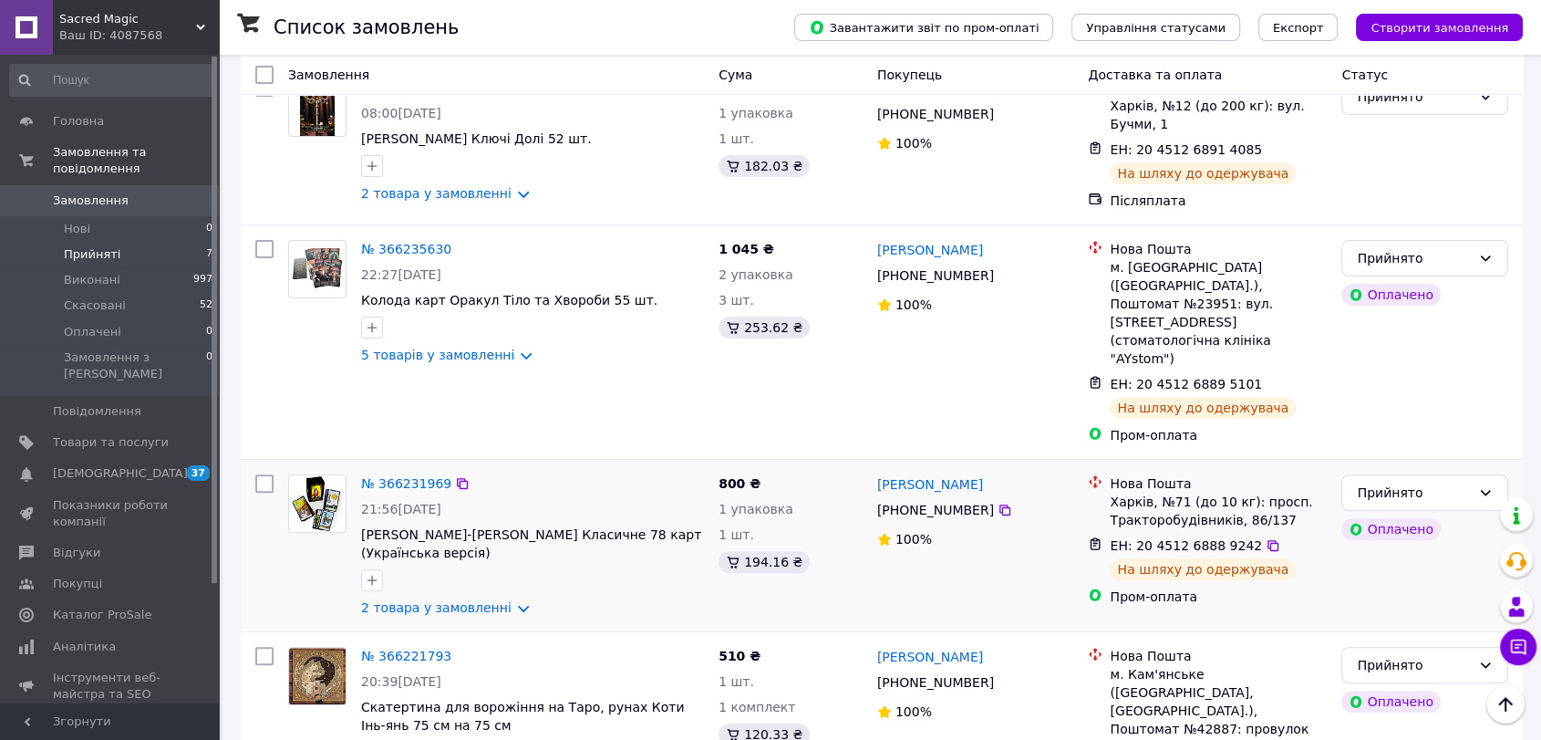
scroll to position [591, 0]
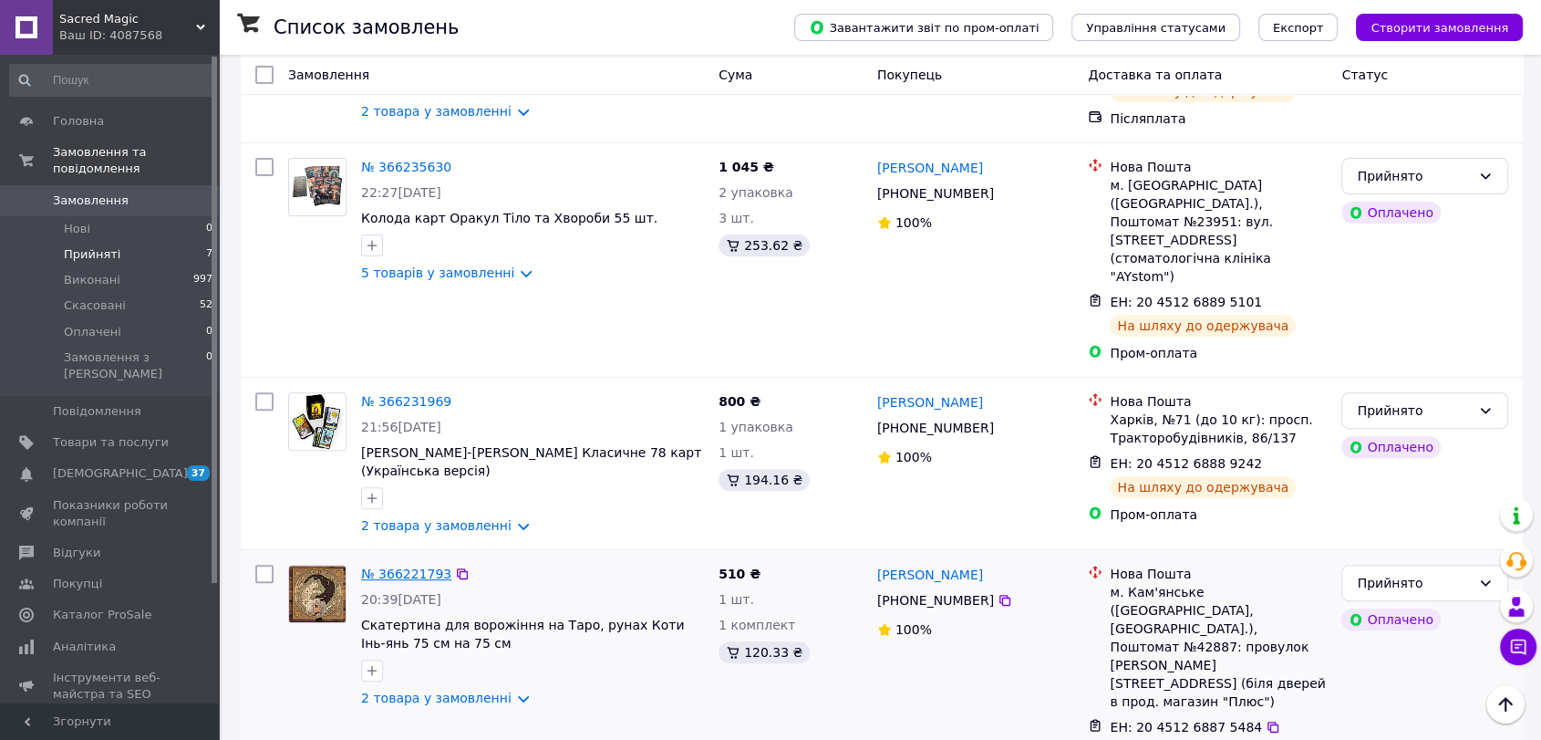
click at [409, 566] on link "№ 366221793" at bounding box center [406, 573] width 90 height 15
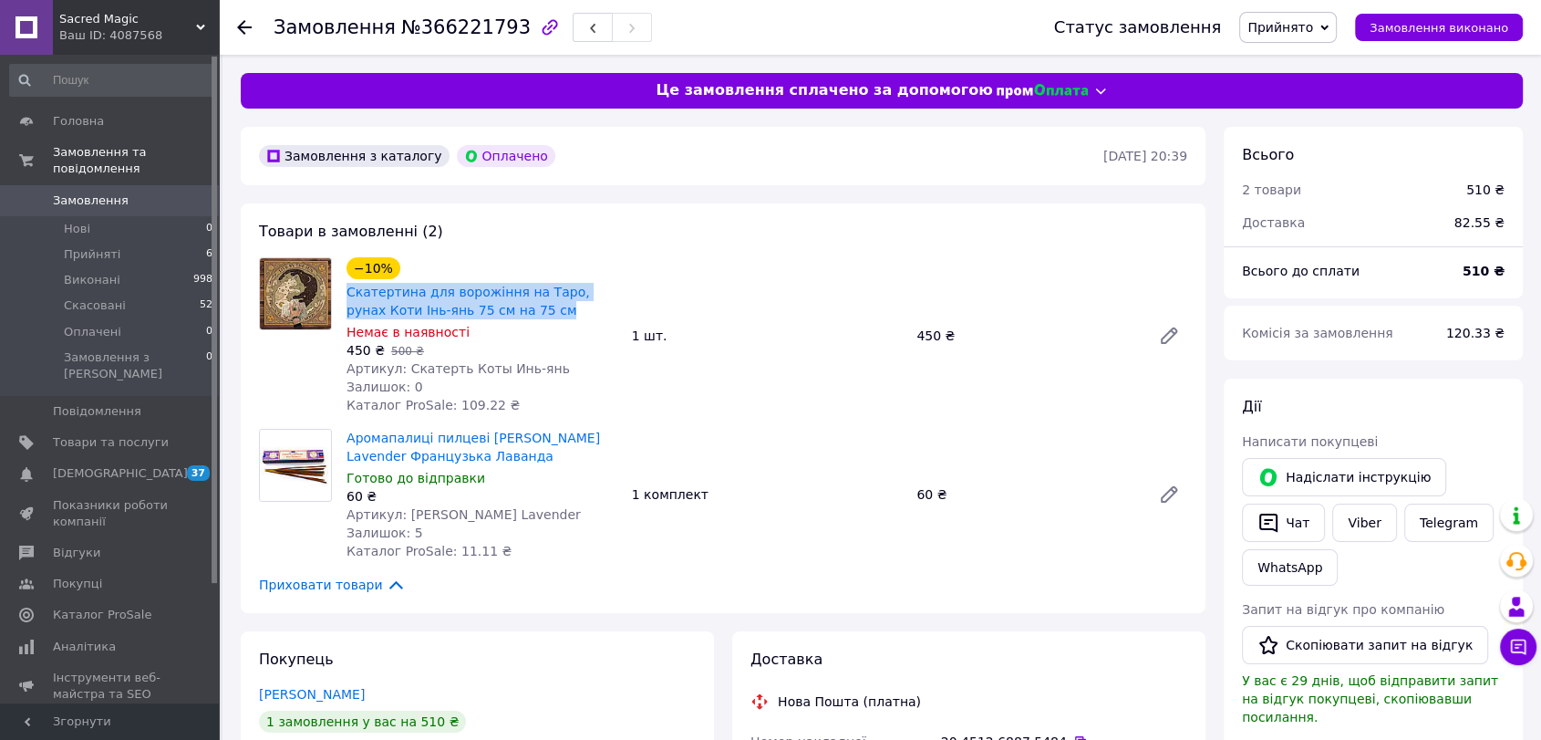
drag, startPoint x: 343, startPoint y: 288, endPoint x: 520, endPoint y: 309, distance: 178.2
click at [520, 309] on div "−10% Скатертина для ворожіння на Таро, рунах Коти Інь-янь 75 см на 75 см Немає …" at bounding box center [481, 336] width 285 height 164
copy link "Скатертина для ворожіння на Таро, рунах Коти Інь-янь 75 см на 75 см"
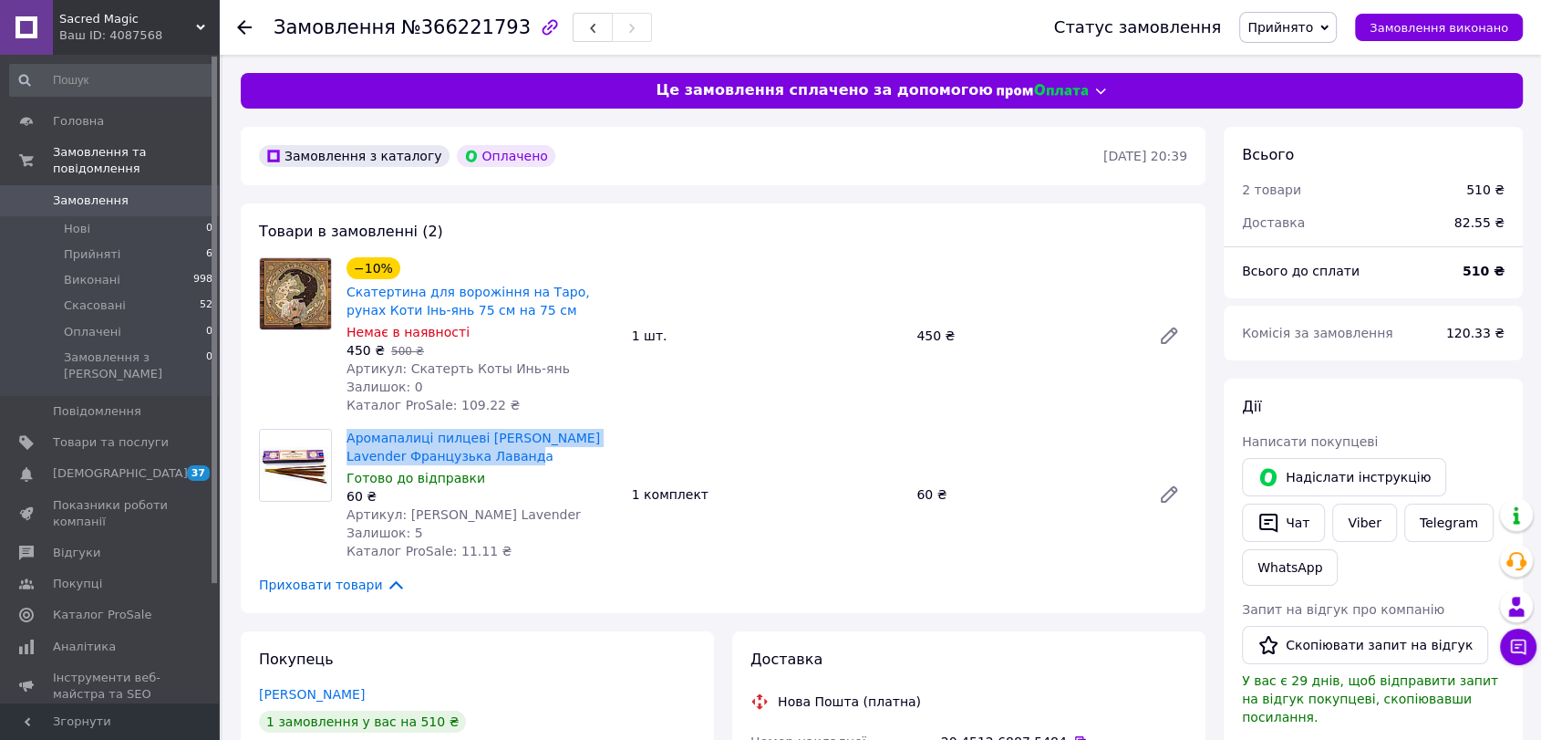
drag, startPoint x: 345, startPoint y: 432, endPoint x: 469, endPoint y: 452, distance: 125.6
click at [469, 452] on div "Аромапалиці пилцеві [PERSON_NAME] Lavender Французька Лаванда Готово до відправ…" at bounding box center [481, 494] width 285 height 139
copy link "Аромапалиці пилцеві [PERSON_NAME] Lavender Французька Лаванда"
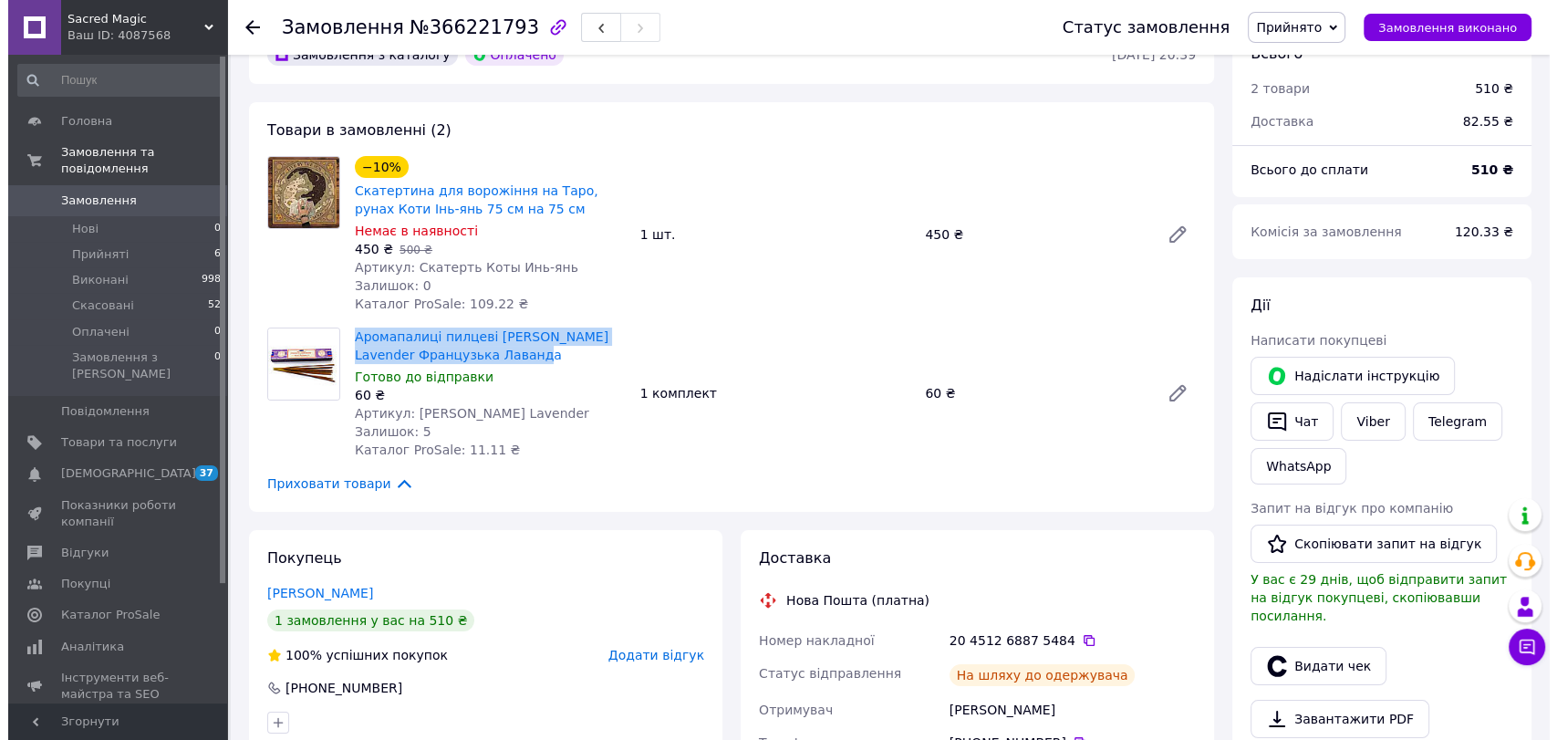
scroll to position [506, 0]
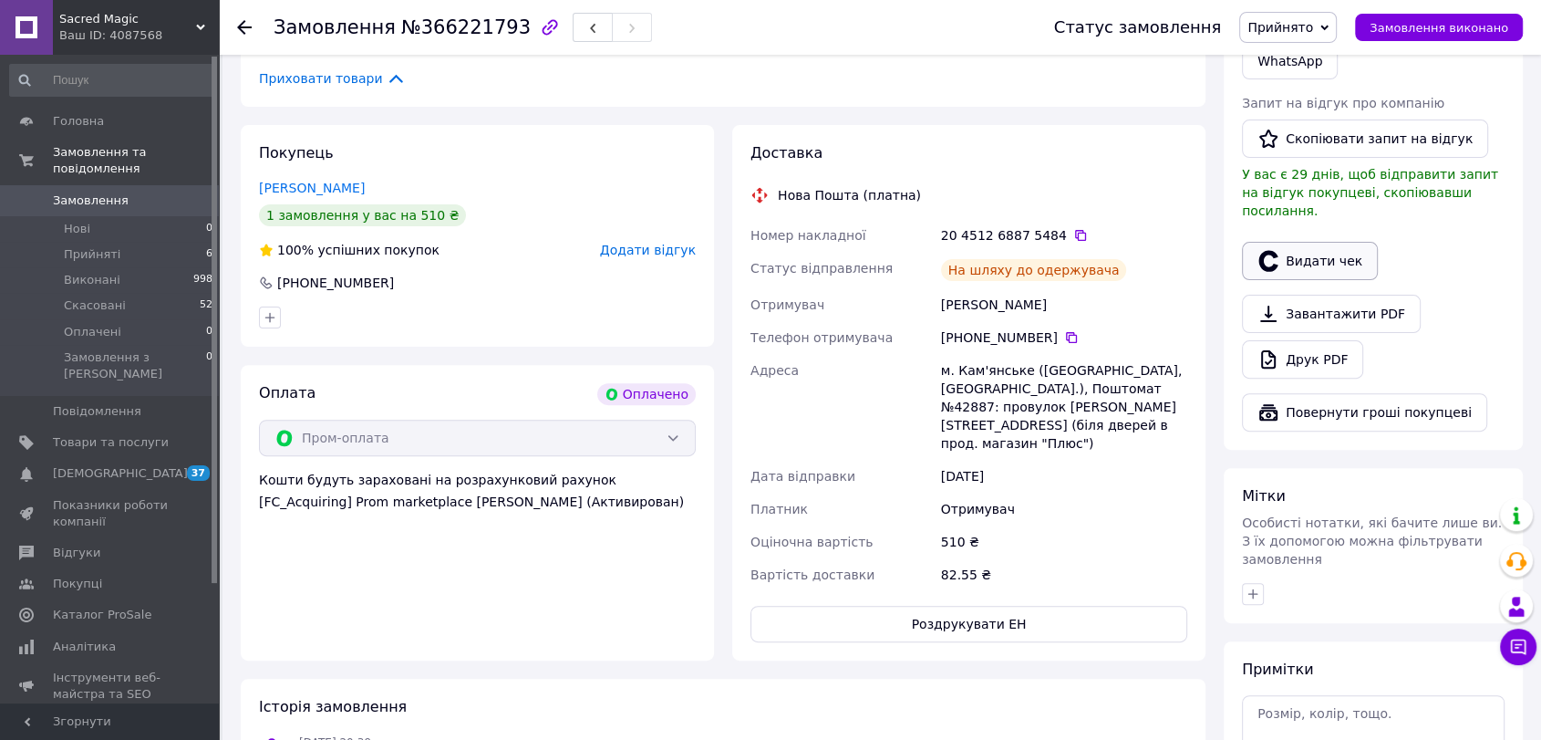
click at [1287, 242] on button "Видати чек" at bounding box center [1310, 261] width 136 height 38
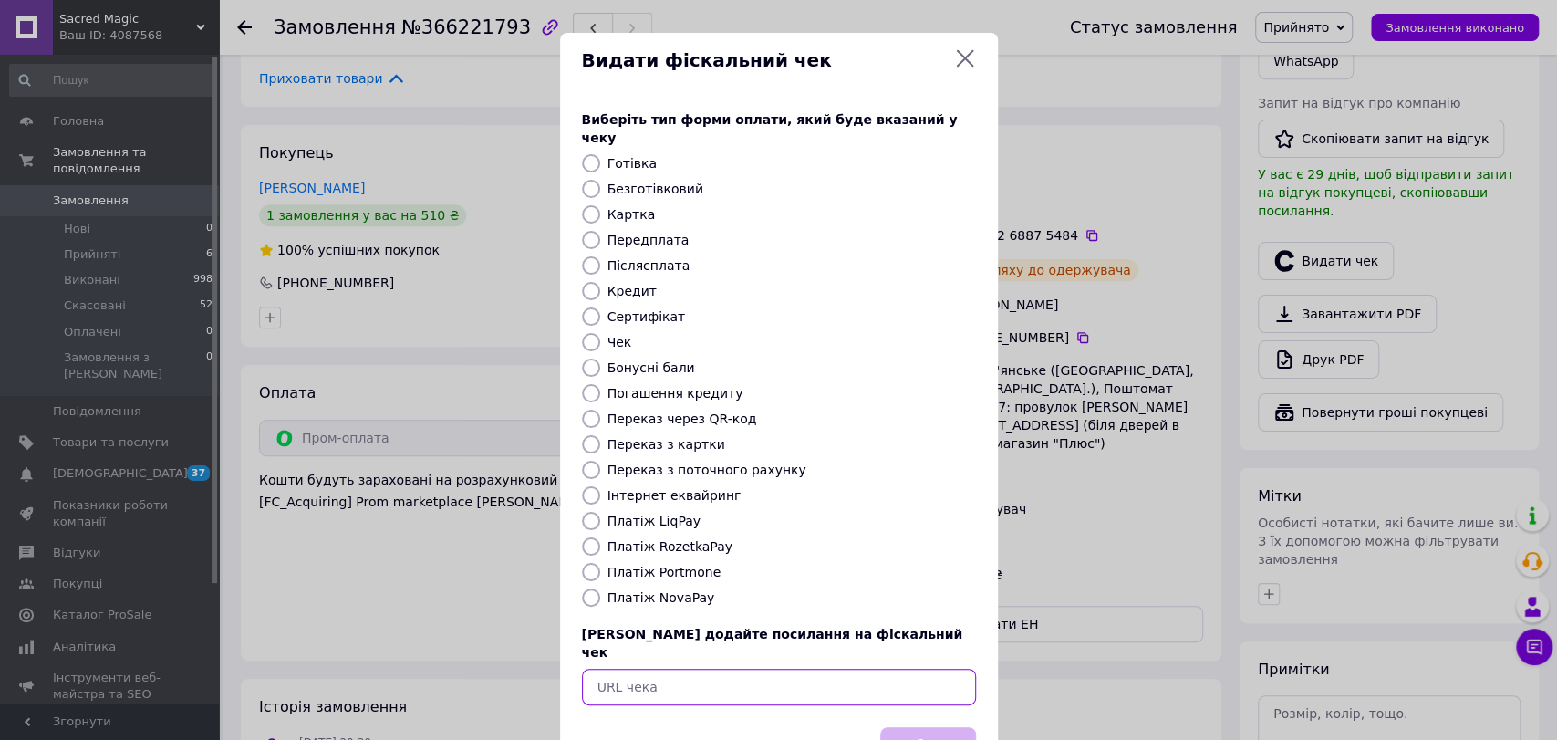
click at [700, 669] on input "text" at bounding box center [779, 687] width 394 height 36
paste input "[URL][DOMAIN_NAME]"
type input "[URL][DOMAIN_NAME]"
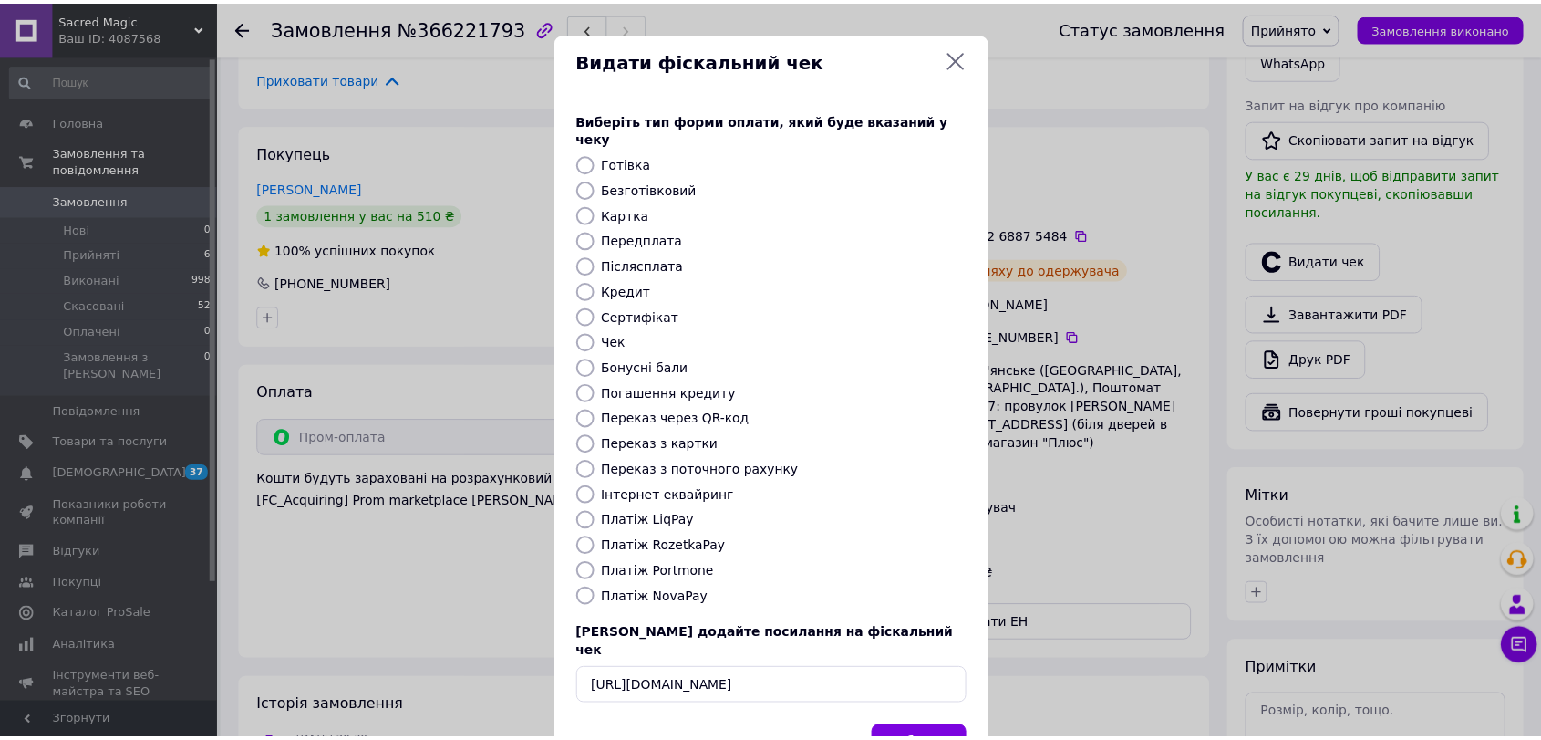
scroll to position [0, 0]
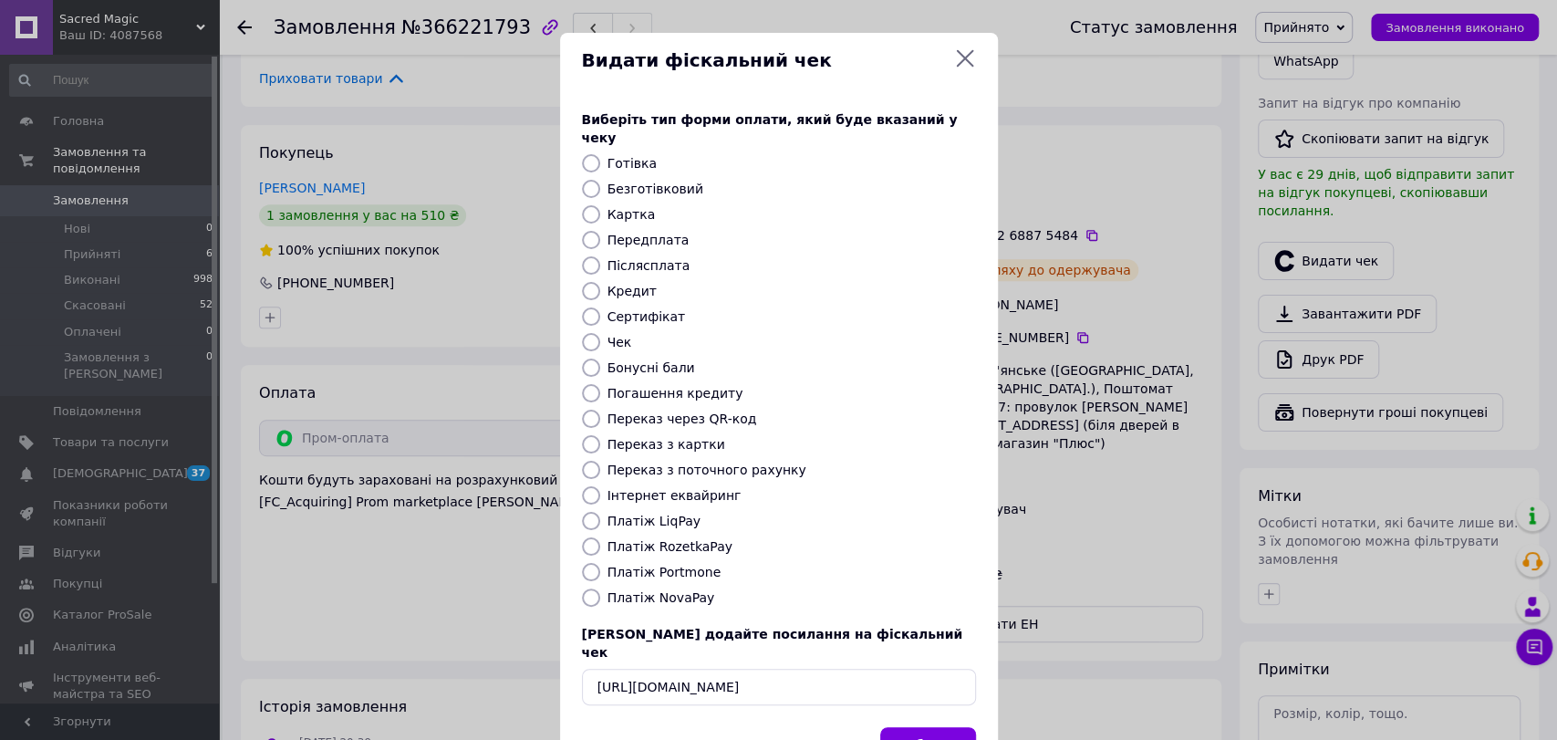
click at [916, 727] on button "Вибрати" at bounding box center [928, 746] width 96 height 39
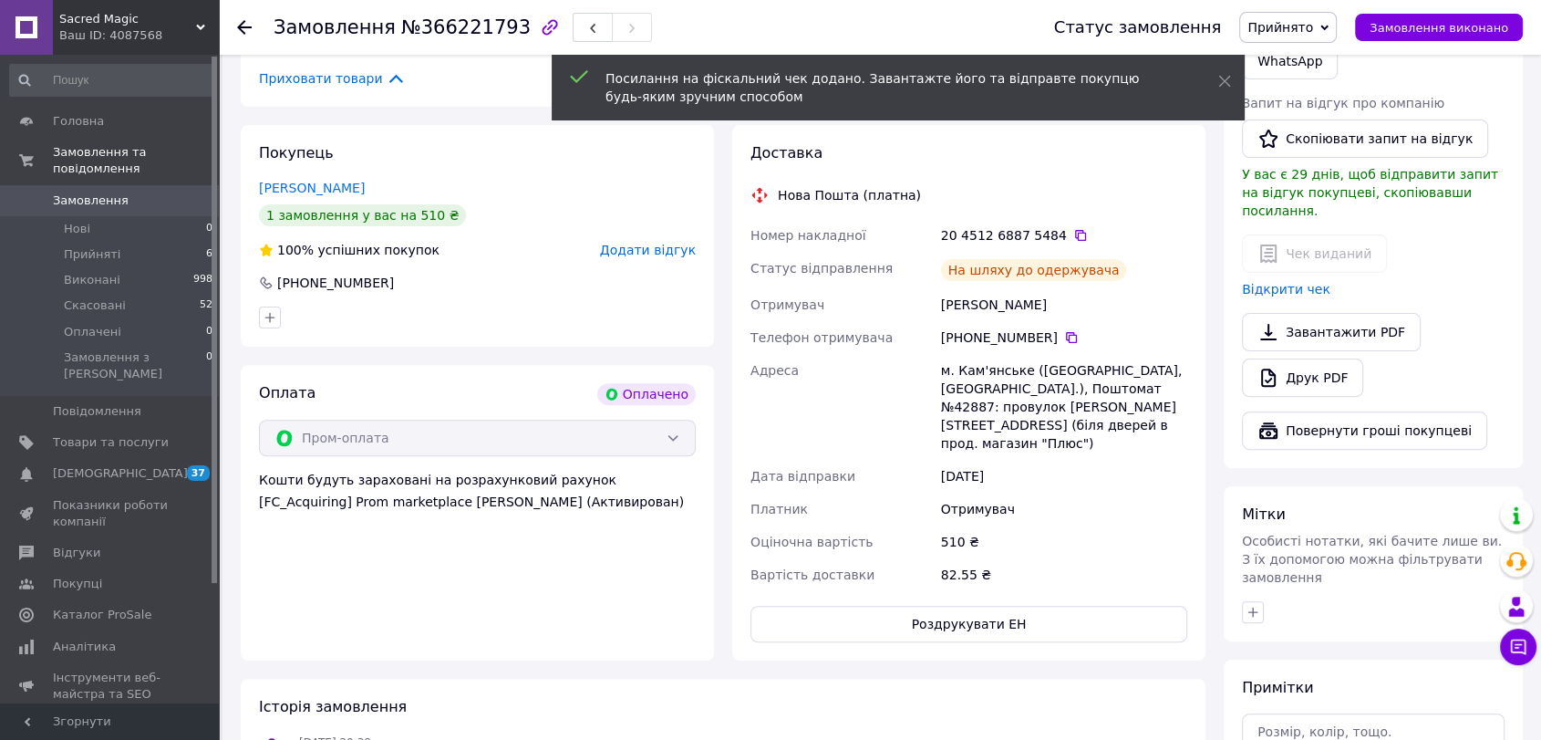
click at [1331, 24] on span "Прийнято" at bounding box center [1288, 27] width 98 height 31
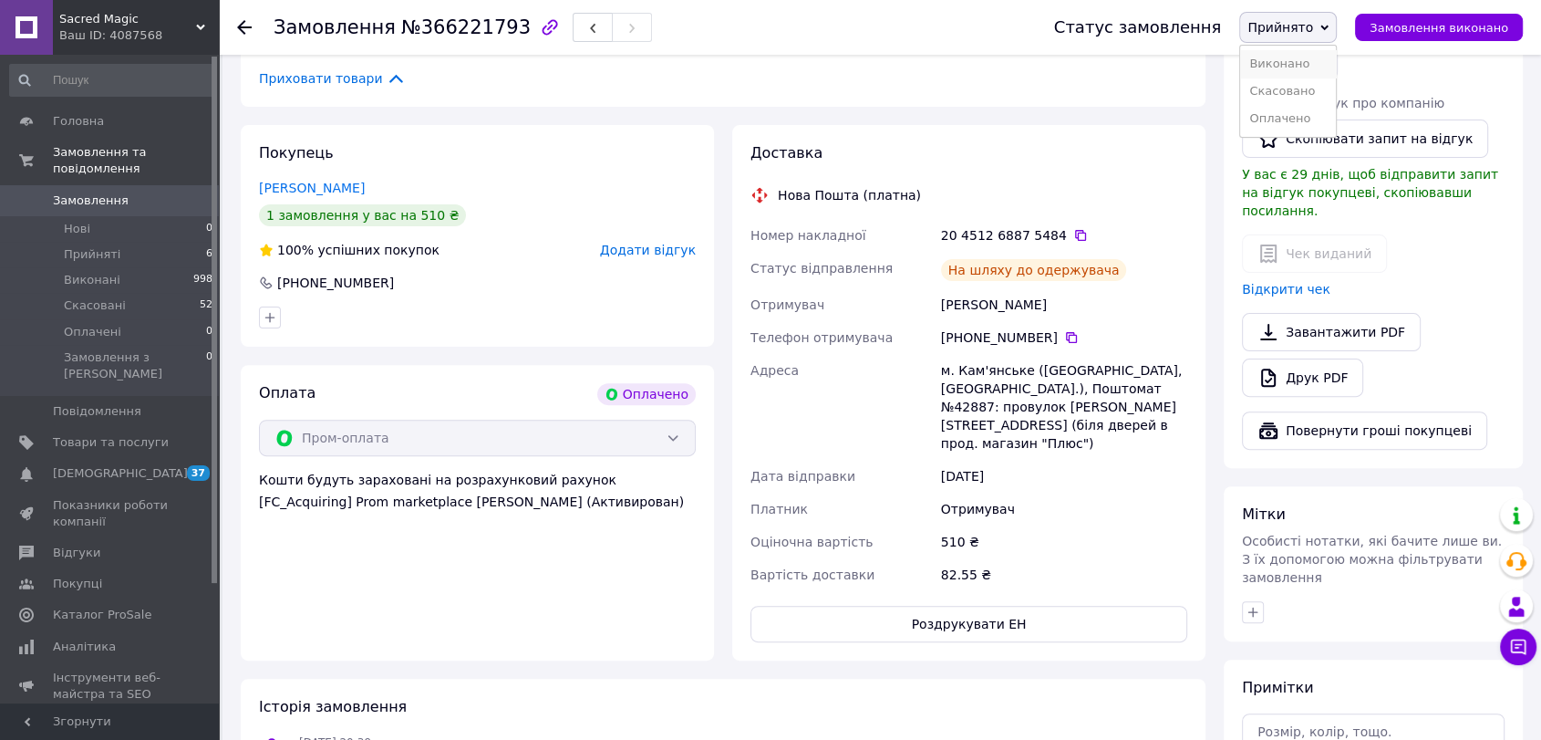
click at [1323, 57] on li "Виконано" at bounding box center [1288, 63] width 96 height 27
click at [74, 250] on li "Прийняті 6" at bounding box center [111, 255] width 223 height 26
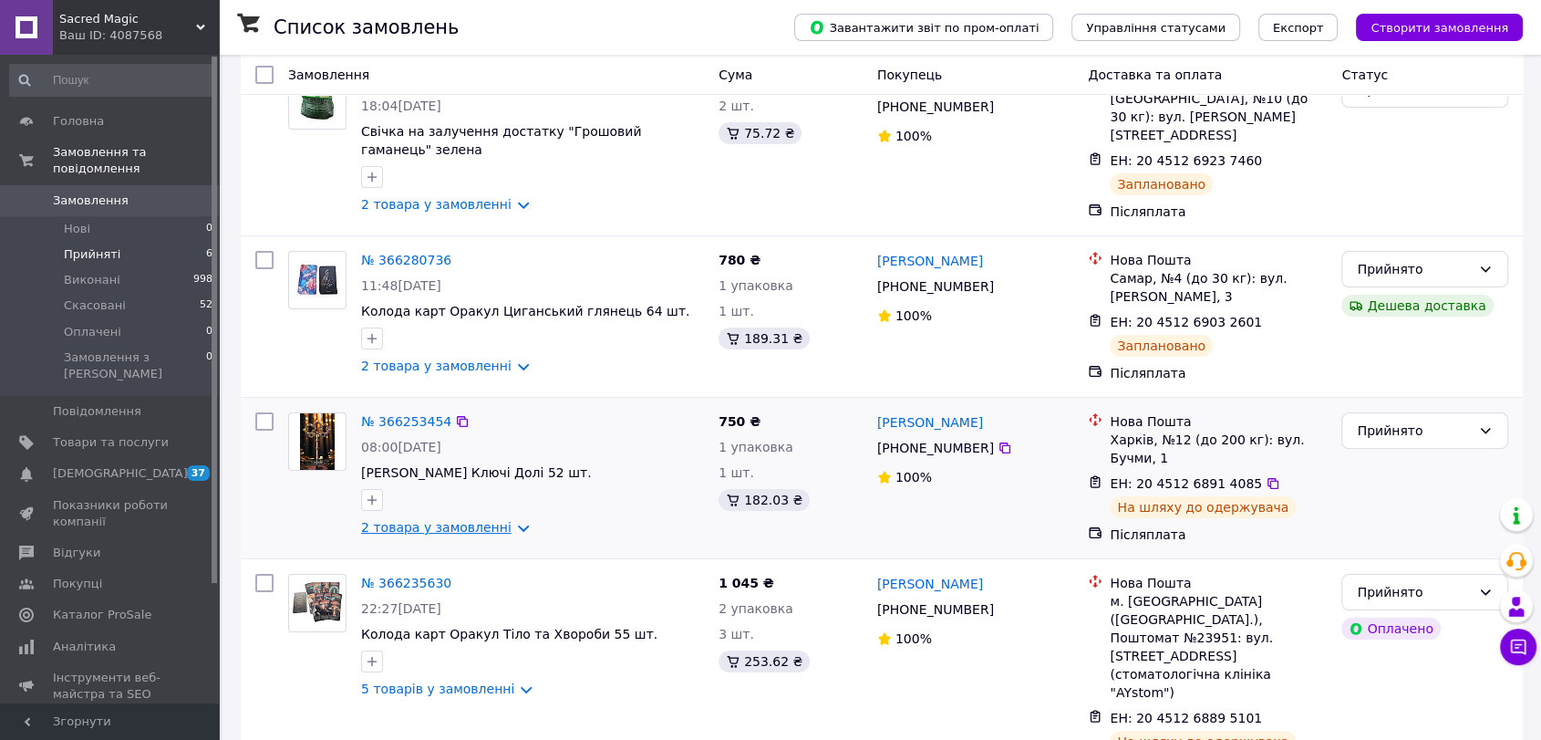
scroll to position [376, 0]
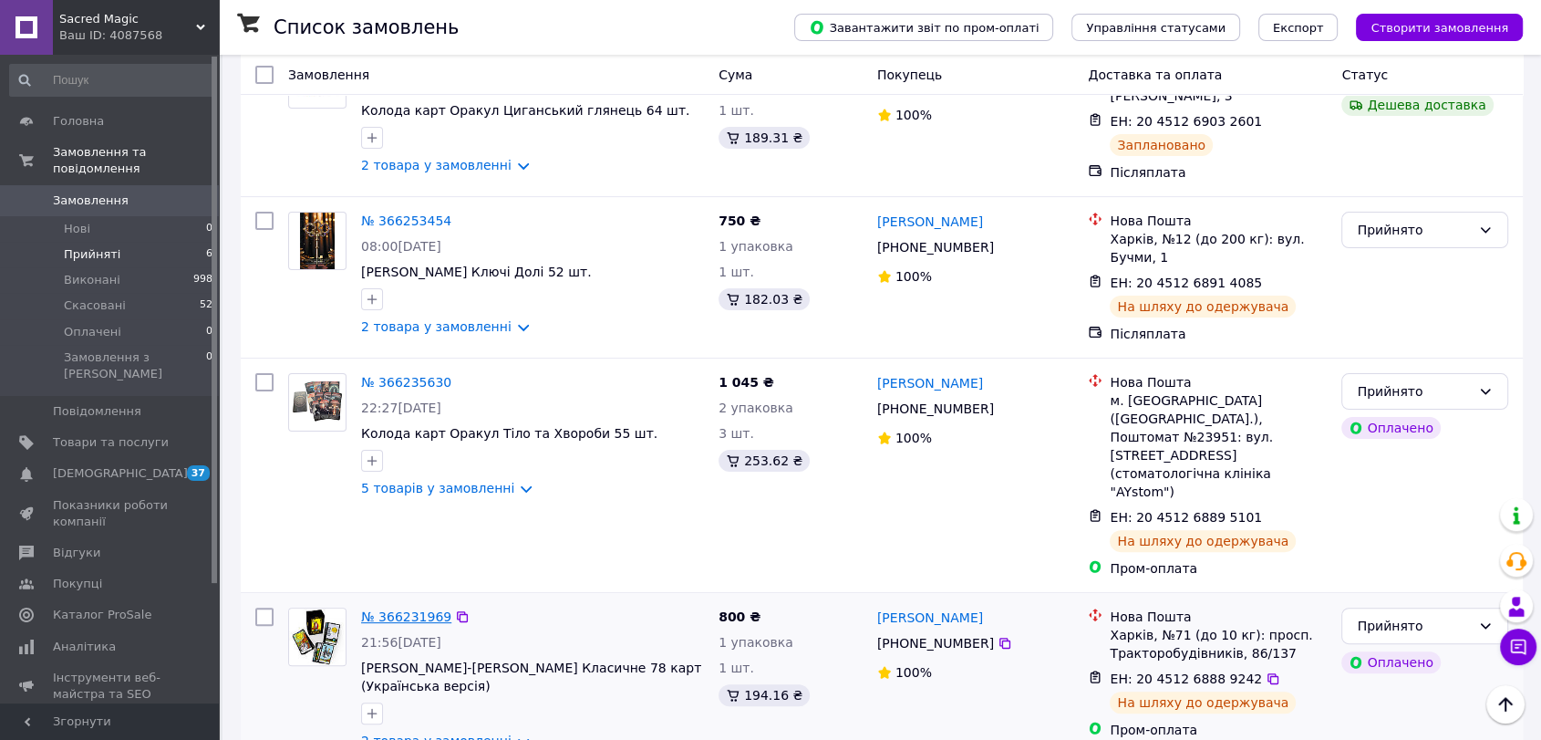
click at [409, 609] on link "№ 366231969" at bounding box center [406, 616] width 90 height 15
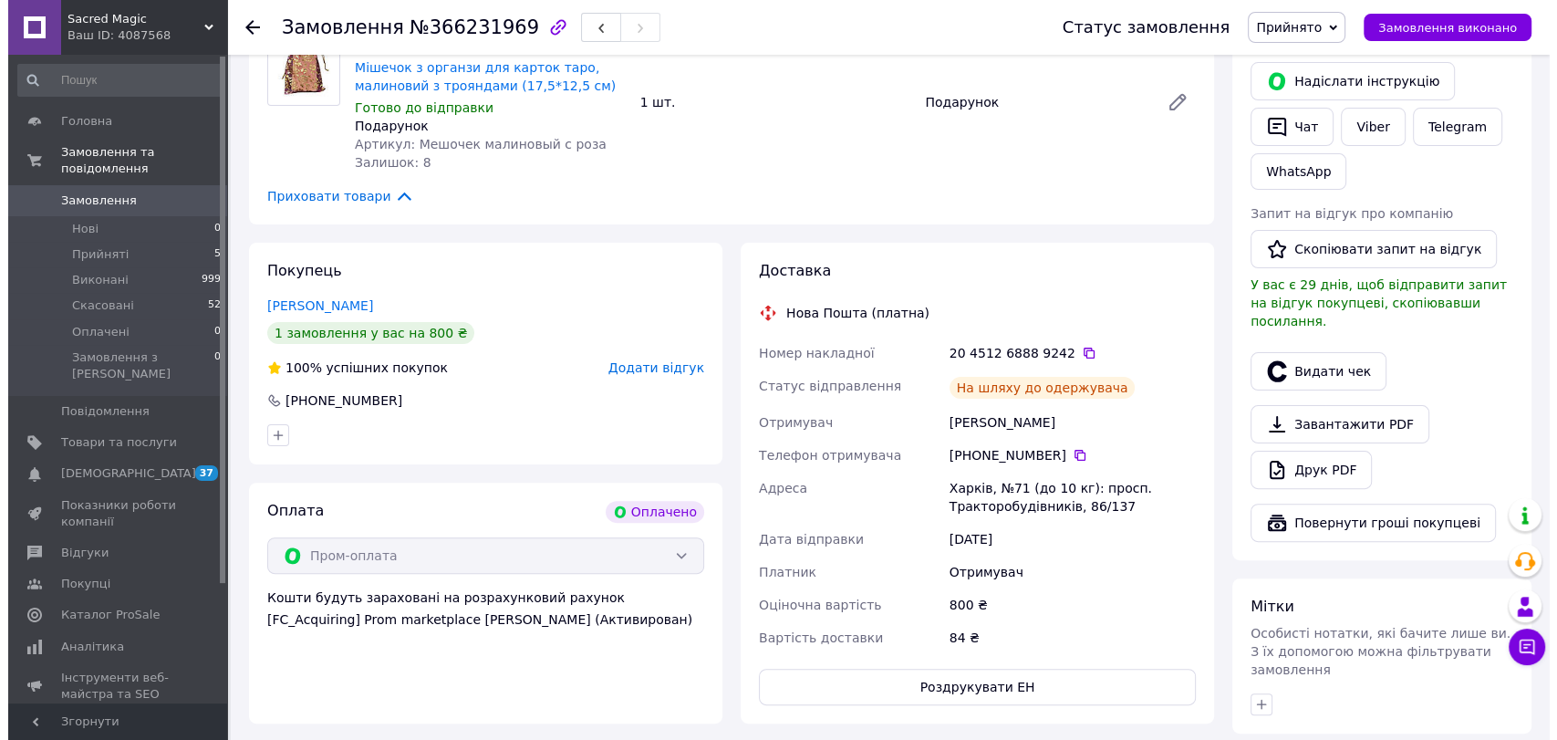
scroll to position [477, 0]
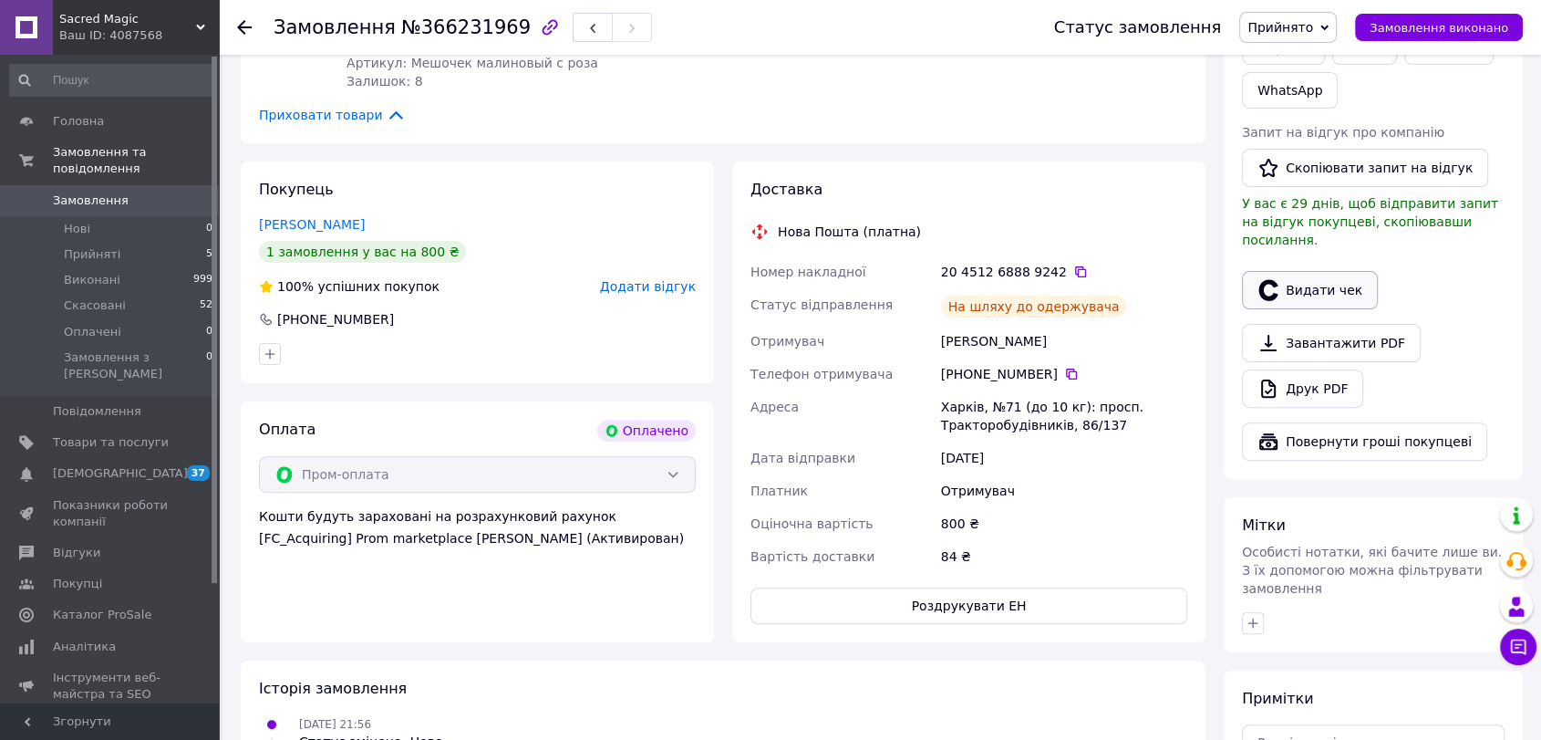
click at [1321, 277] on button "Видати чек" at bounding box center [1310, 290] width 136 height 38
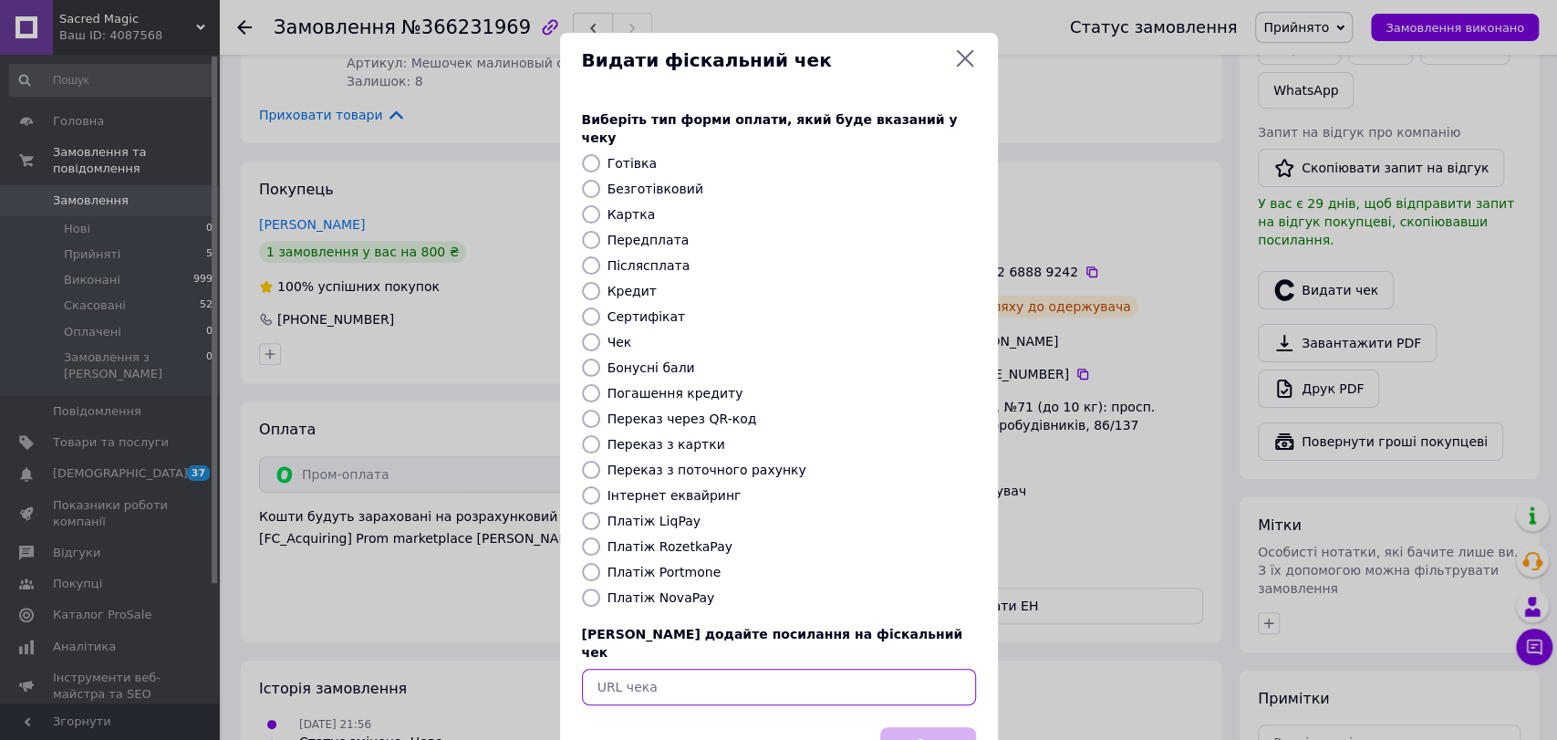
click at [742, 669] on input "text" at bounding box center [779, 687] width 394 height 36
paste input "[URL][DOMAIN_NAME]"
type input "[URL][DOMAIN_NAME]"
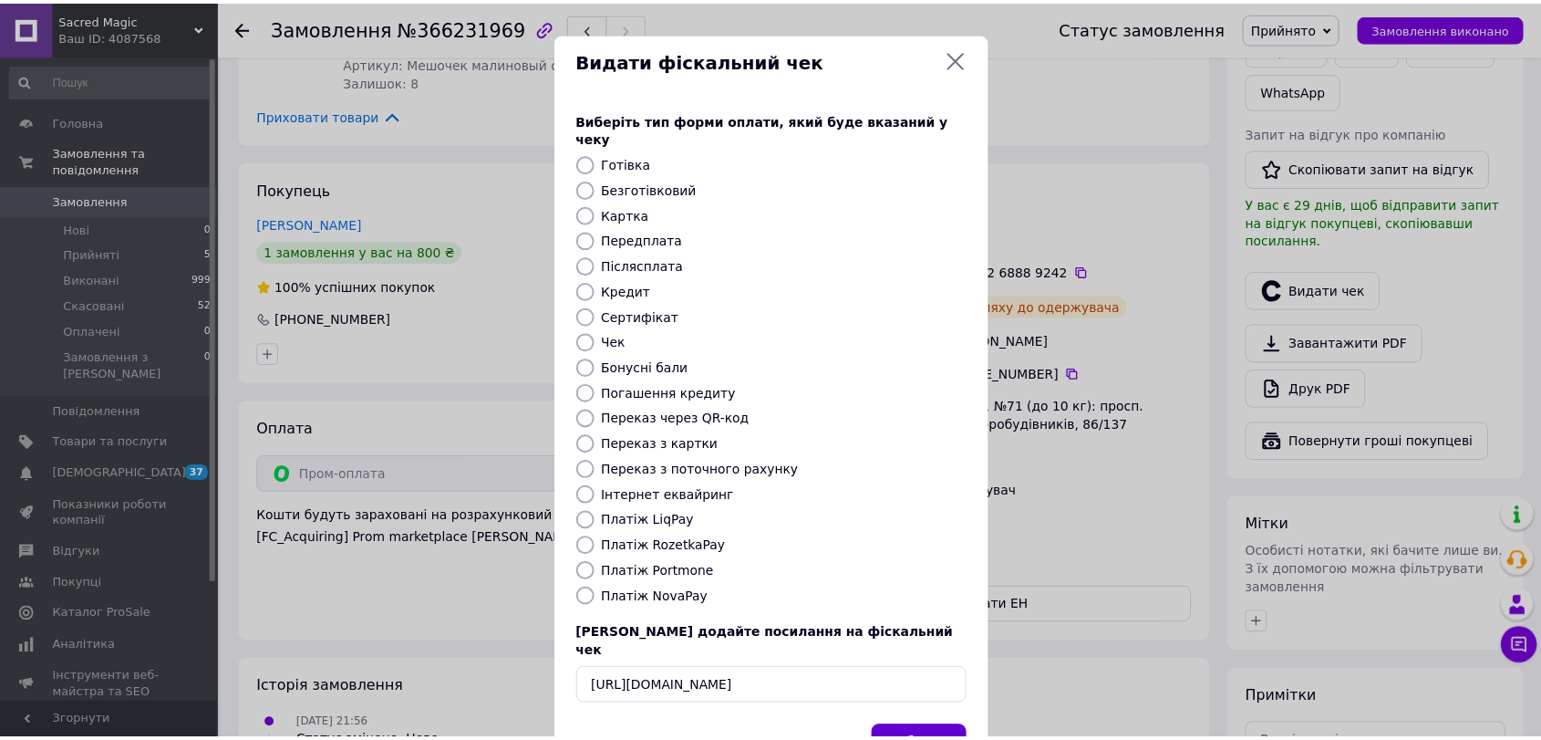
scroll to position [0, 0]
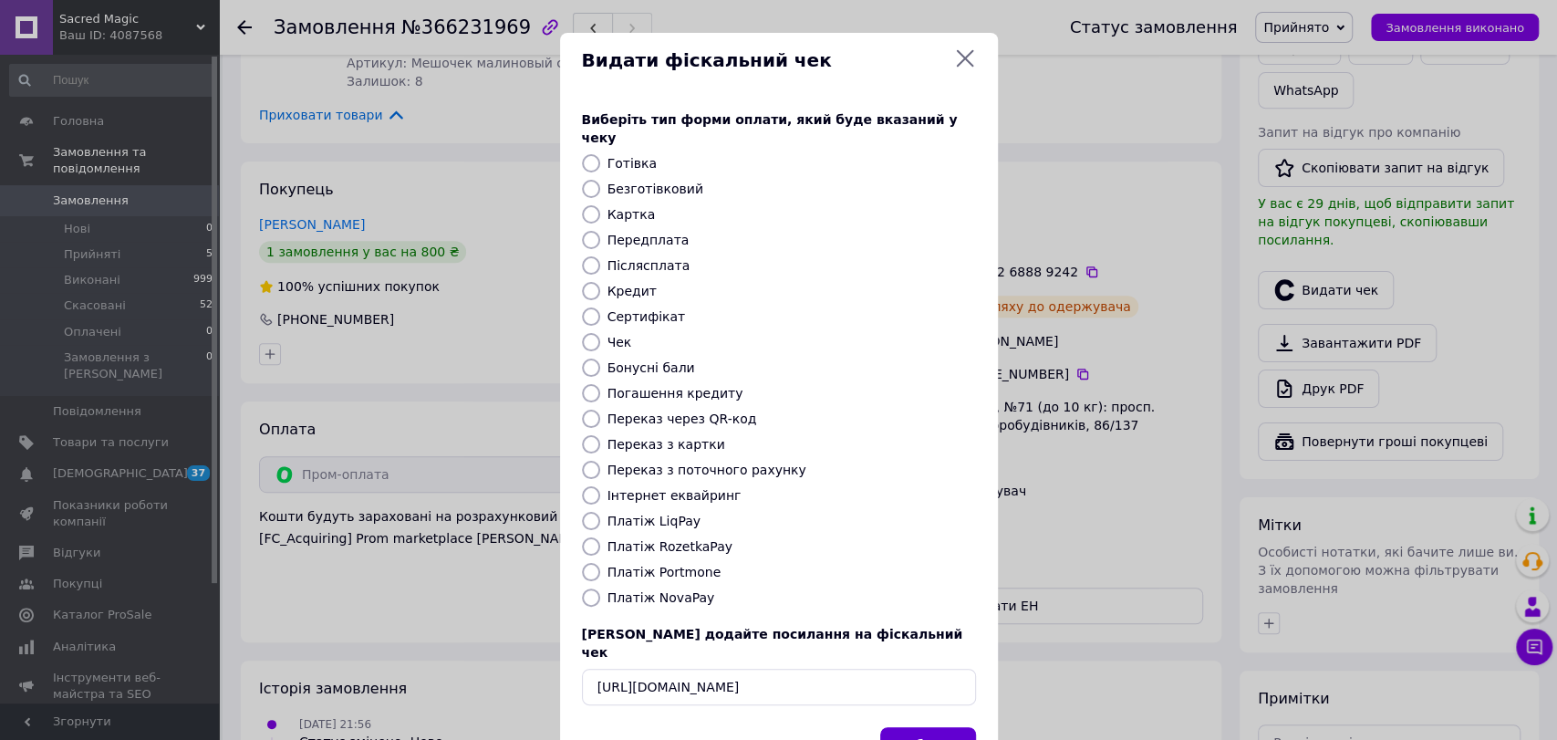
click at [941, 727] on button "Вибрати" at bounding box center [928, 746] width 96 height 39
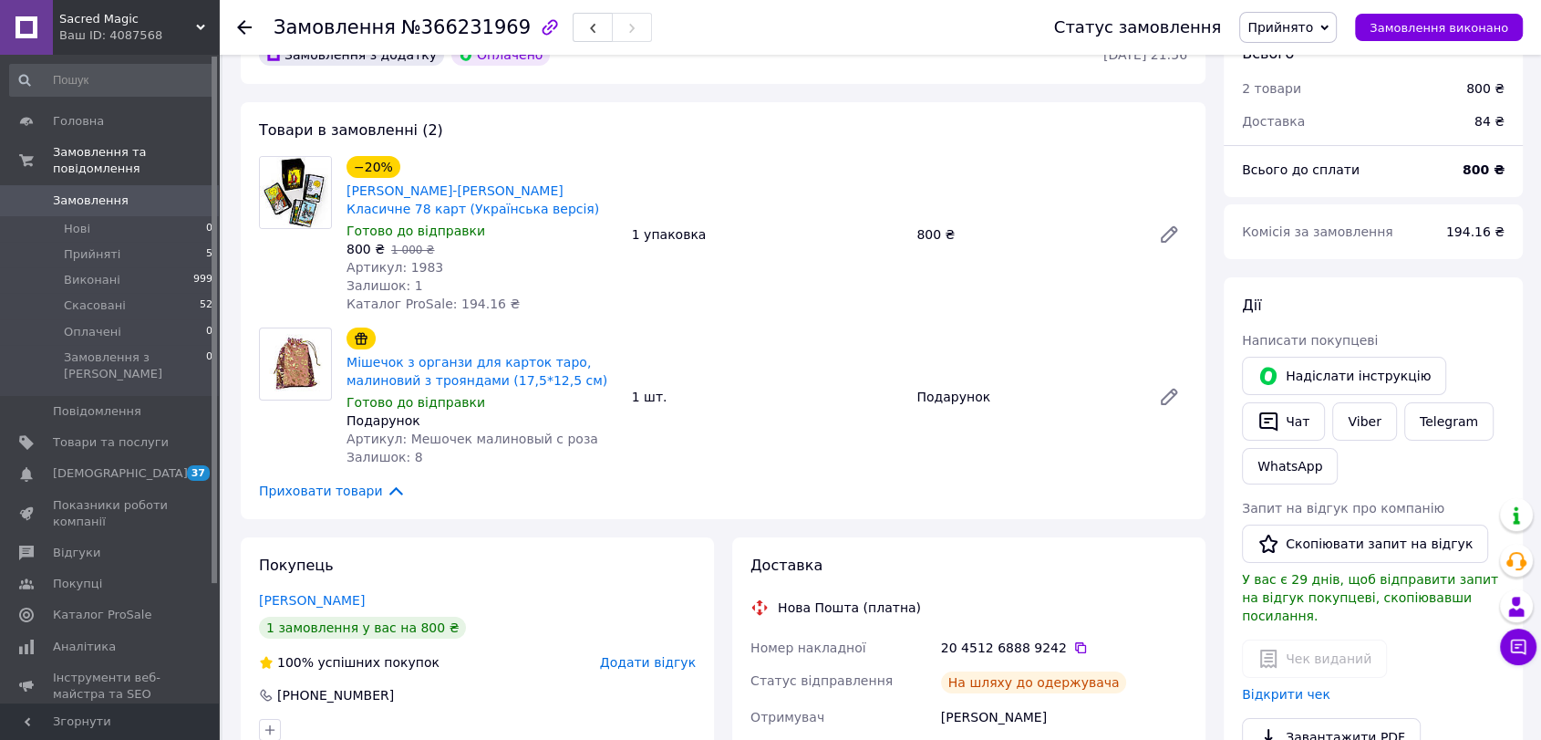
scroll to position [304, 0]
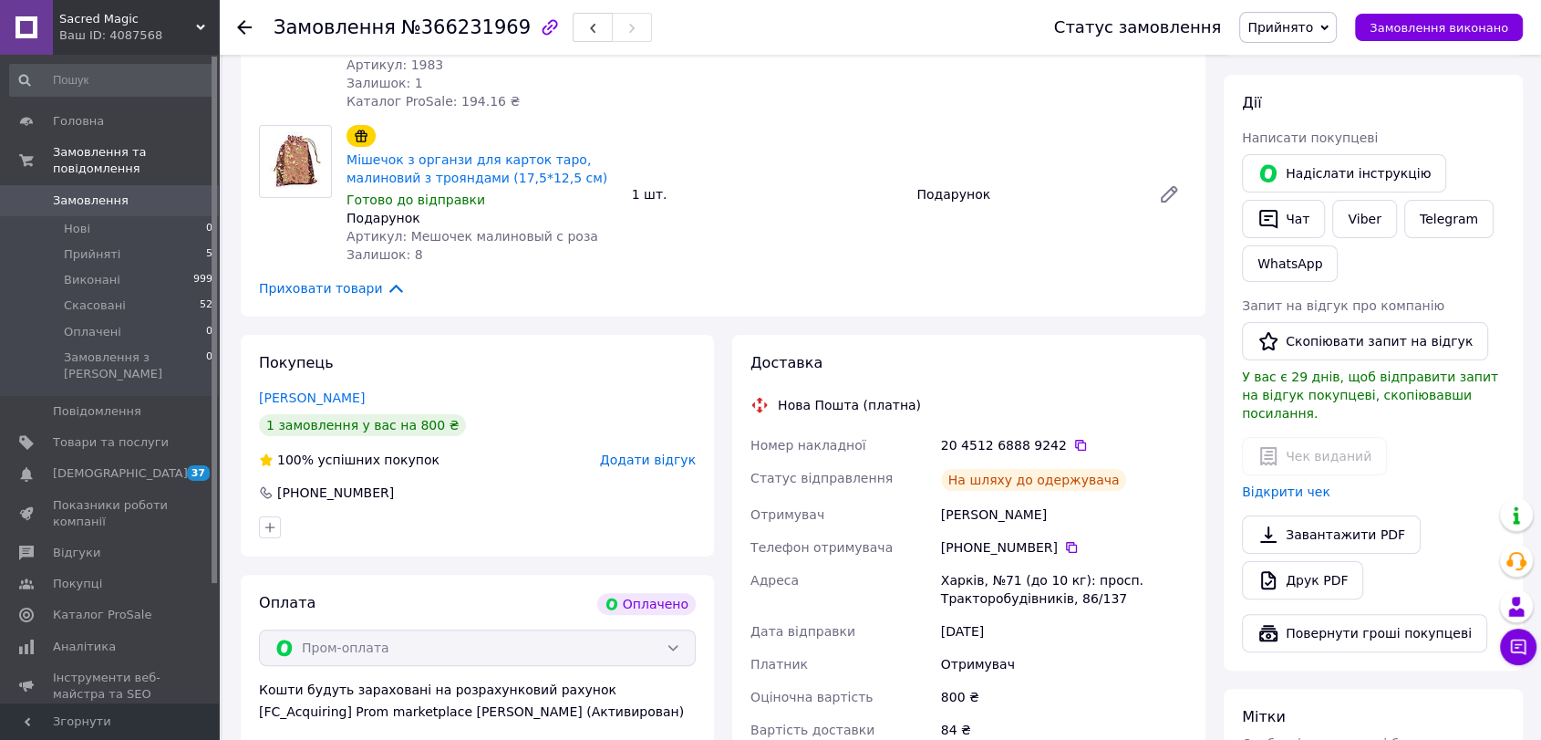
click at [1330, 26] on span "Прийнято" at bounding box center [1288, 27] width 98 height 31
click at [1322, 67] on li "Виконано" at bounding box center [1288, 63] width 96 height 27
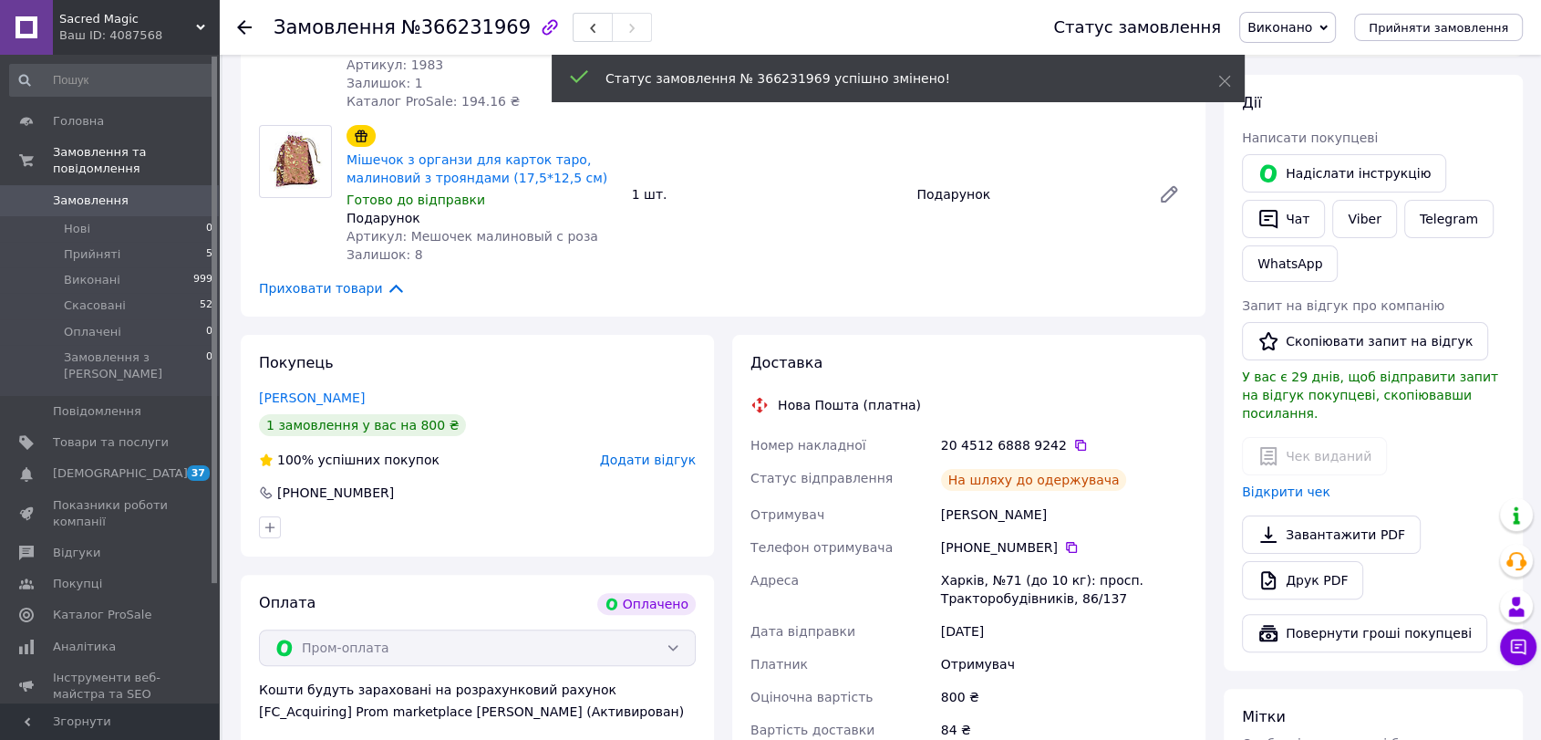
click at [81, 246] on span "Прийняті" at bounding box center [92, 254] width 57 height 16
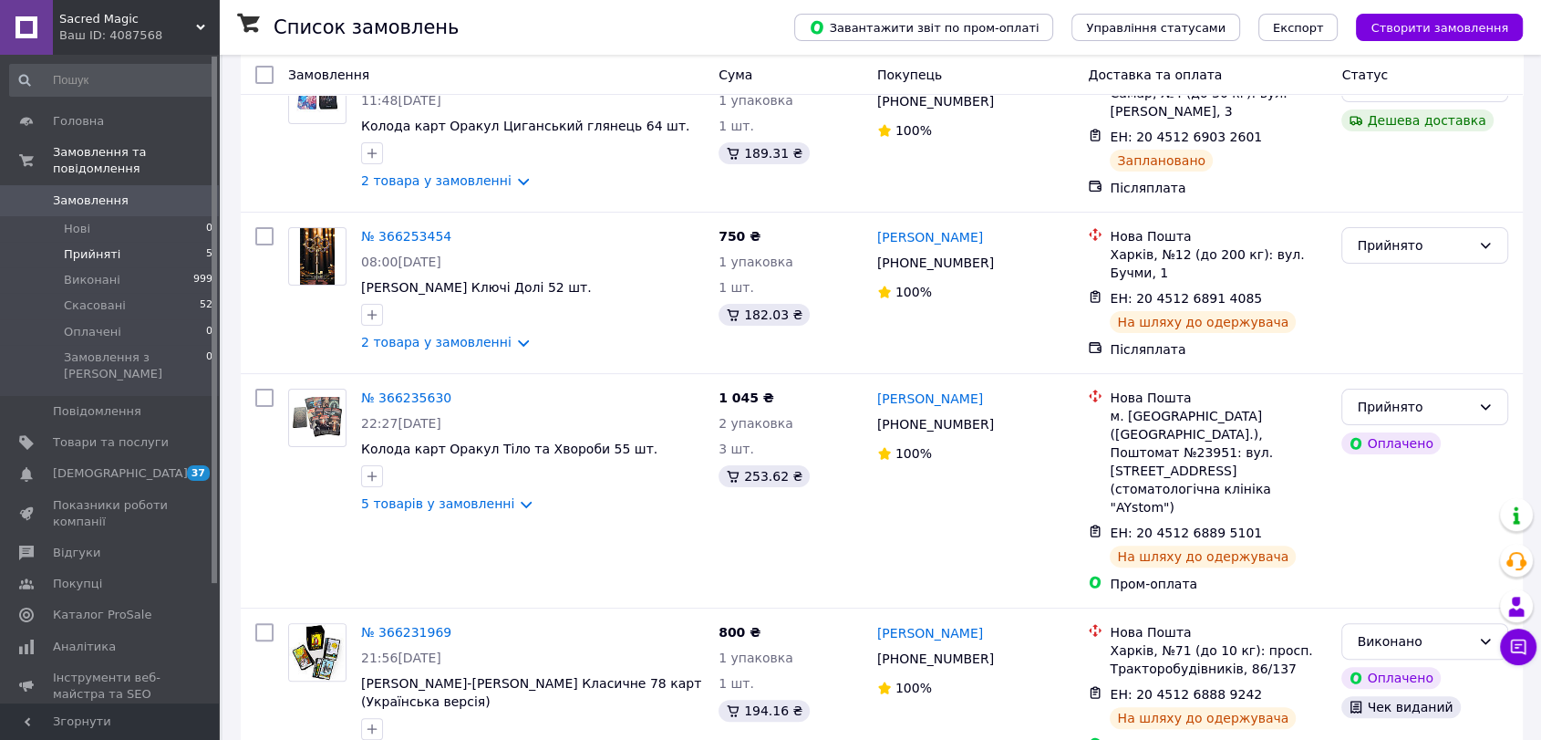
scroll to position [376, 0]
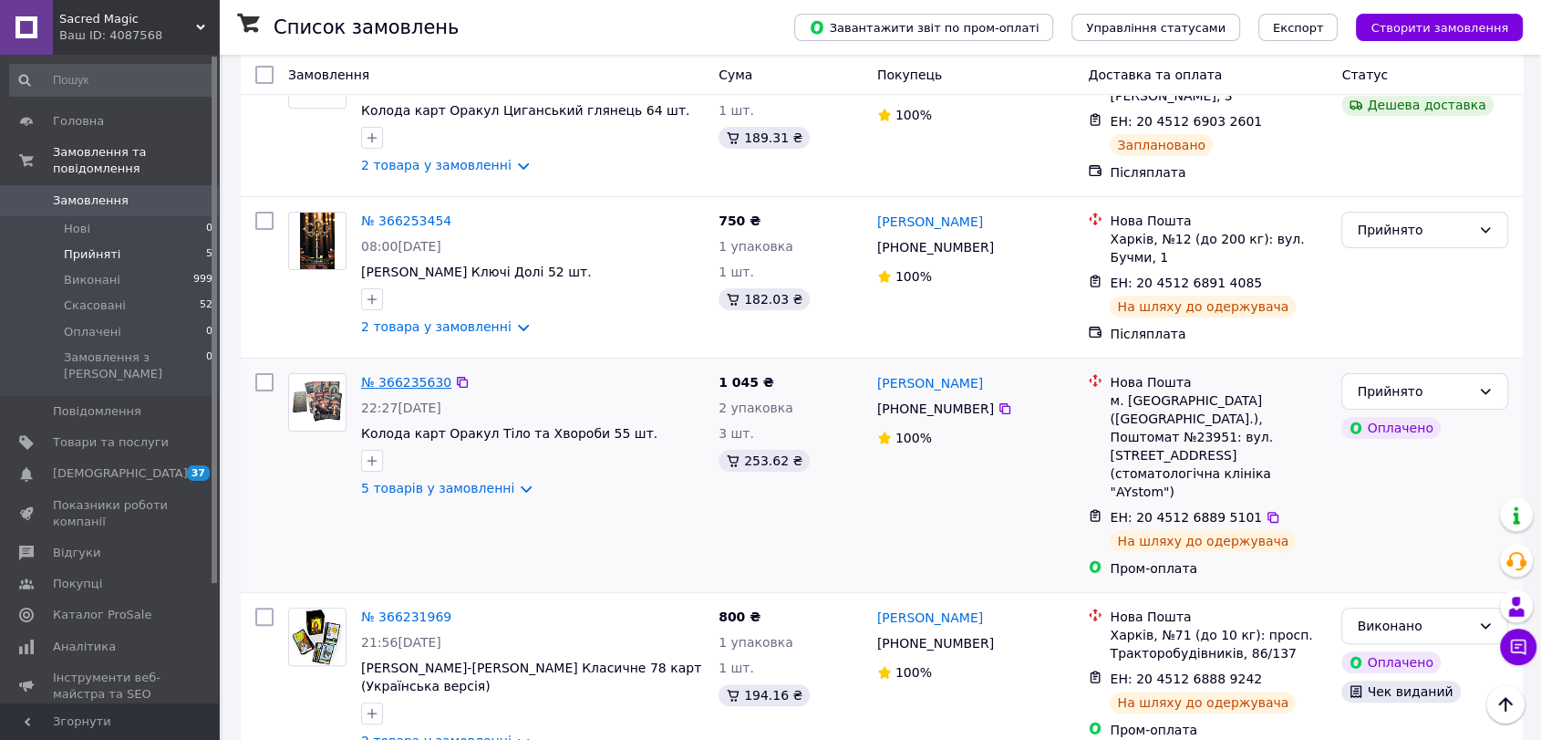
click at [424, 379] on link "№ 366235630" at bounding box center [406, 382] width 90 height 15
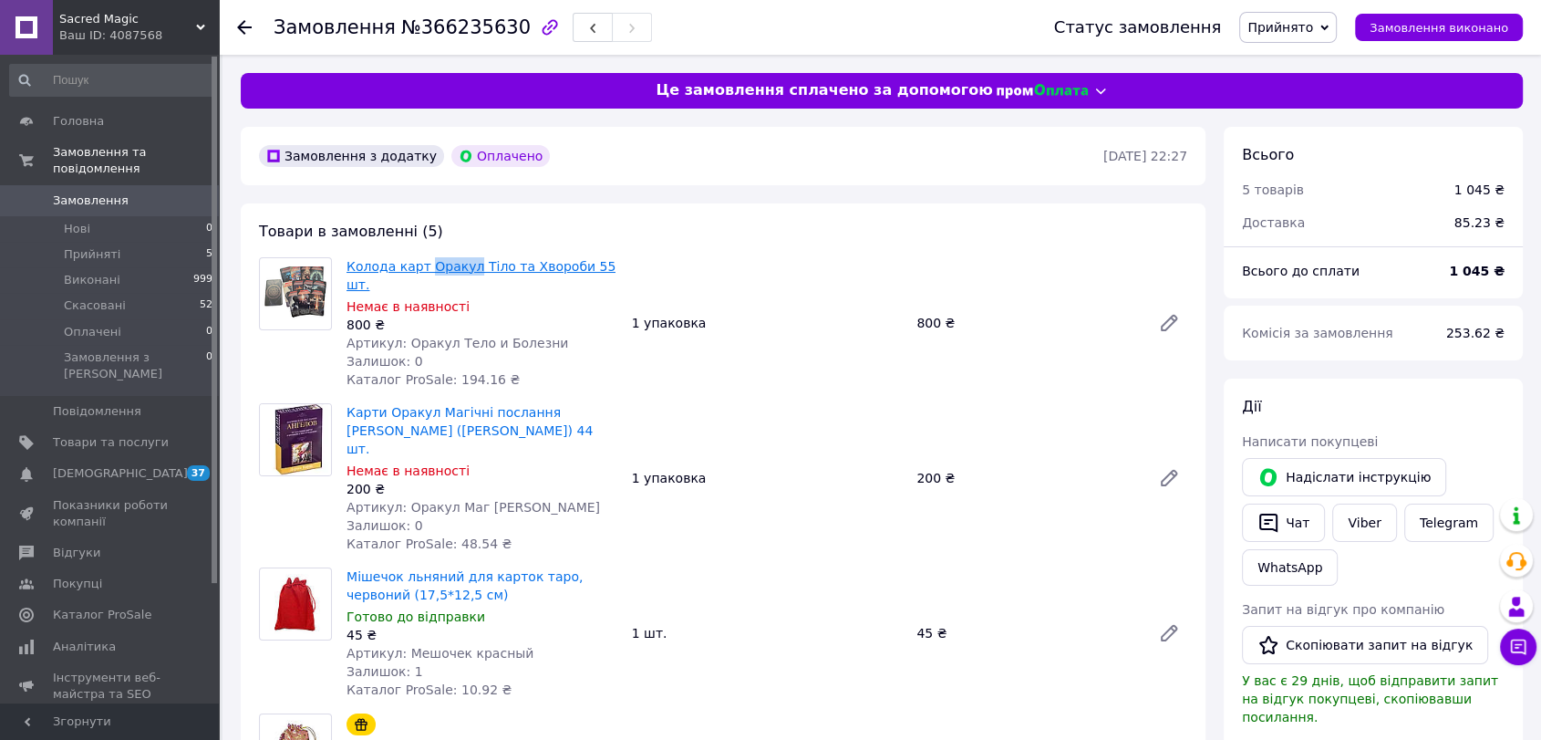
drag, startPoint x: 423, startPoint y: 251, endPoint x: 462, endPoint y: 264, distance: 41.5
click at [462, 264] on div "Товари в замовленні (5) Колода карт Оракул Тіло та Хвороби 55 шт. Немає в наявн…" at bounding box center [723, 630] width 965 height 855
copy link "Оракул"
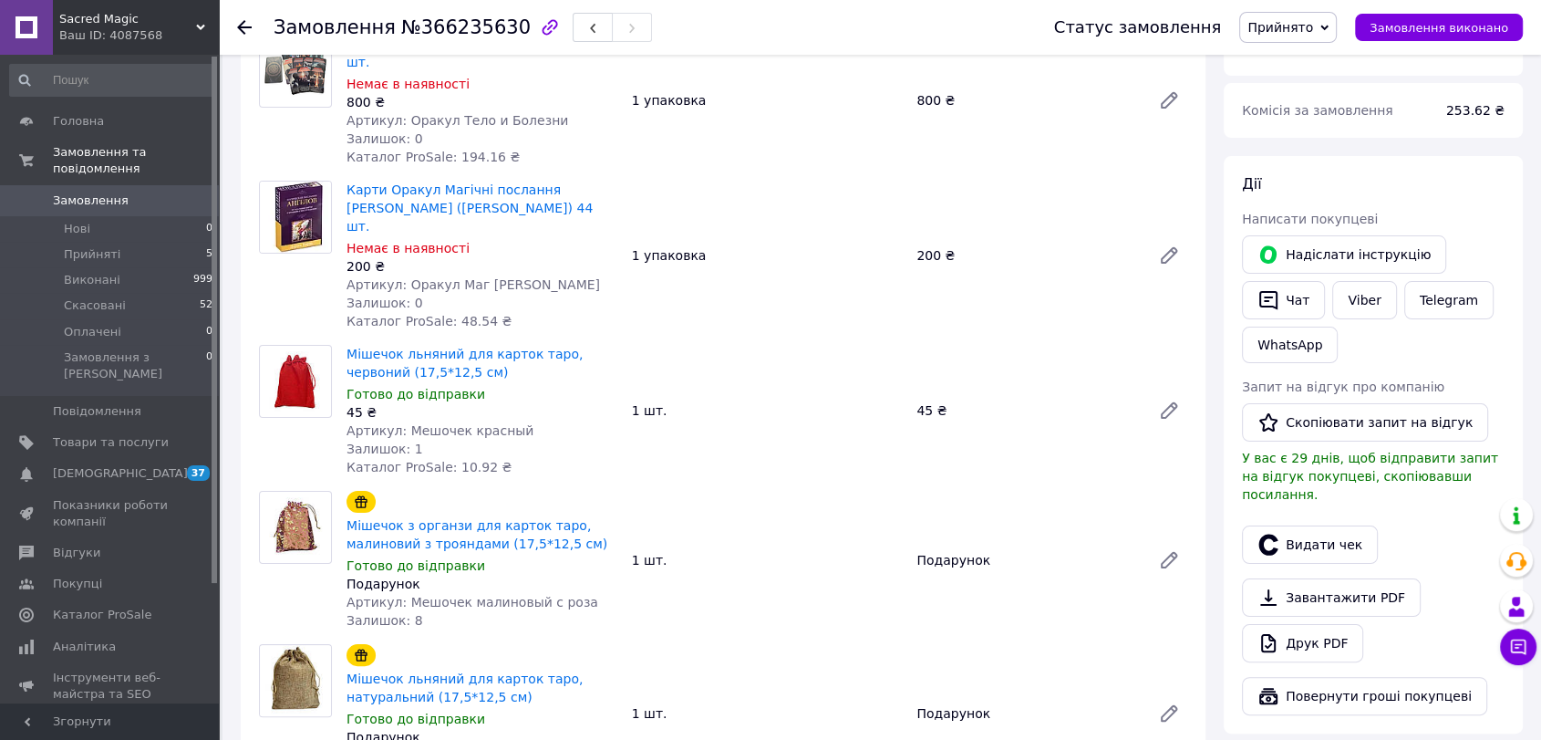
scroll to position [202, 0]
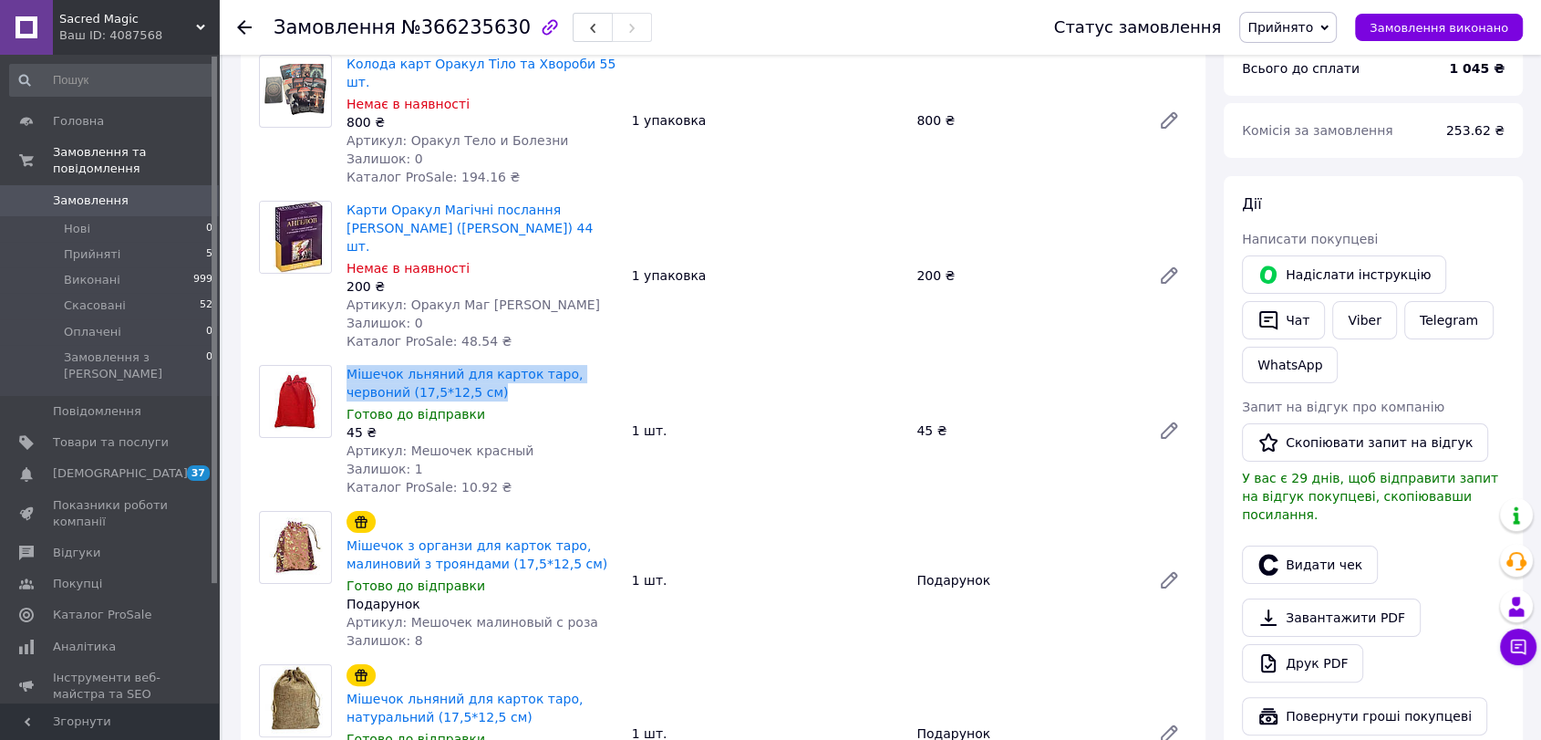
drag, startPoint x: 343, startPoint y: 334, endPoint x: 453, endPoint y: 359, distance: 113.3
click at [453, 361] on div "Мішечок льняний для карток таро, червоний (17,5*12,5 см) Готово до відправки 45…" at bounding box center [481, 430] width 285 height 139
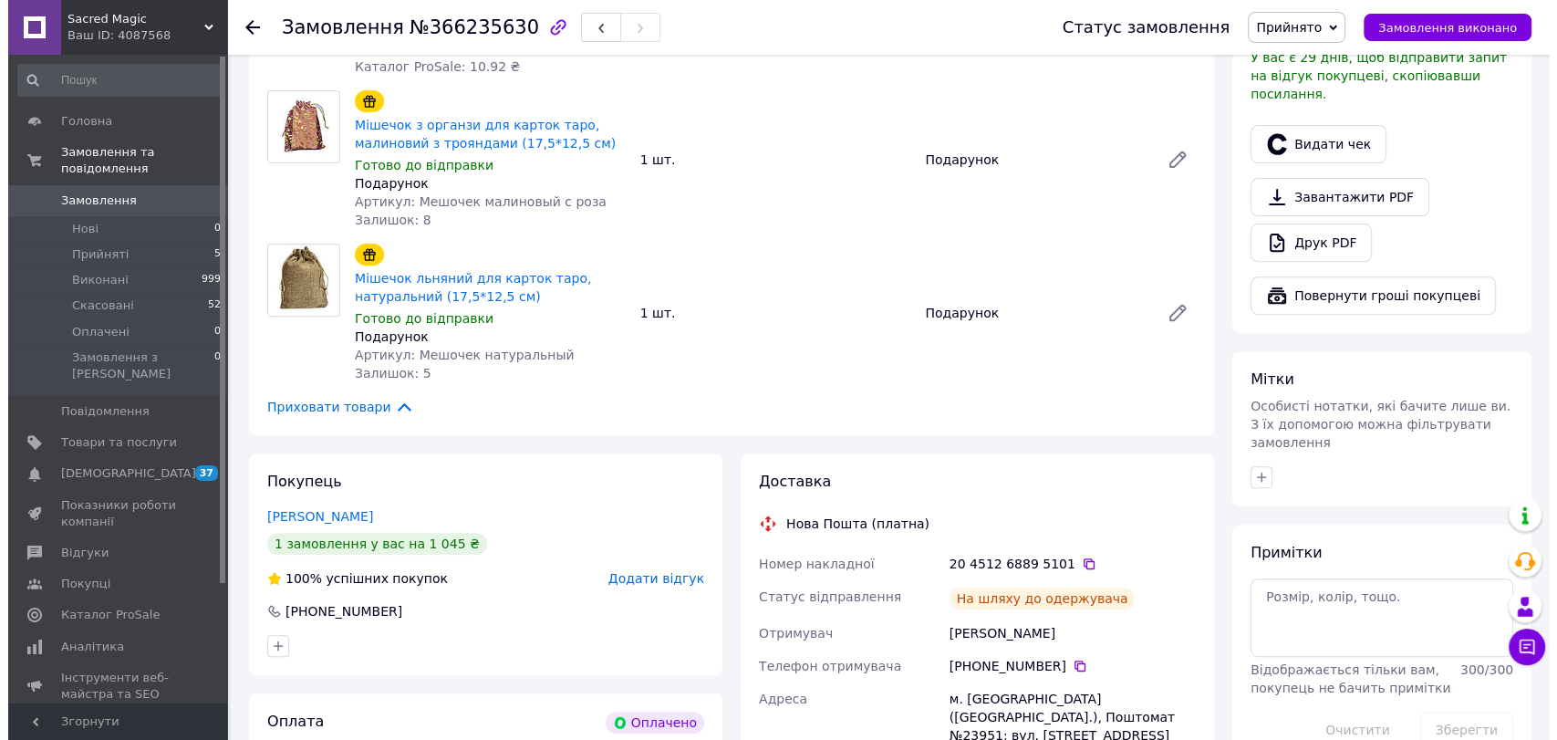
scroll to position [506, 0]
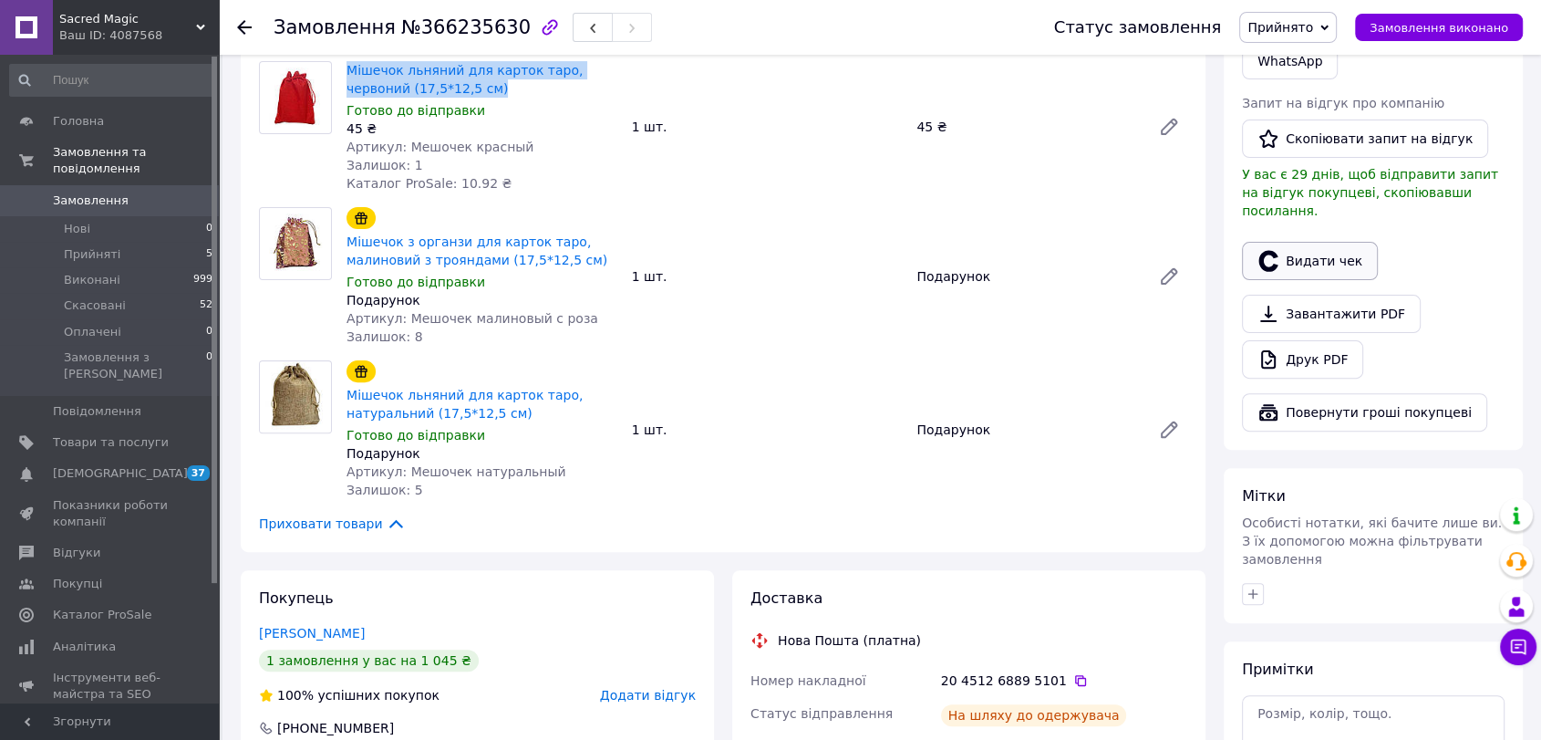
click at [1307, 242] on button "Видати чек" at bounding box center [1310, 261] width 136 height 38
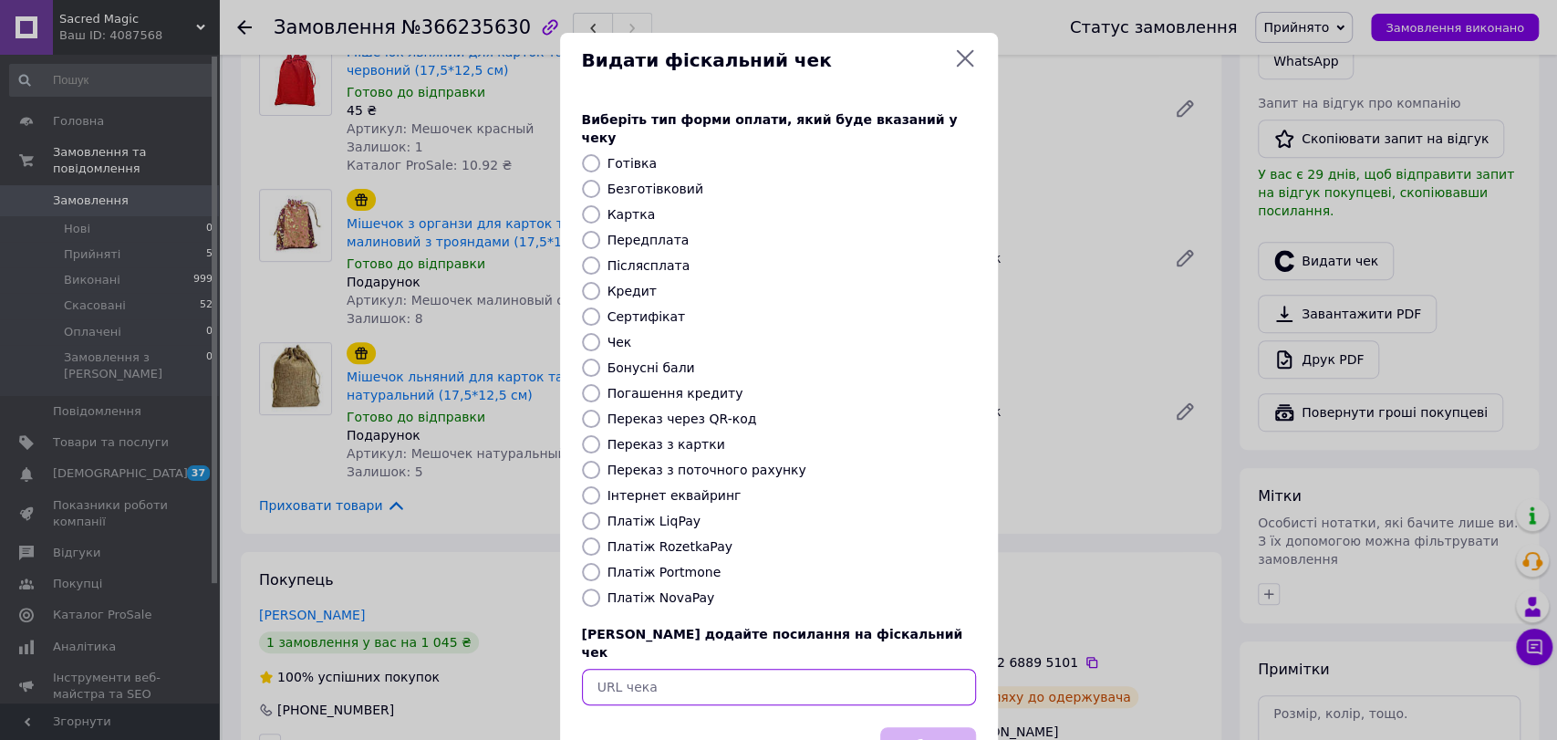
click at [725, 669] on input "text" at bounding box center [779, 687] width 394 height 36
paste input "[URL][DOMAIN_NAME]"
type input "[URL][DOMAIN_NAME]"
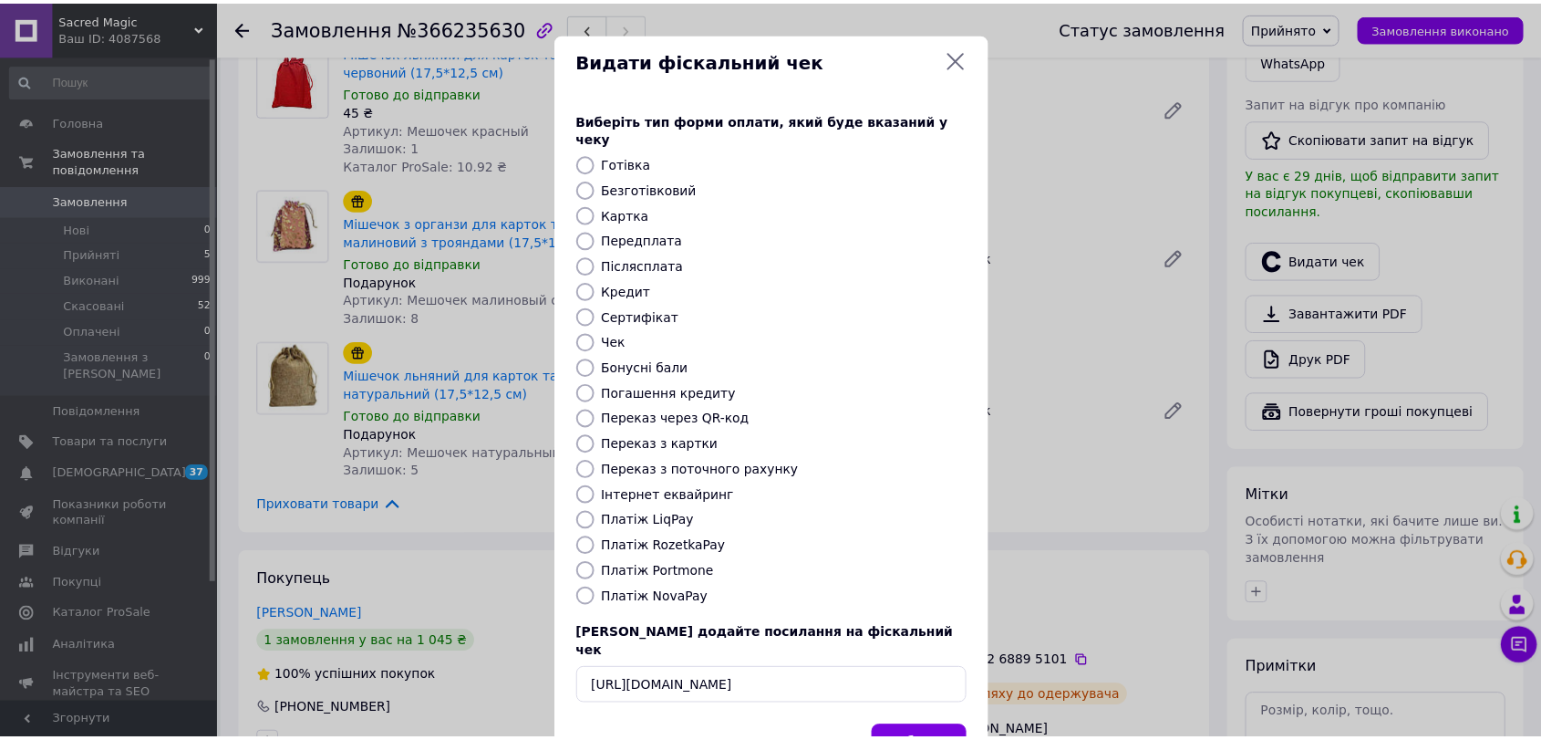
scroll to position [0, 0]
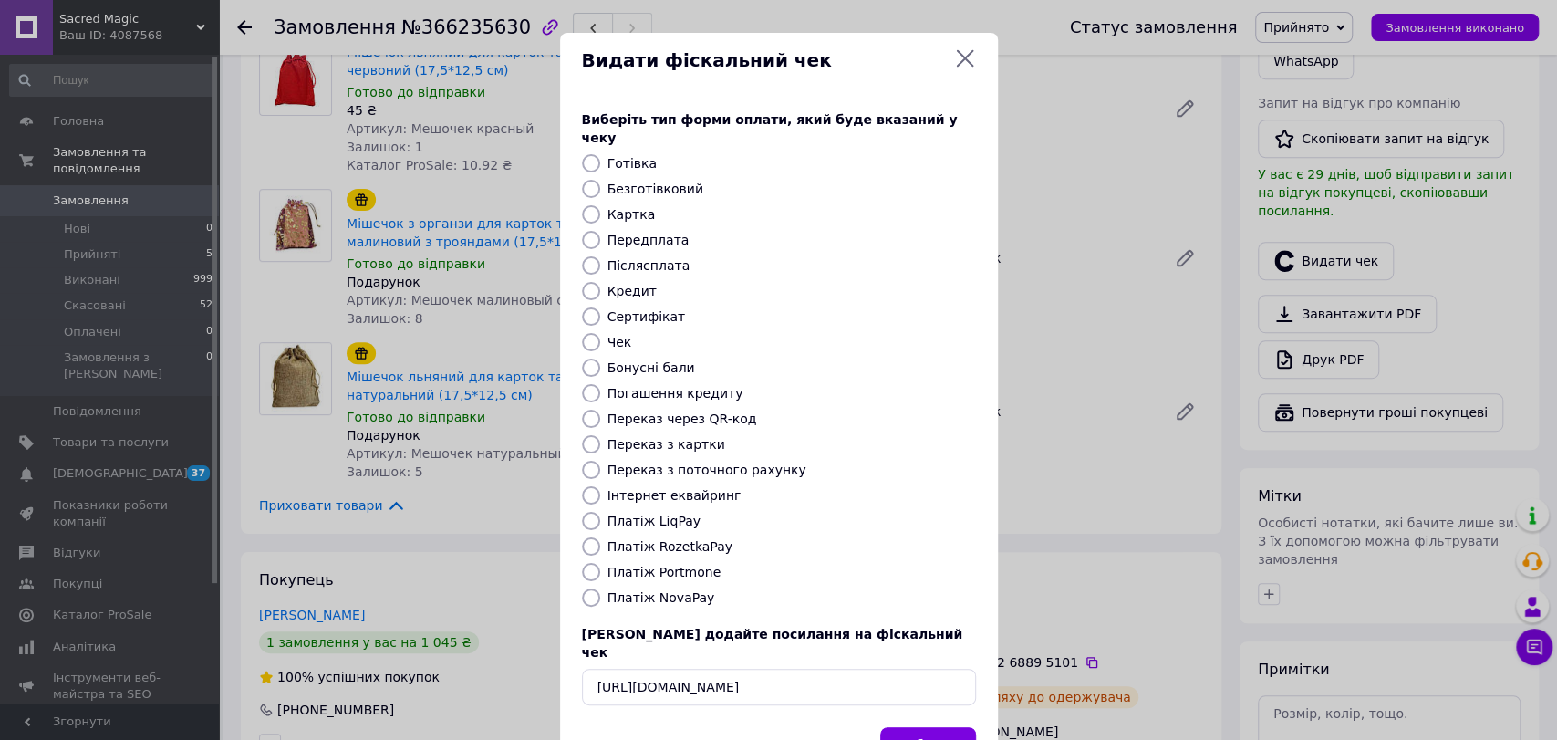
click at [904, 727] on button "Вибрати" at bounding box center [928, 746] width 96 height 39
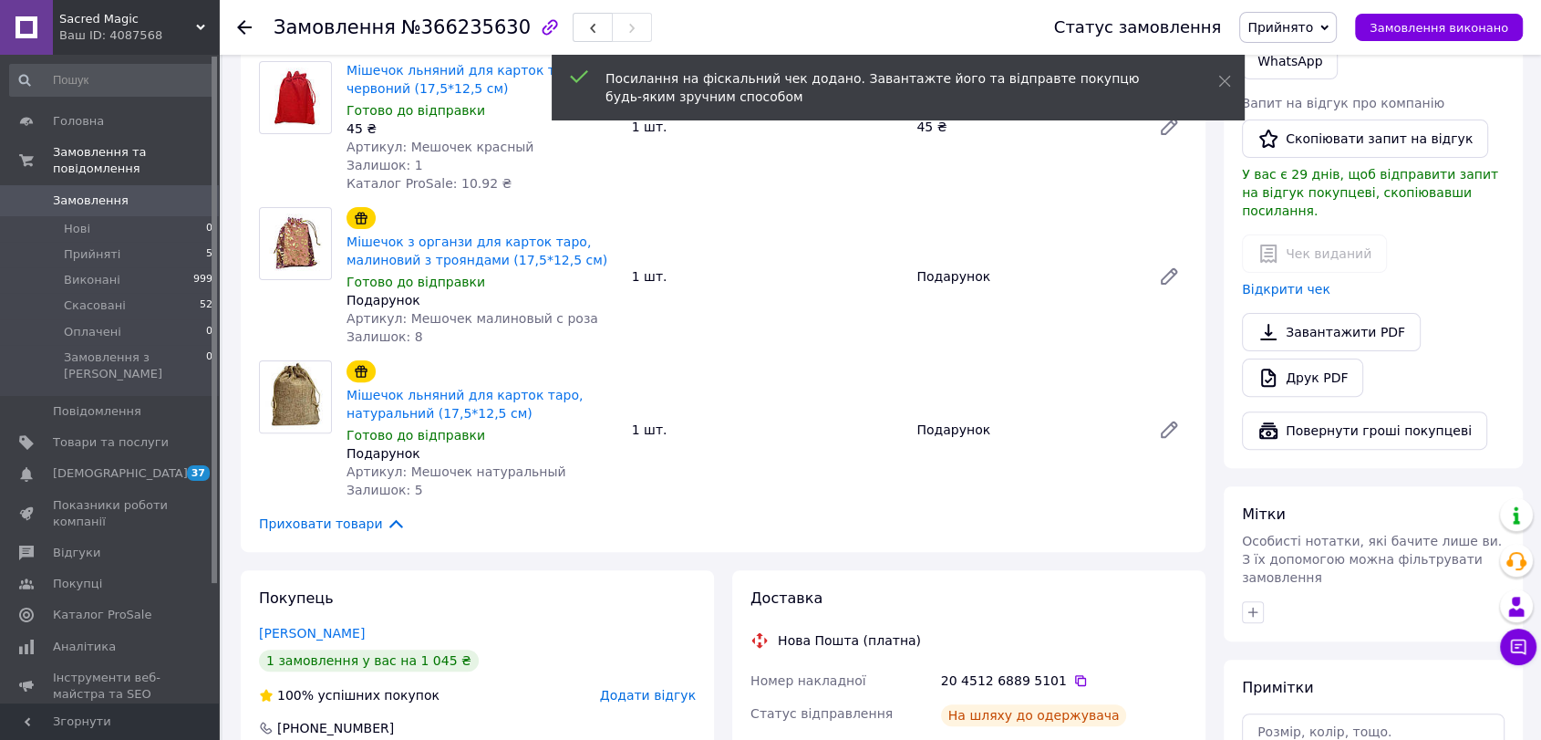
click at [1291, 24] on span "Прийнято" at bounding box center [1281, 27] width 66 height 15
click at [1304, 66] on li "Виконано" at bounding box center [1288, 63] width 96 height 27
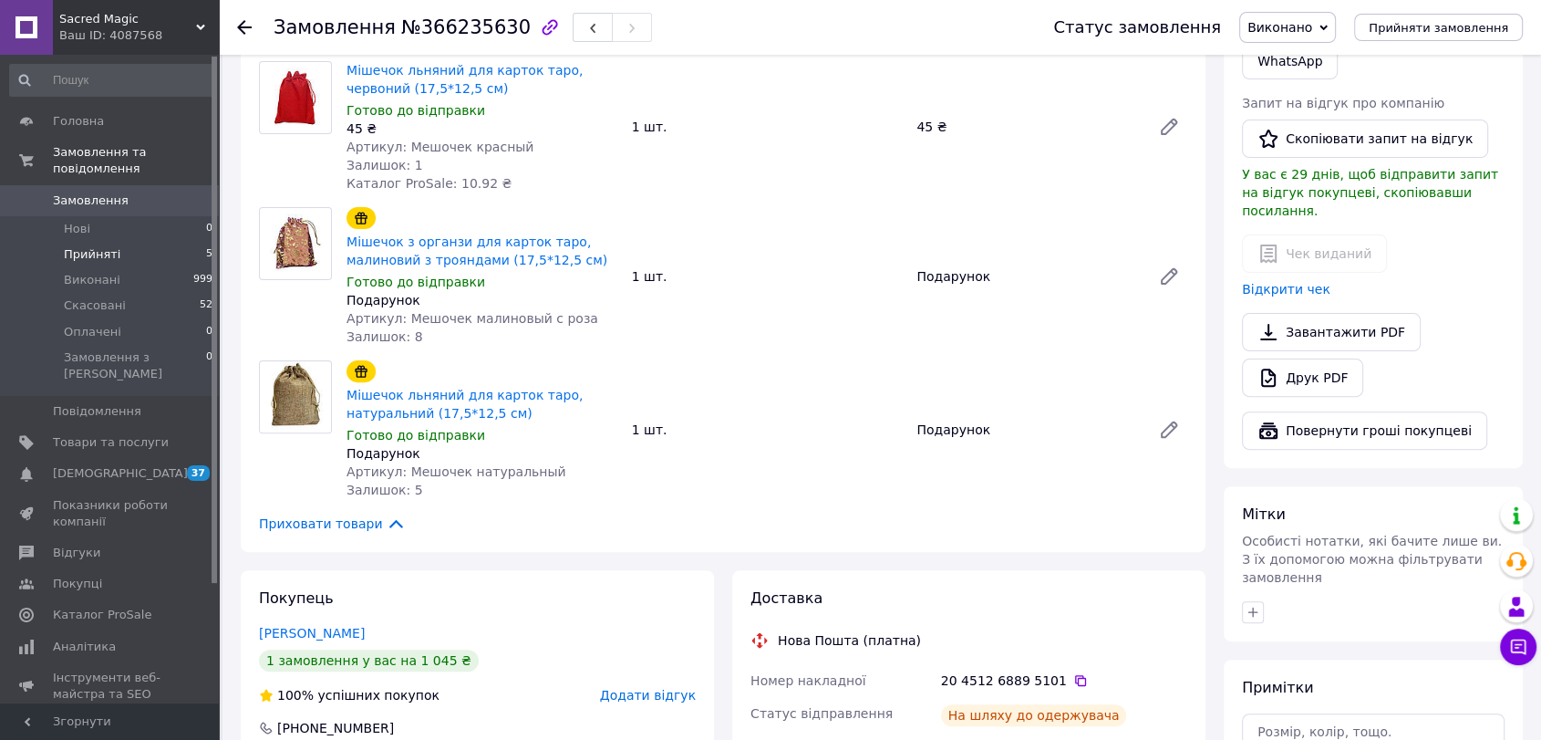
click at [139, 242] on li "Прийняті 5" at bounding box center [111, 255] width 223 height 26
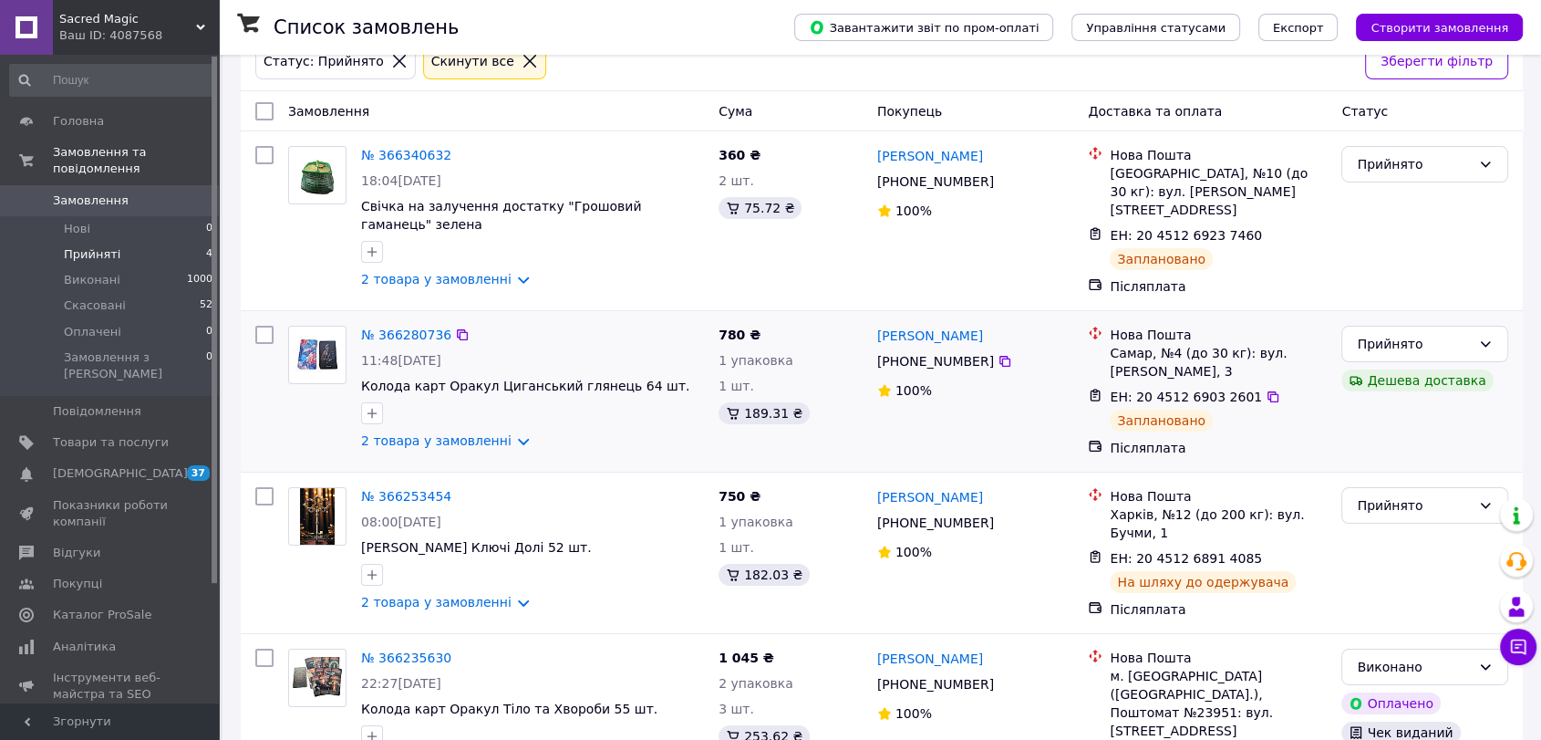
scroll to position [202, 0]
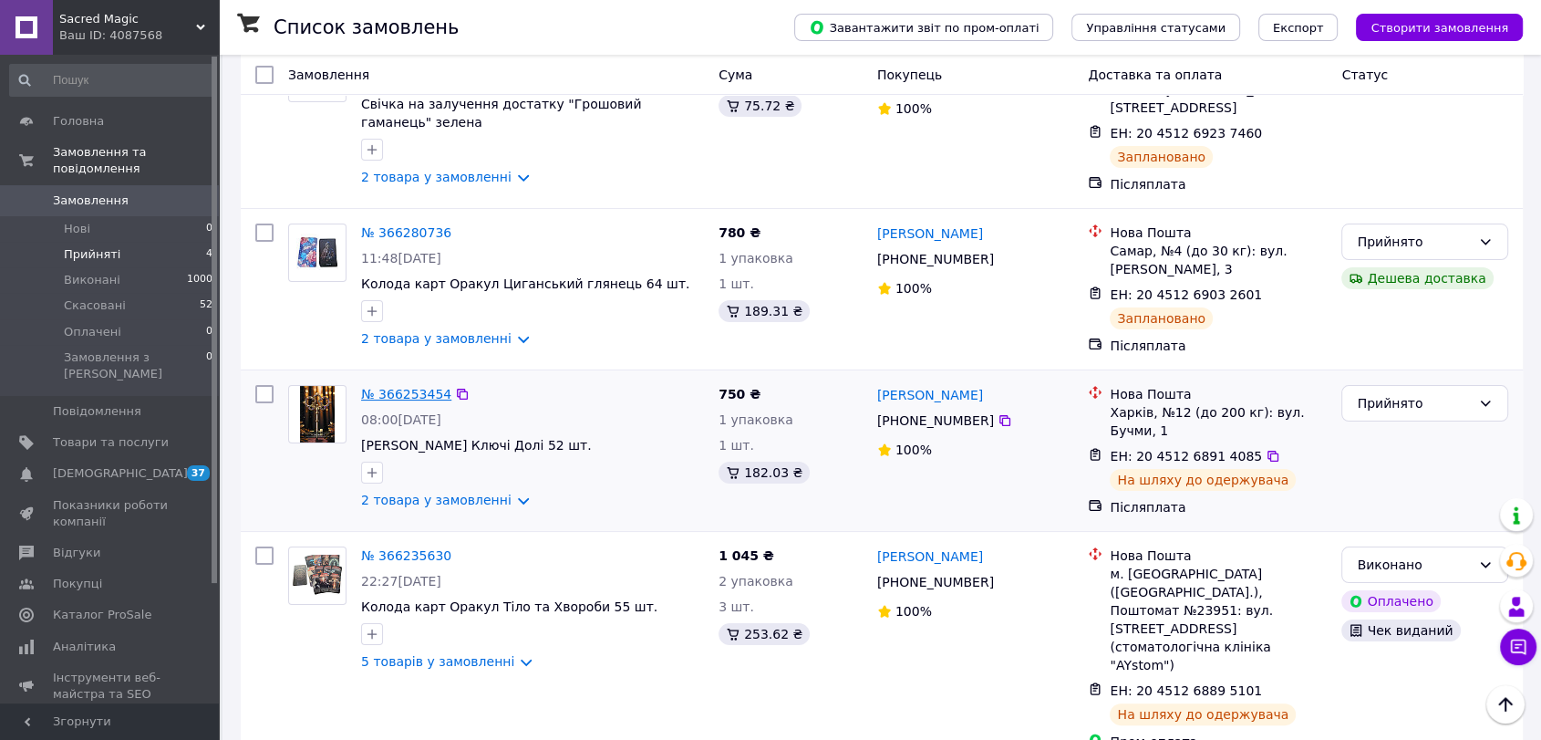
click at [434, 389] on link "№ 366253454" at bounding box center [406, 394] width 90 height 15
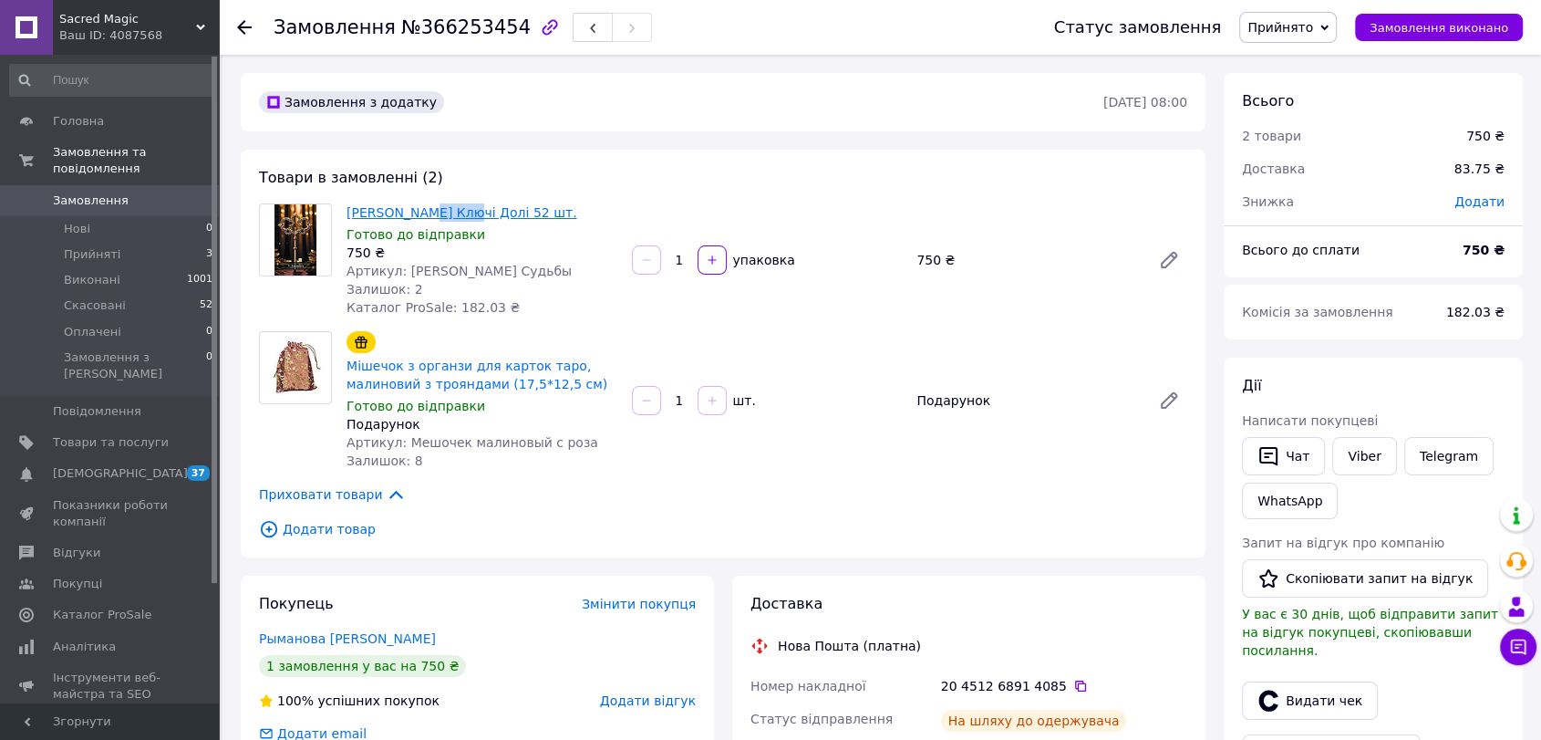
drag, startPoint x: 417, startPoint y: 200, endPoint x: 459, endPoint y: 211, distance: 43.4
click at [459, 211] on div "[PERSON_NAME] Ключі Долі 52 шт. Готово до відправки 750 ₴ Артикул: Оракул Ключи…" at bounding box center [481, 260] width 285 height 120
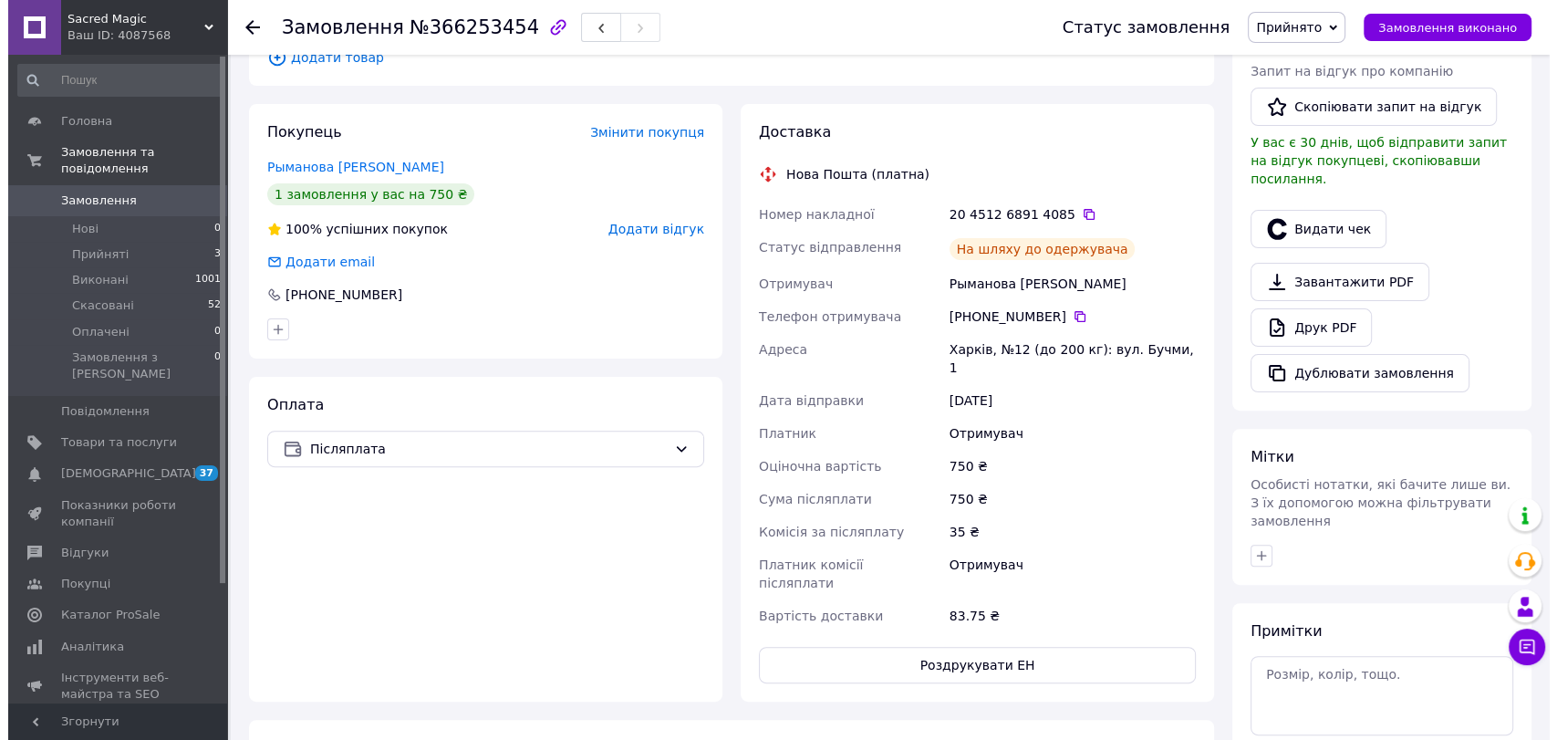
scroll to position [506, 0]
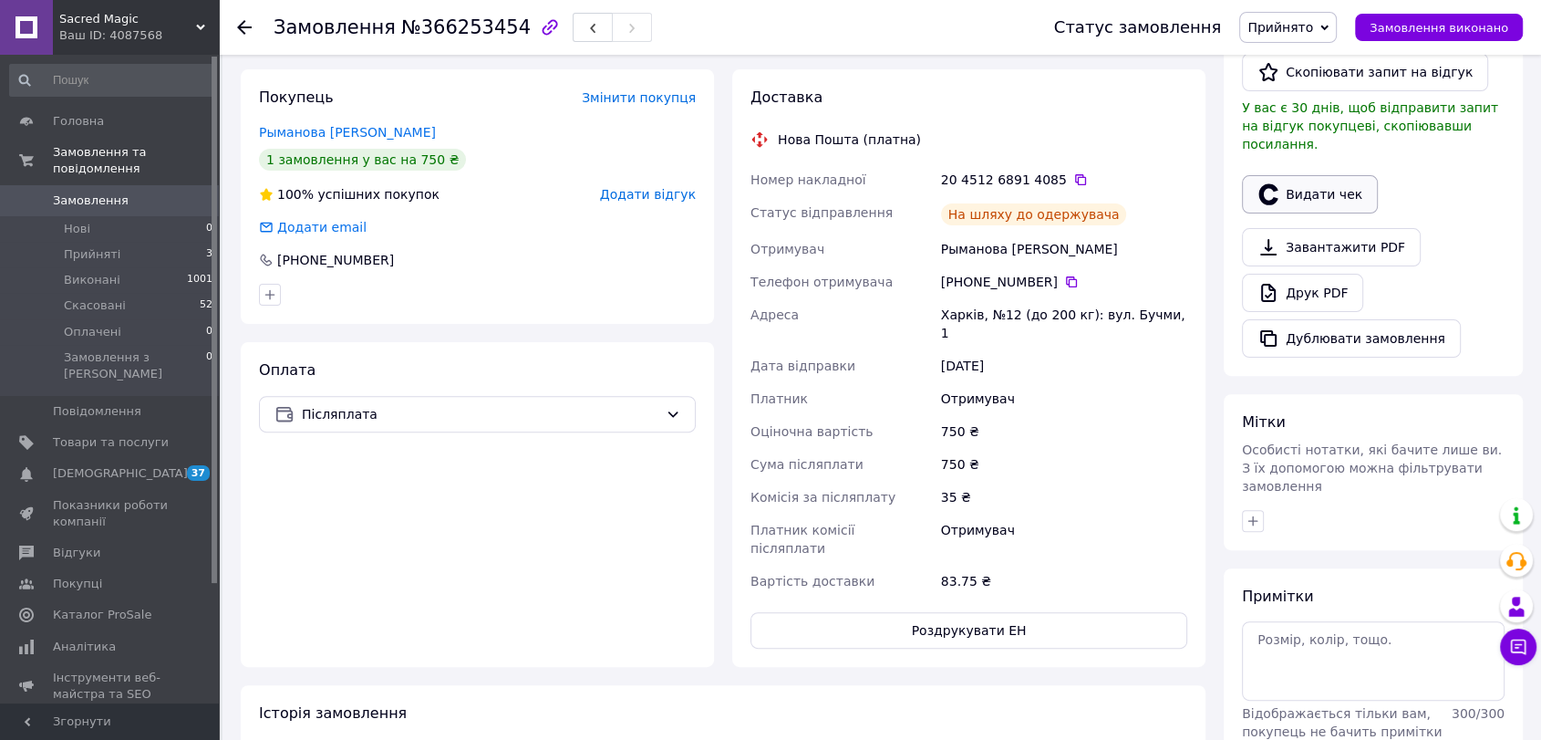
click at [1333, 192] on button "Видати чек" at bounding box center [1310, 194] width 136 height 38
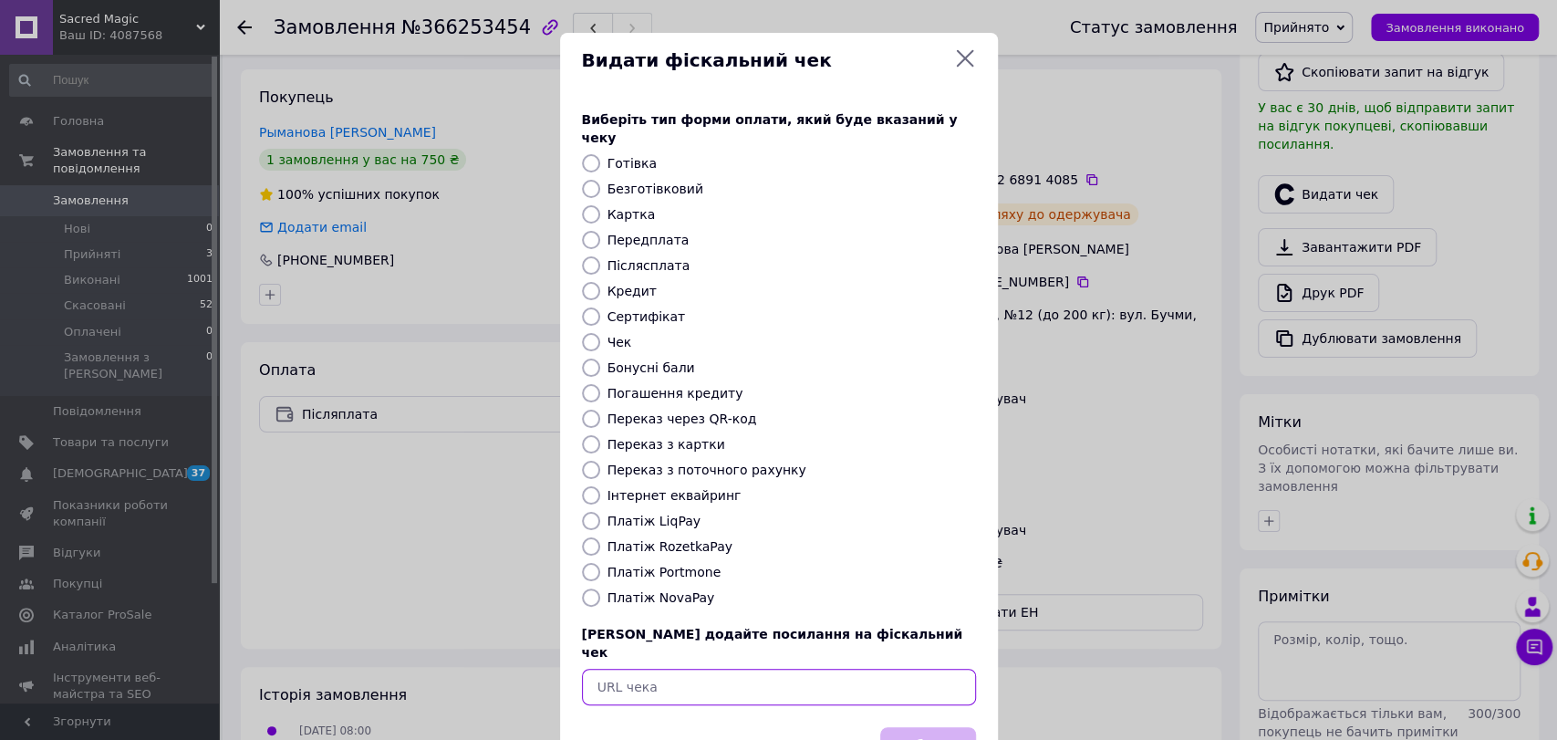
click at [734, 669] on input "text" at bounding box center [779, 687] width 394 height 36
paste input "[URL][DOMAIN_NAME]"
type input "[URL][DOMAIN_NAME]"
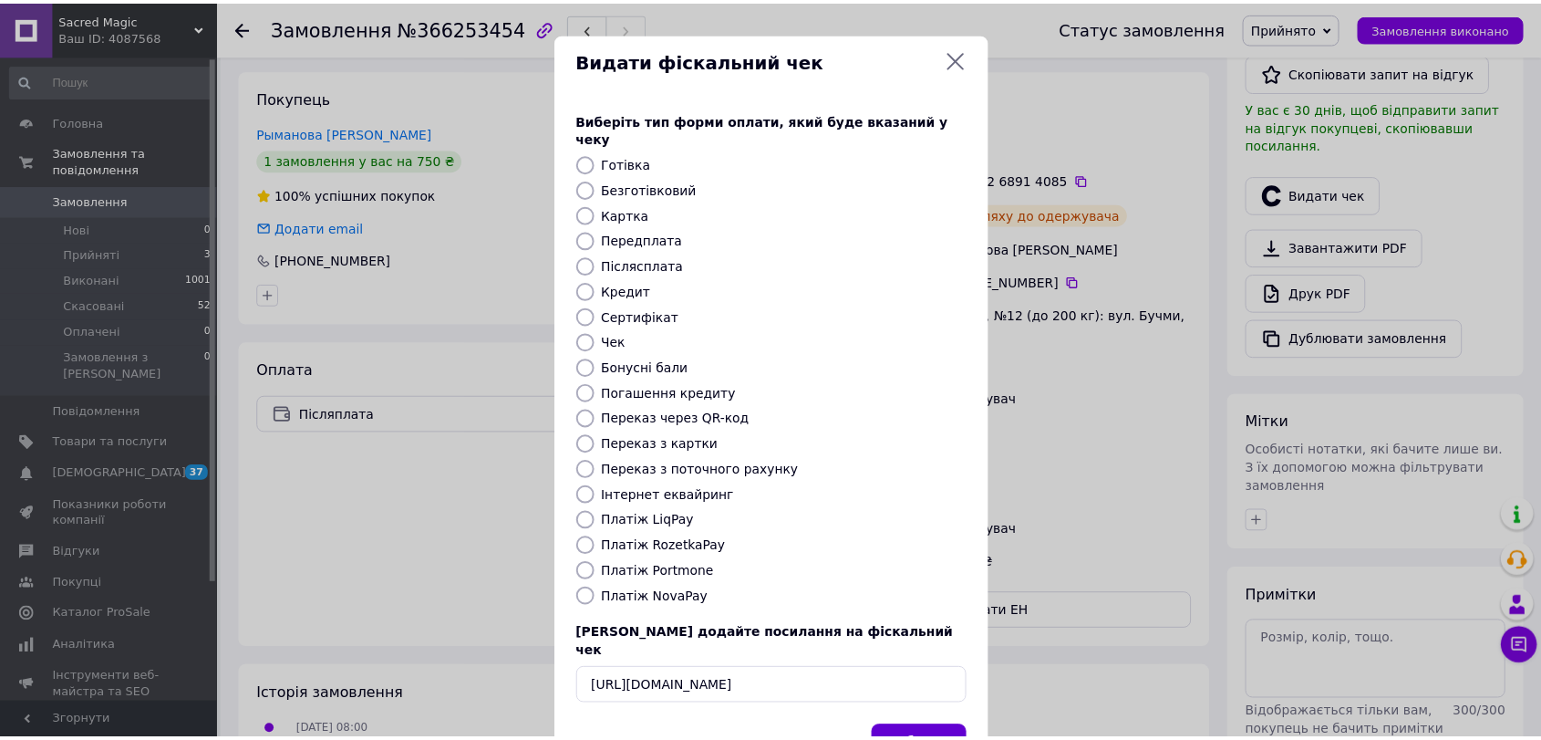
scroll to position [0, 0]
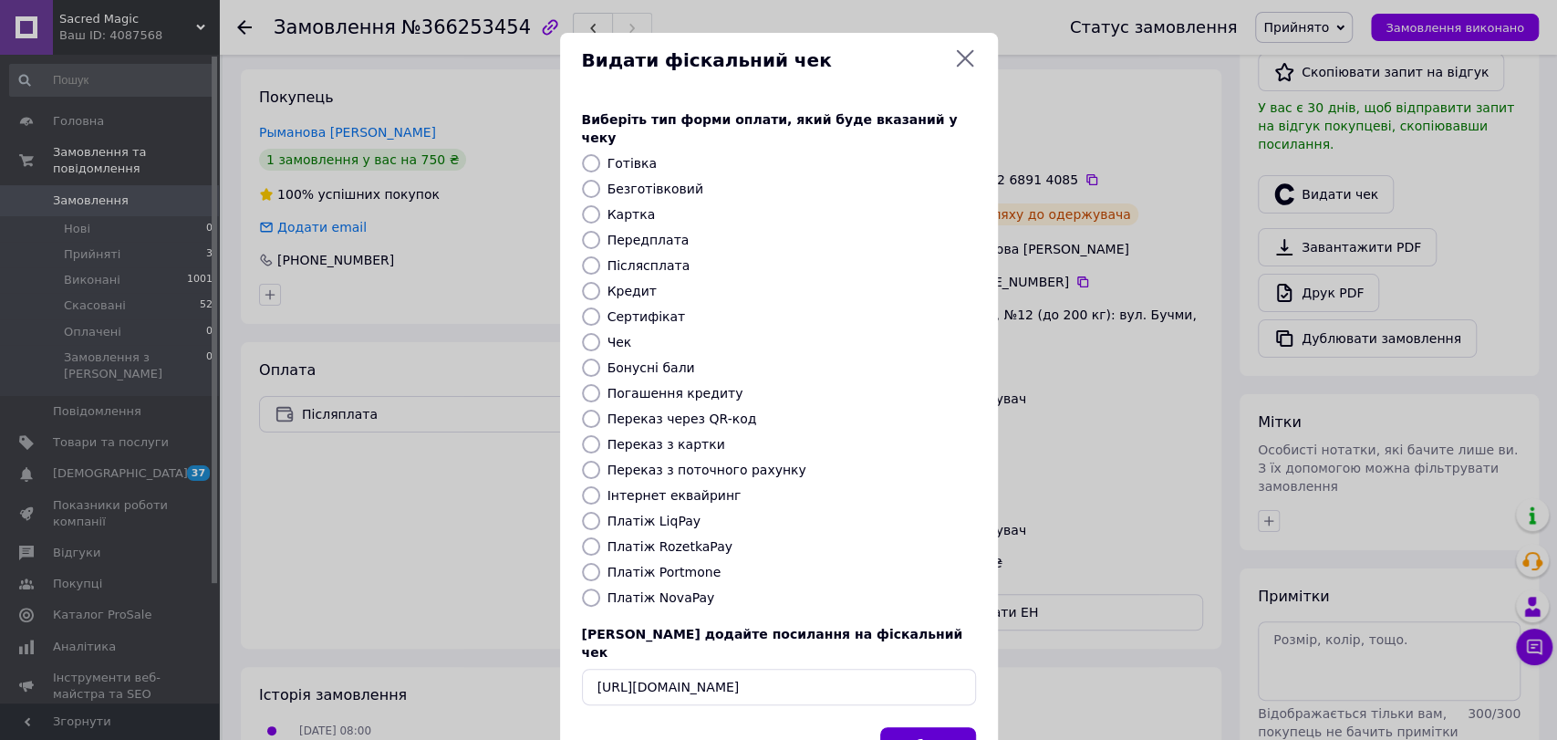
click at [902, 727] on button "Вибрати" at bounding box center [928, 746] width 96 height 39
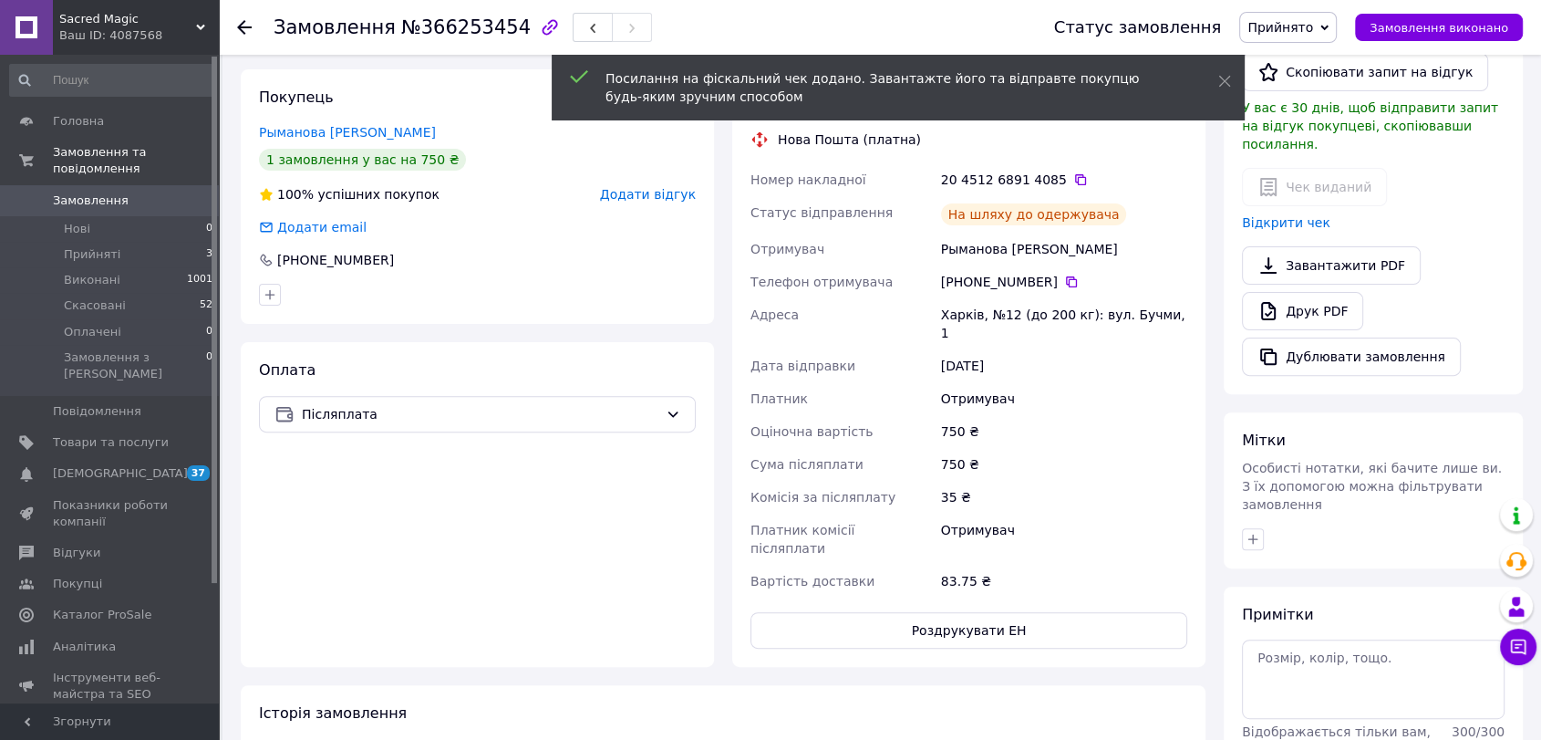
click at [1311, 20] on span "Прийнято" at bounding box center [1281, 27] width 66 height 15
click at [1316, 58] on li "Виконано" at bounding box center [1288, 63] width 96 height 27
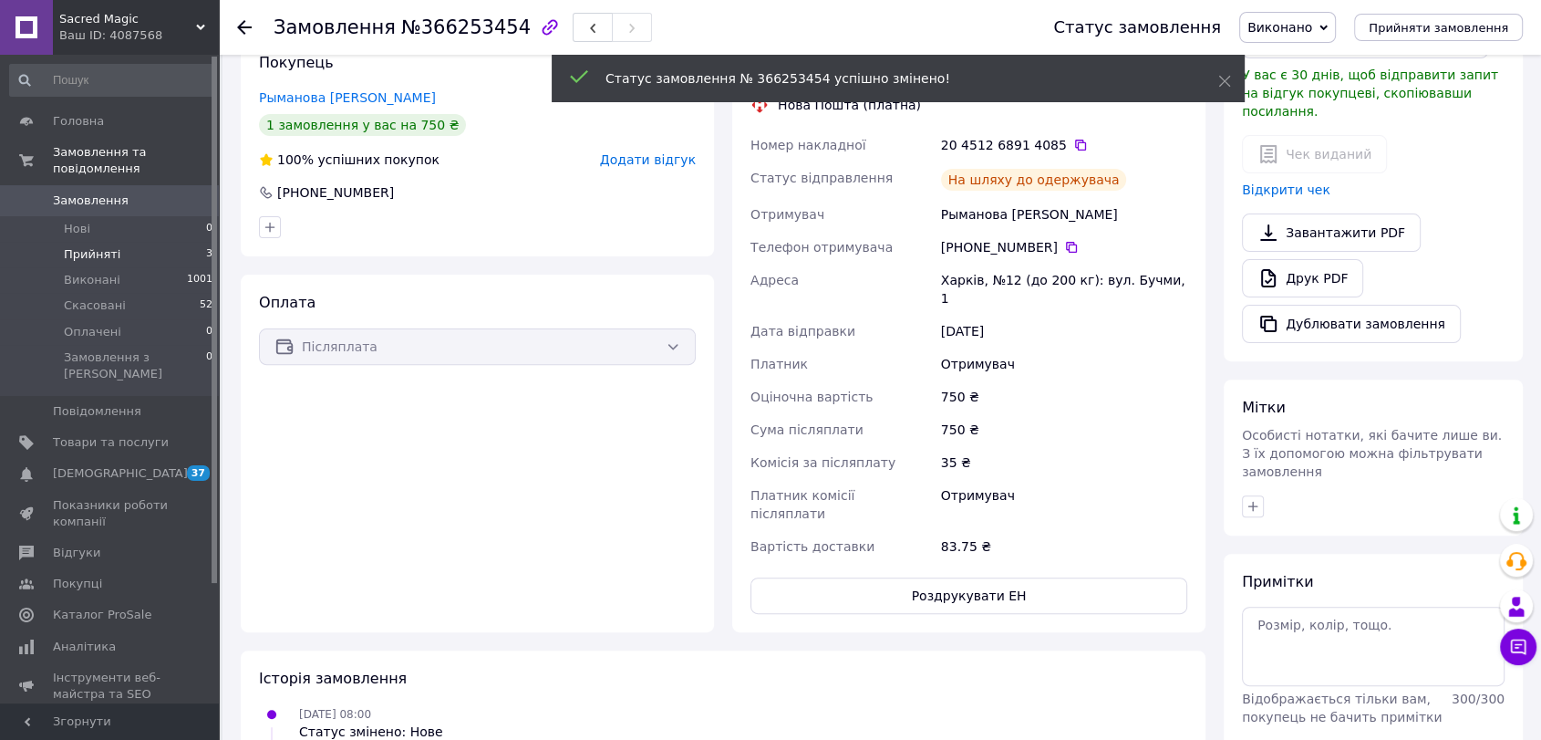
click at [159, 242] on li "Прийняті 3" at bounding box center [111, 255] width 223 height 26
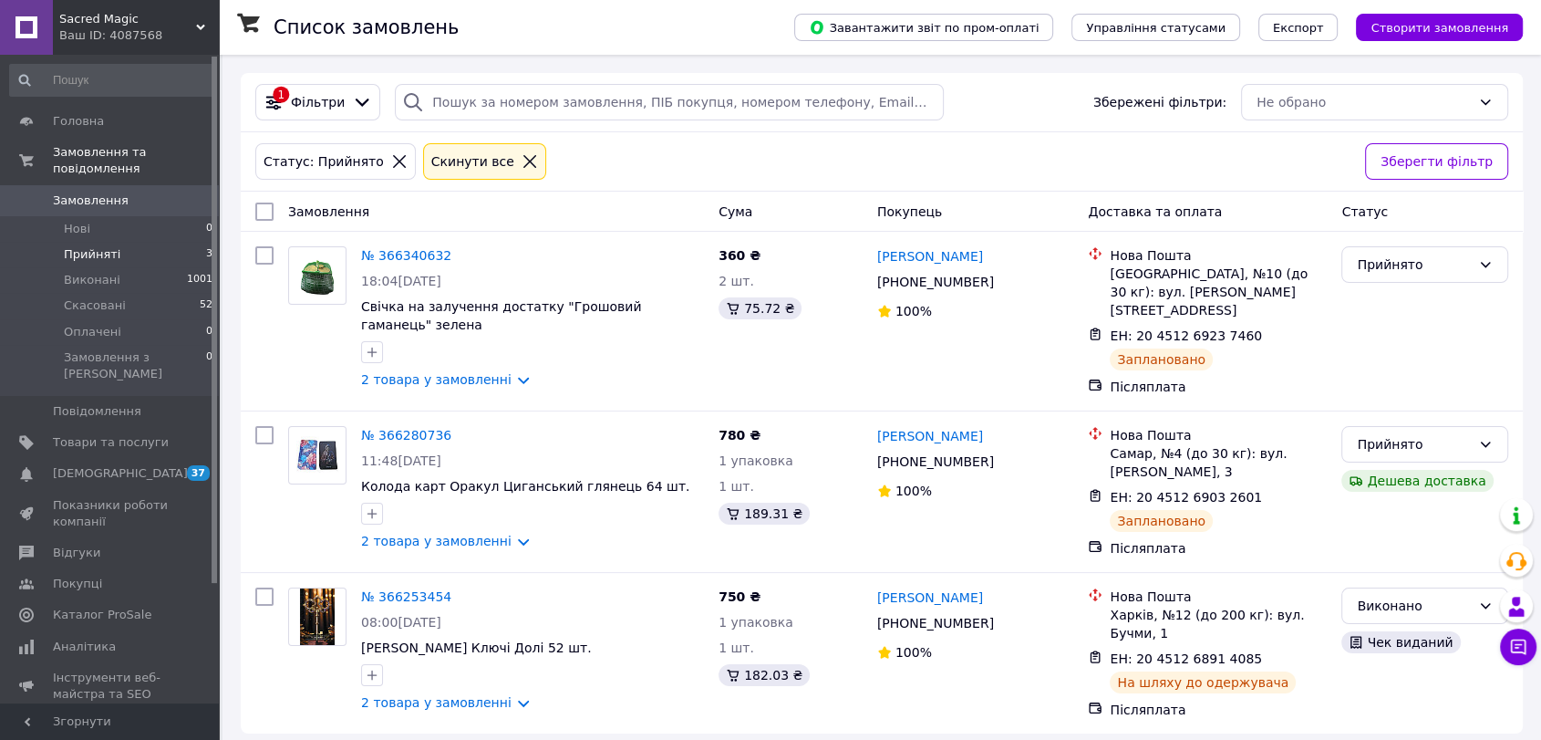
click at [522, 153] on icon at bounding box center [530, 161] width 16 height 16
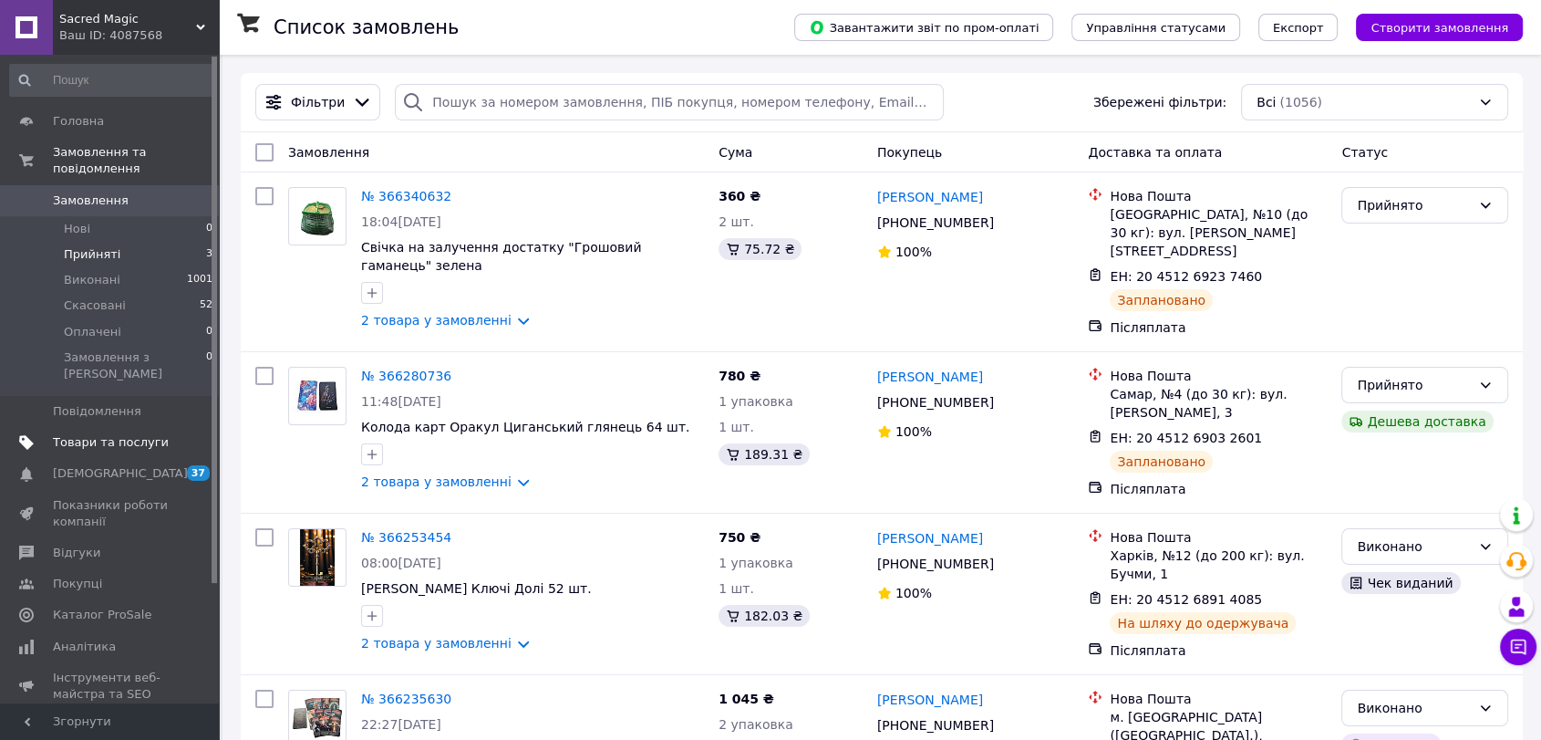
click at [122, 434] on span "Товари та послуги" at bounding box center [111, 442] width 116 height 16
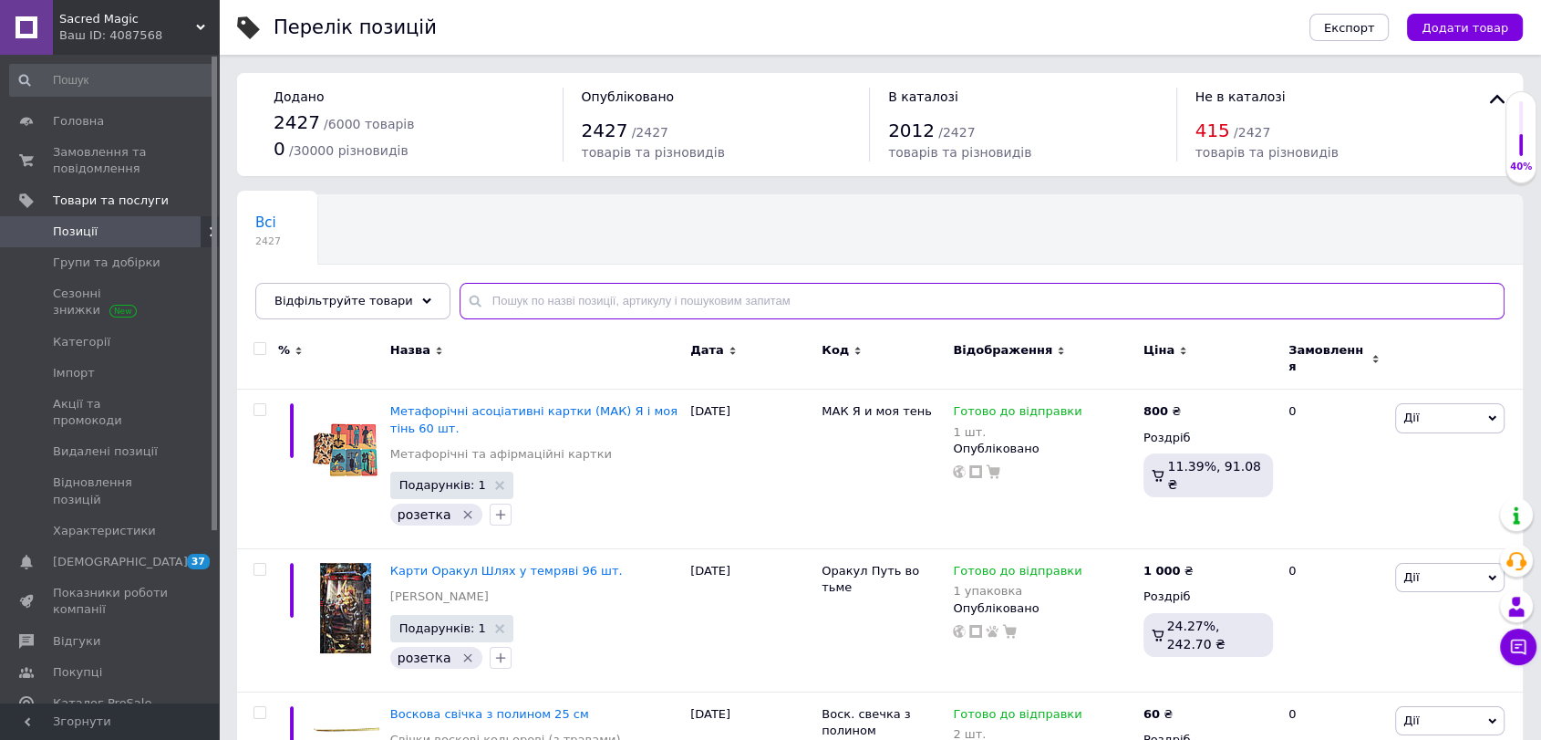
click at [582, 300] on input "text" at bounding box center [982, 301] width 1045 height 36
paste input "Велика книга комах і не тільки [PERSON_NAME]"
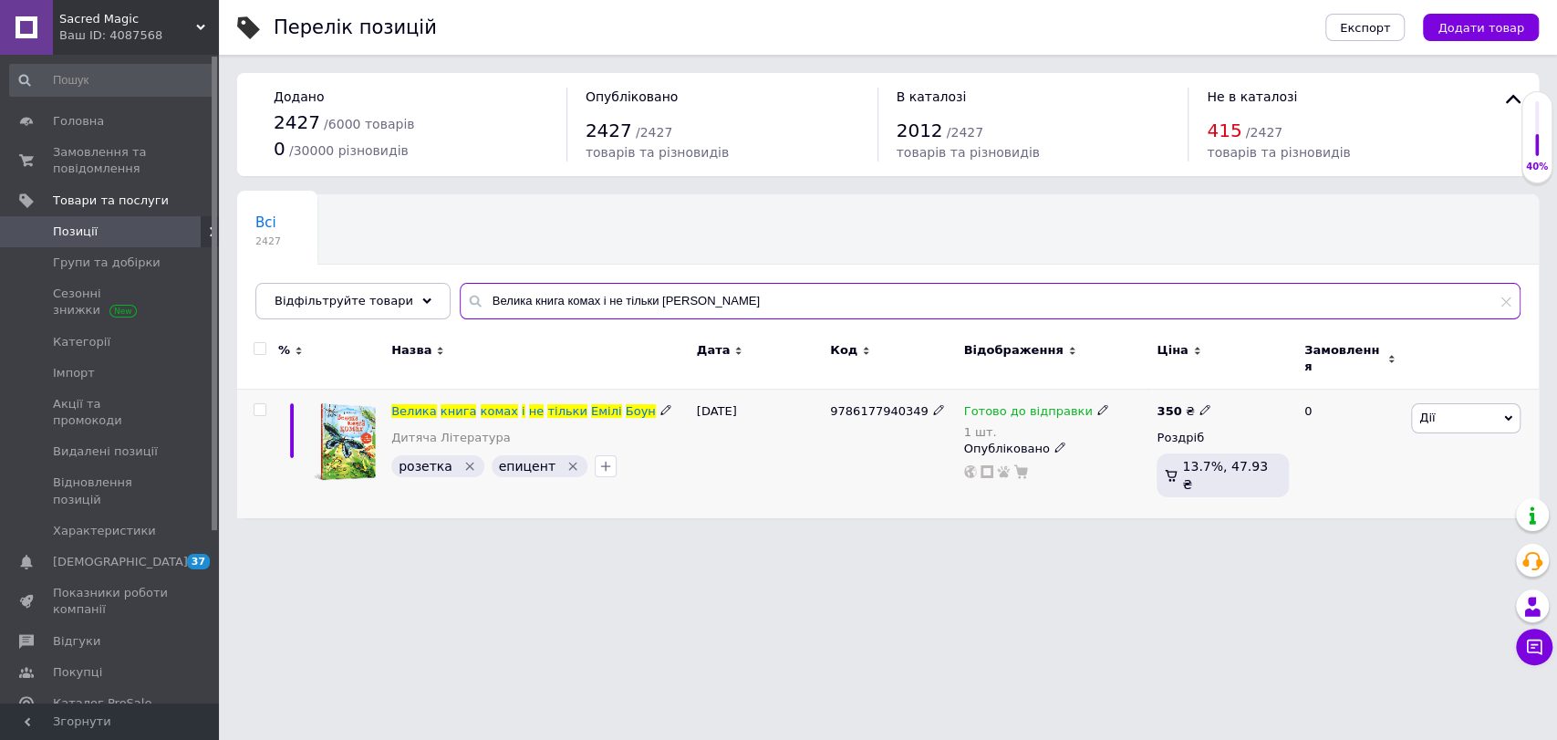
type input "Велика книга комах і не тільки [PERSON_NAME]"
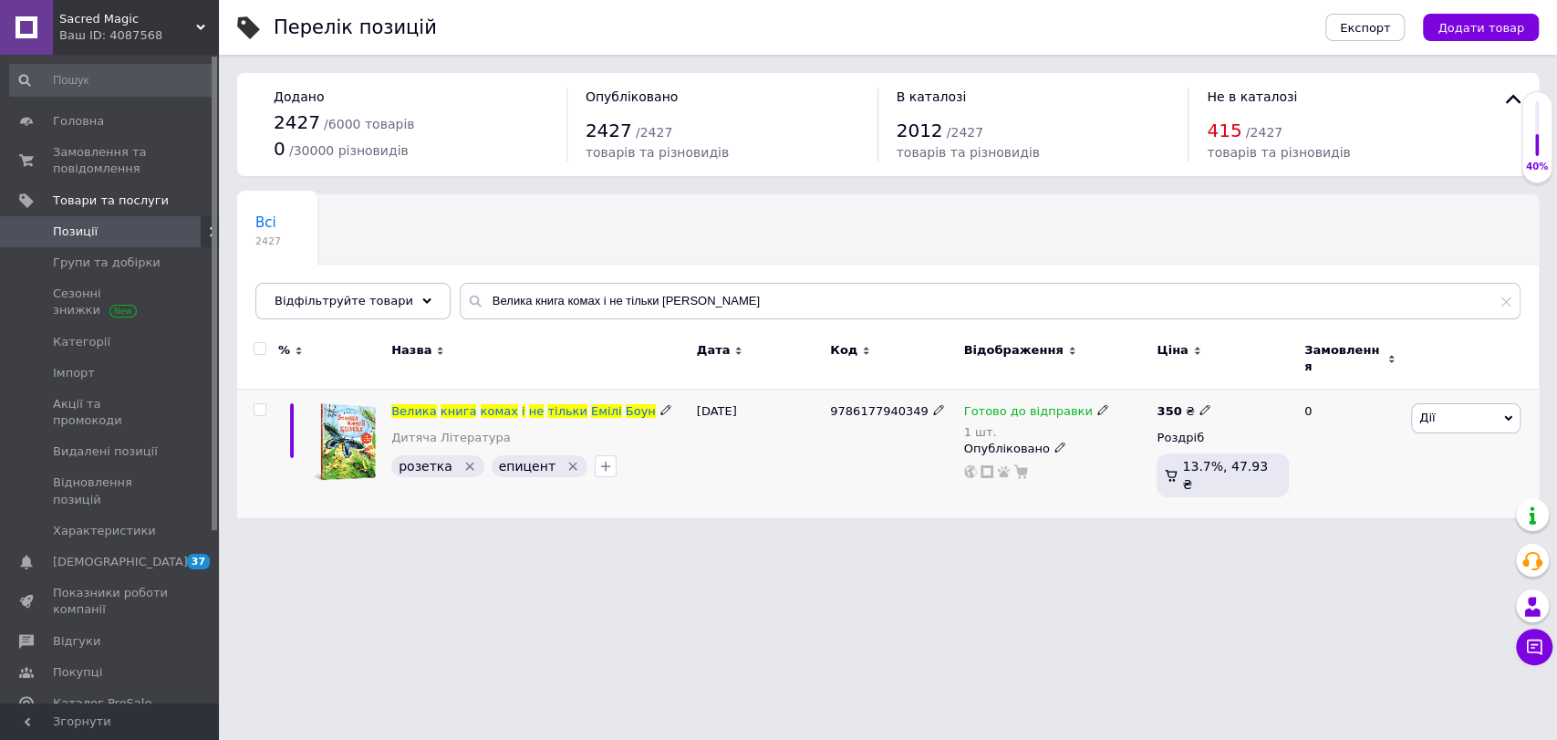
click at [1002, 404] on span "Готово до відправки" at bounding box center [1028, 413] width 129 height 19
click at [1138, 465] on li "Немає в наявності" at bounding box center [1196, 478] width 173 height 26
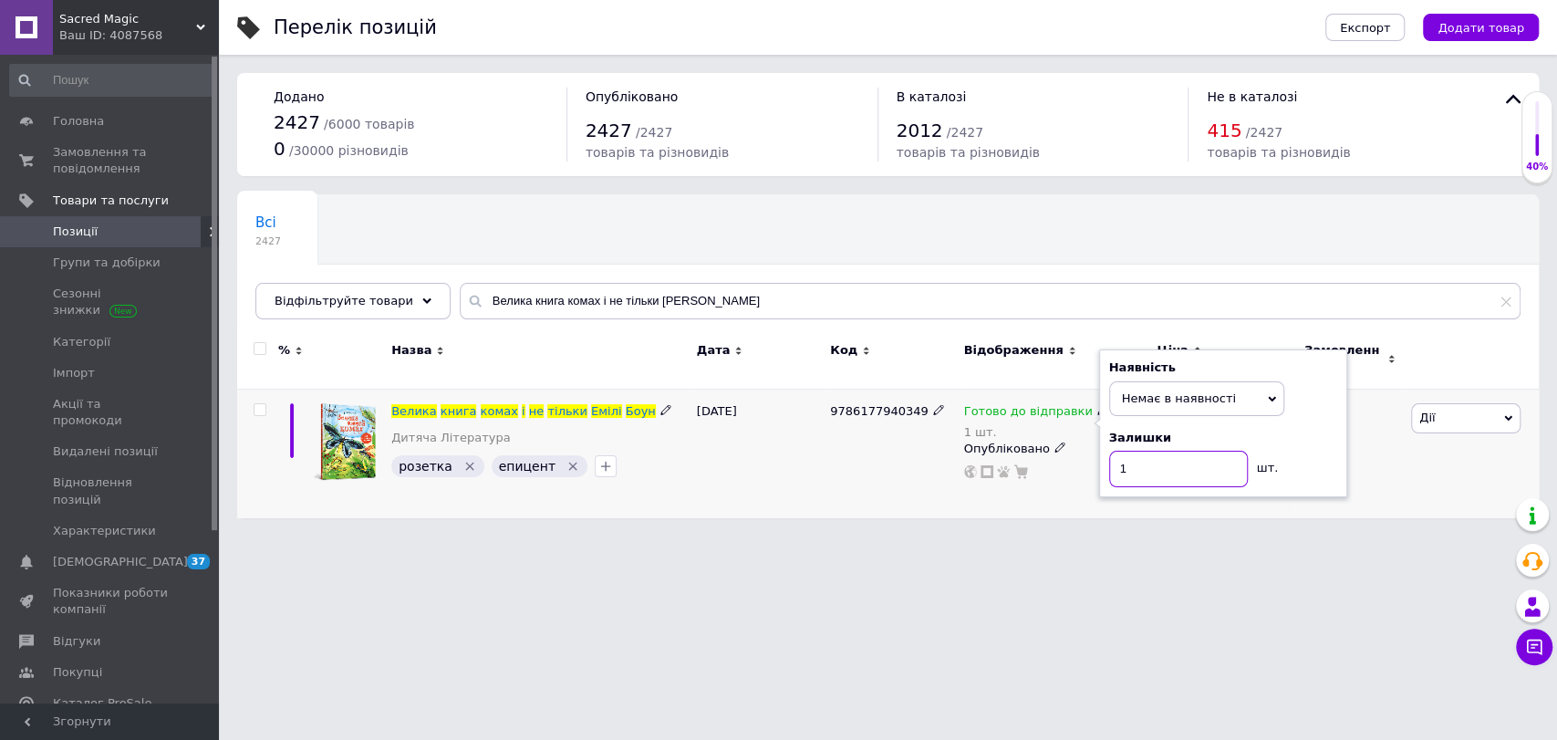
drag, startPoint x: 1138, startPoint y: 449, endPoint x: 1051, endPoint y: 463, distance: 88.8
click at [1053, 463] on div "Готово до відправки 1 шт. Наявність Немає в наявності В наявності Під замовленн…" at bounding box center [1056, 441] width 184 height 76
type input "0"
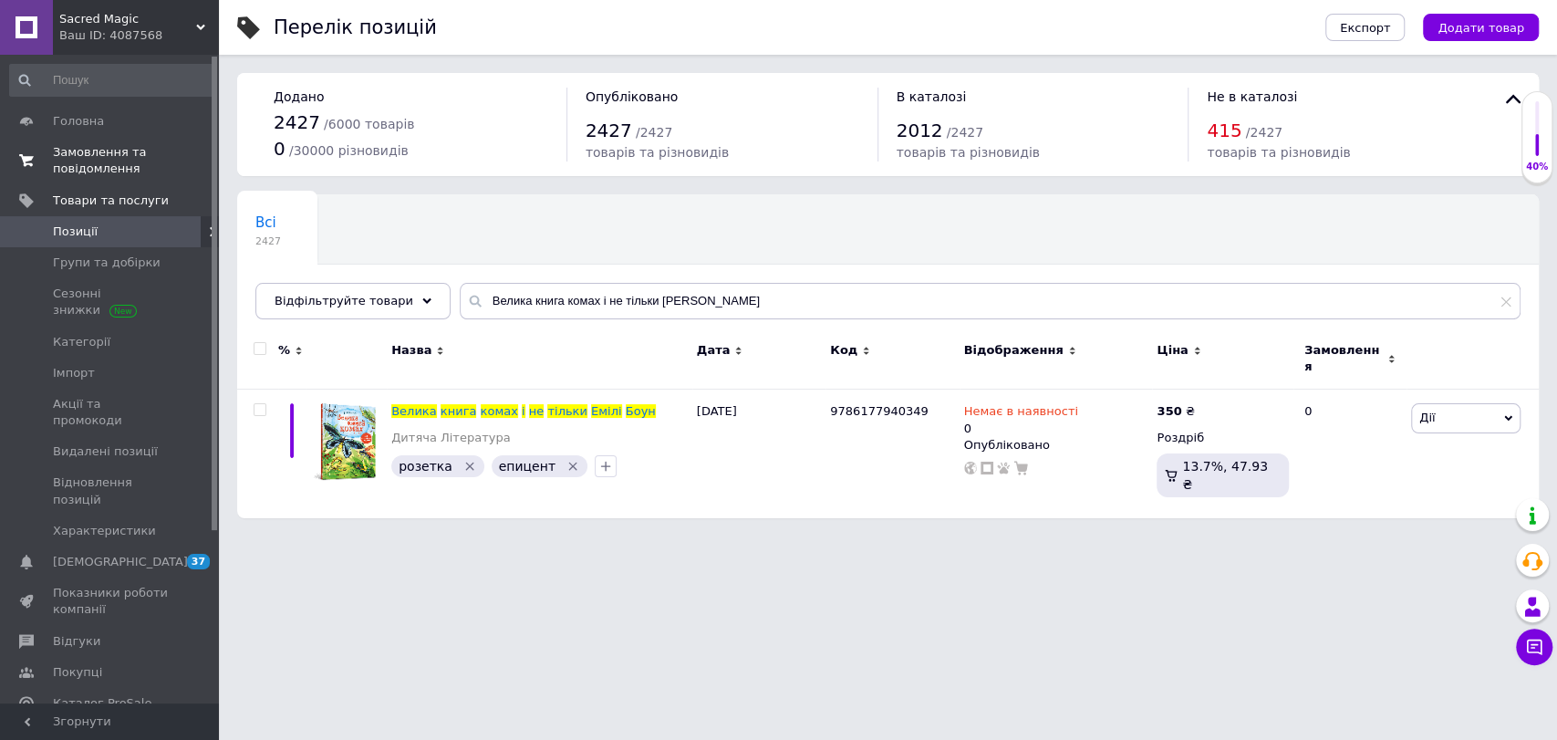
click at [139, 154] on span "Замовлення та повідомлення" at bounding box center [111, 160] width 116 height 33
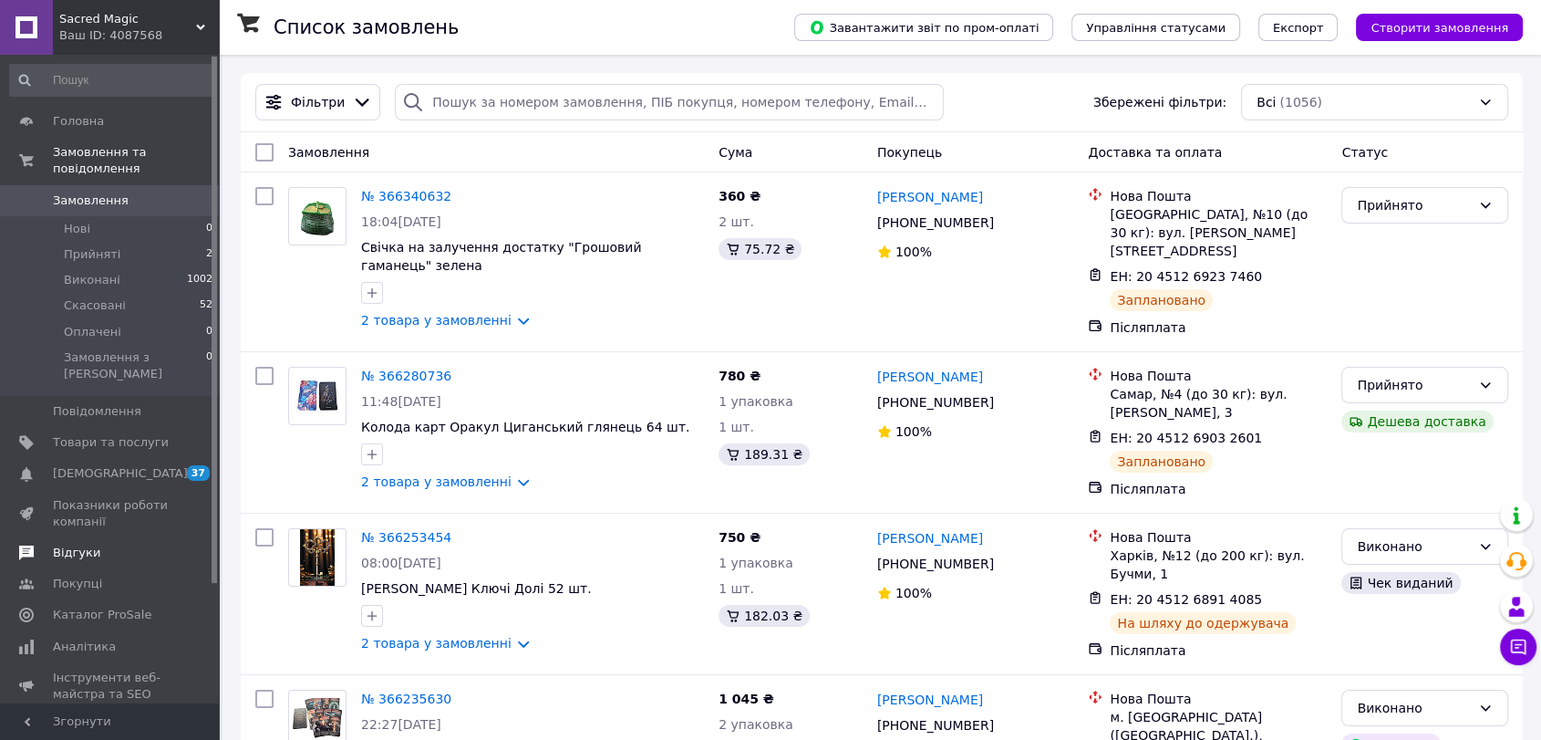
click at [81, 544] on span "Відгуки" at bounding box center [76, 552] width 47 height 16
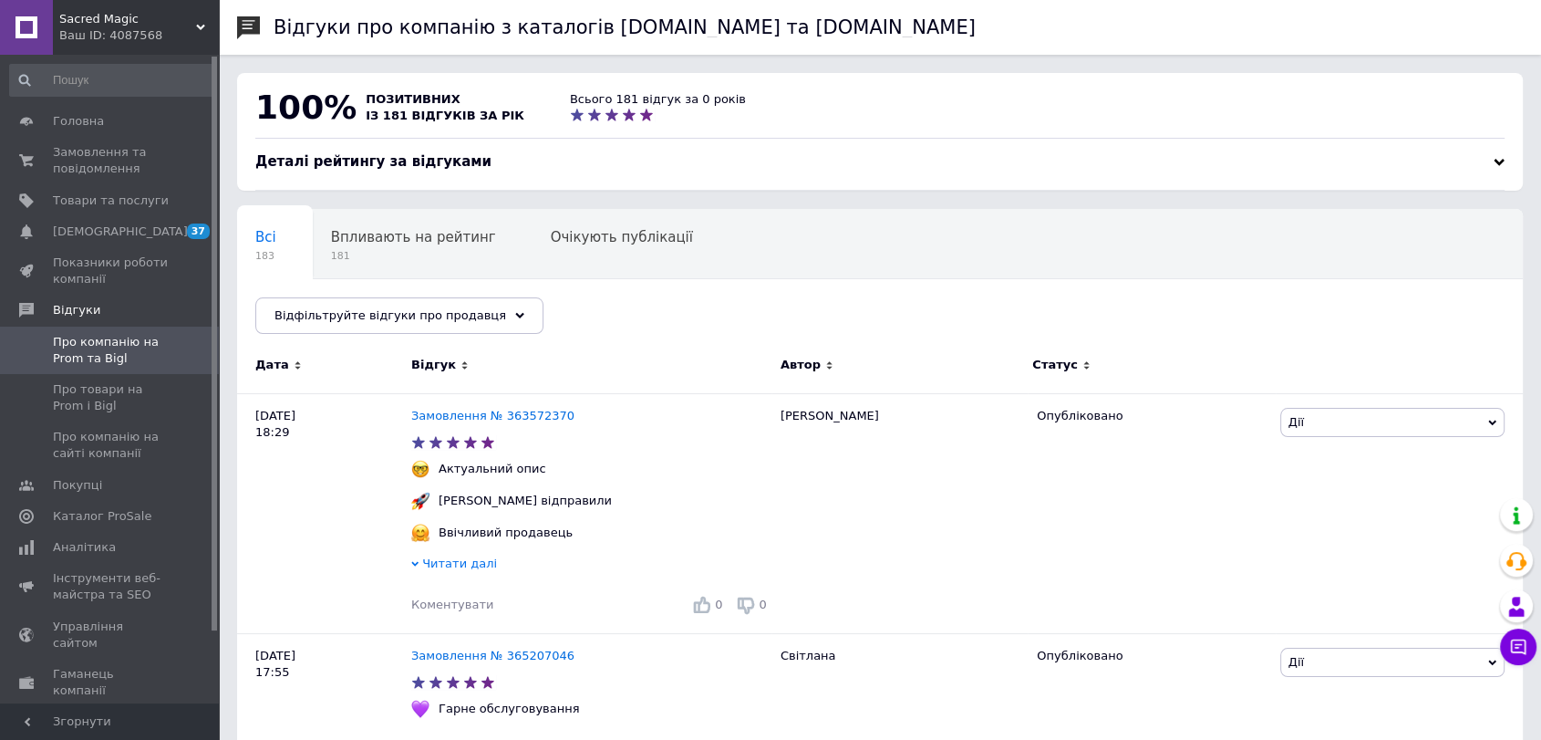
click at [171, 36] on div "Ваш ID: 4087568" at bounding box center [139, 35] width 160 height 16
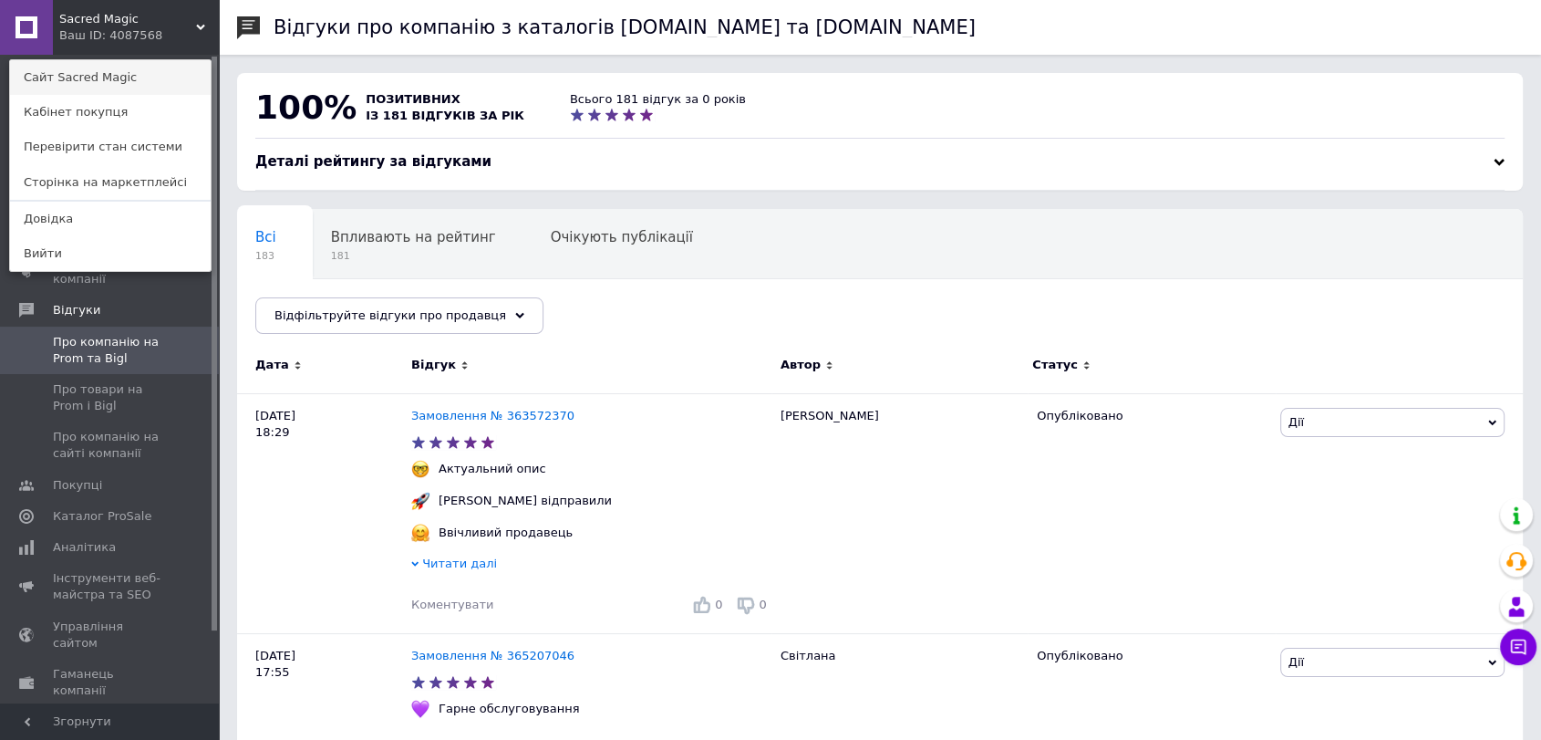
click at [163, 83] on link "Сайт Sacred Magic" at bounding box center [110, 77] width 201 height 35
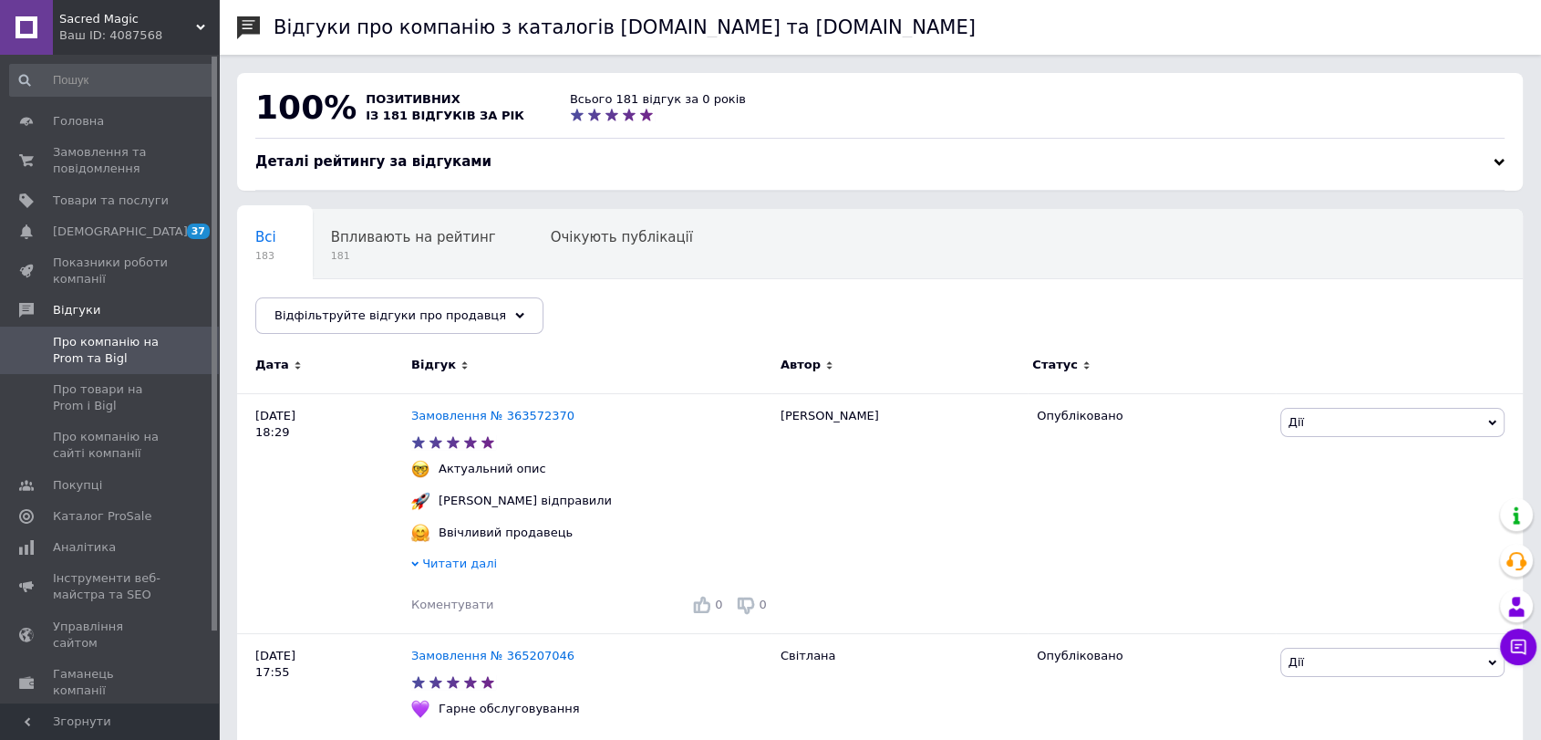
click at [161, 38] on div "Ваш ID: 4087568" at bounding box center [139, 35] width 160 height 16
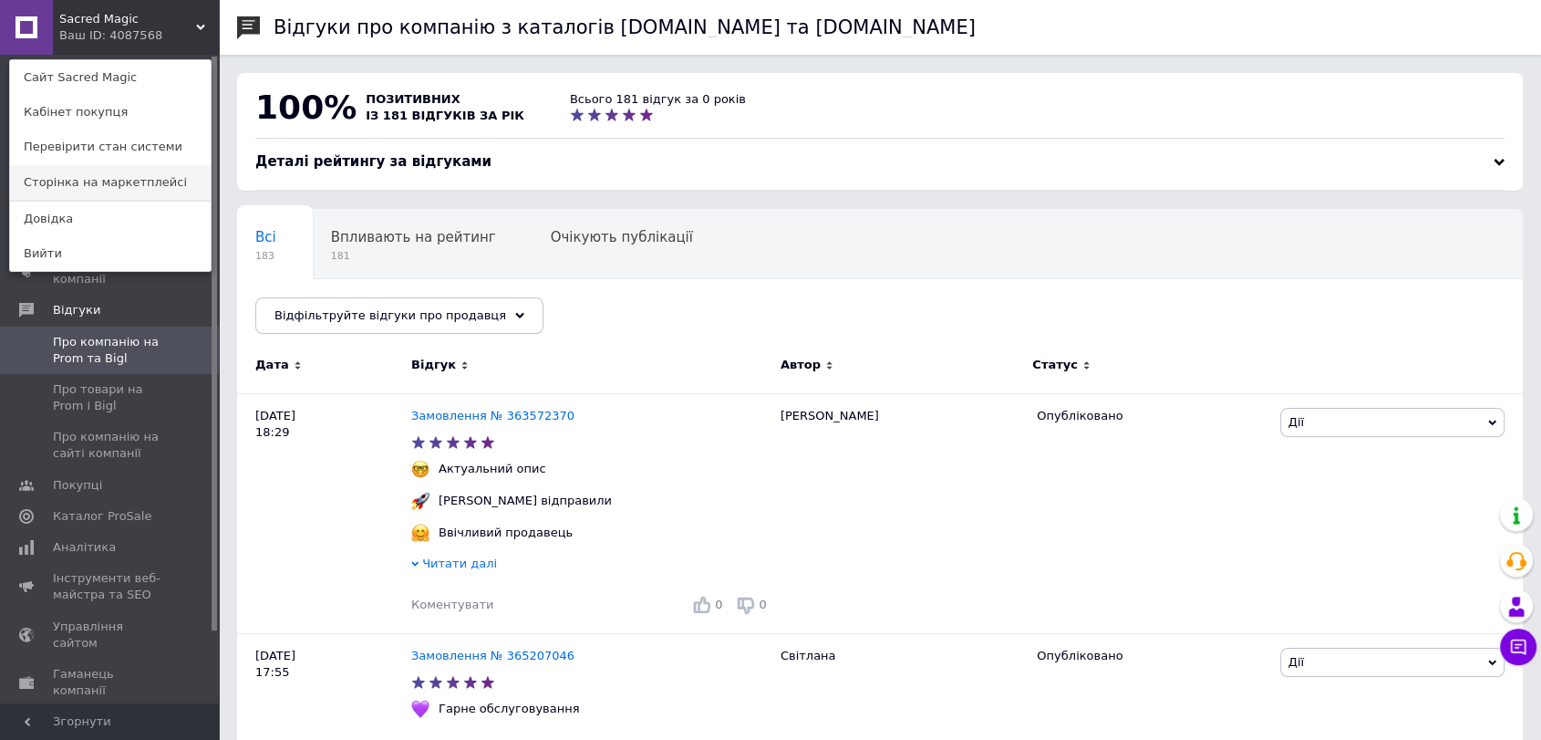
click at [157, 179] on link "Сторінка на маркетплейсі" at bounding box center [110, 182] width 201 height 35
